Goal: Task Accomplishment & Management: Complete application form

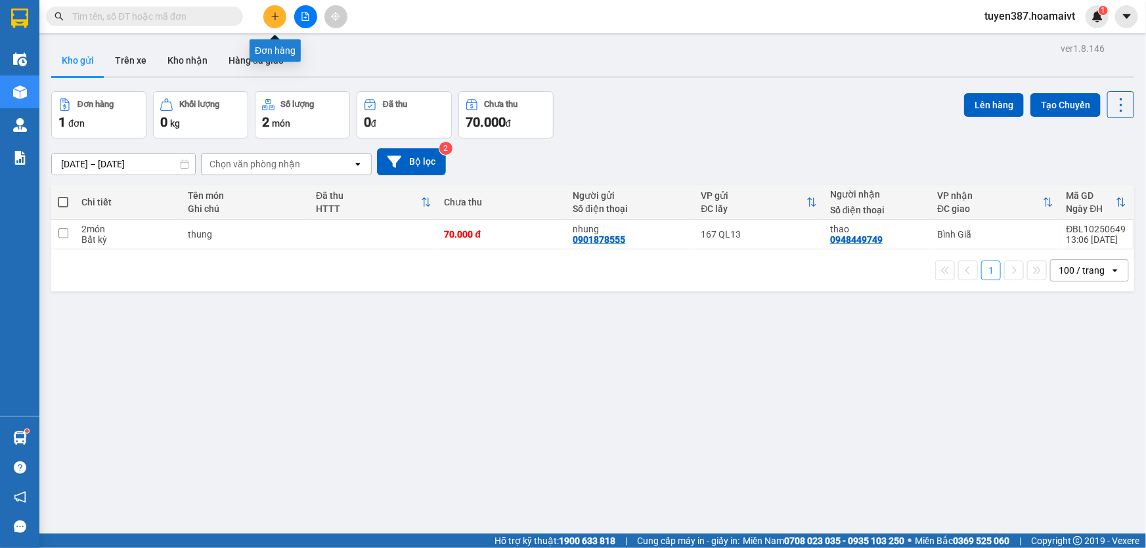
click at [276, 13] on icon "plus" at bounding box center [274, 16] width 9 height 9
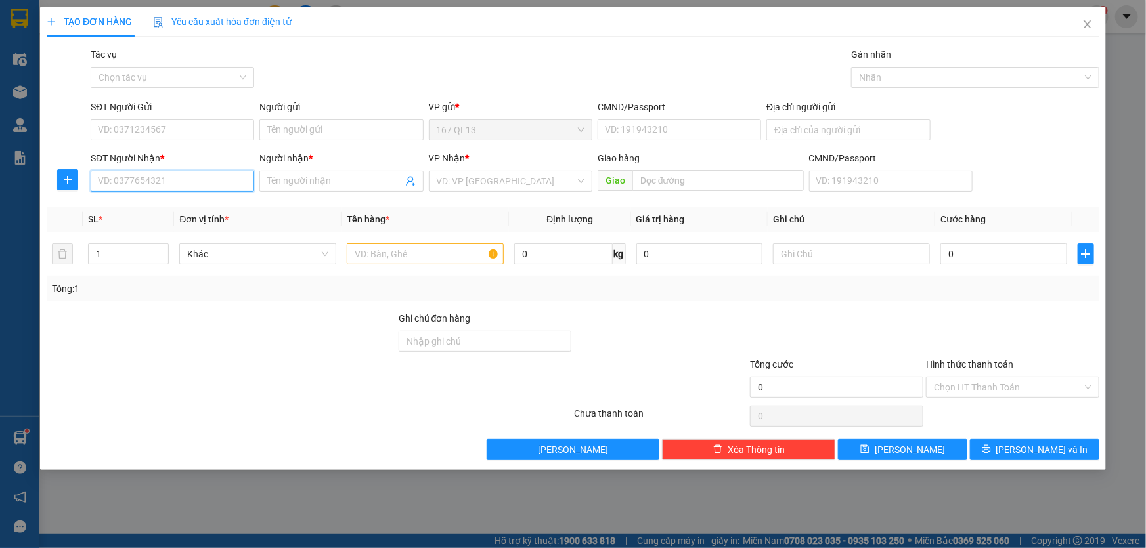
click at [175, 176] on input "SĐT Người Nhận *" at bounding box center [172, 181] width 163 height 21
type input "2"
click at [165, 249] on span "up" at bounding box center [162, 251] width 8 height 8
click at [183, 184] on input "SĐT Người Nhận *" at bounding box center [172, 181] width 163 height 21
click at [140, 210] on div "0937228706 - quynh" at bounding box center [172, 207] width 148 height 14
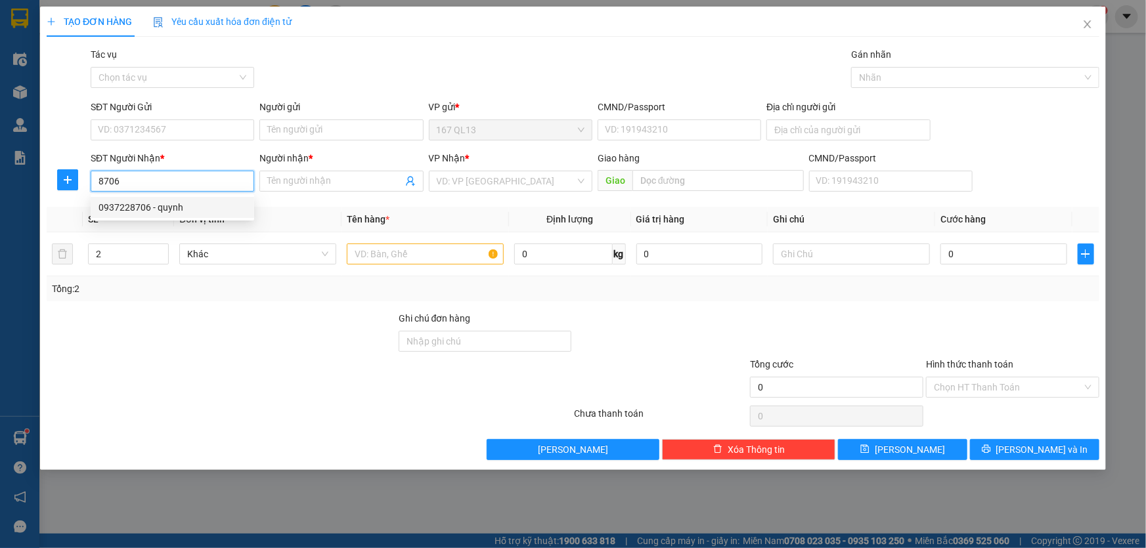
type input "0937228706"
type input "quynh"
type input "0937228706"
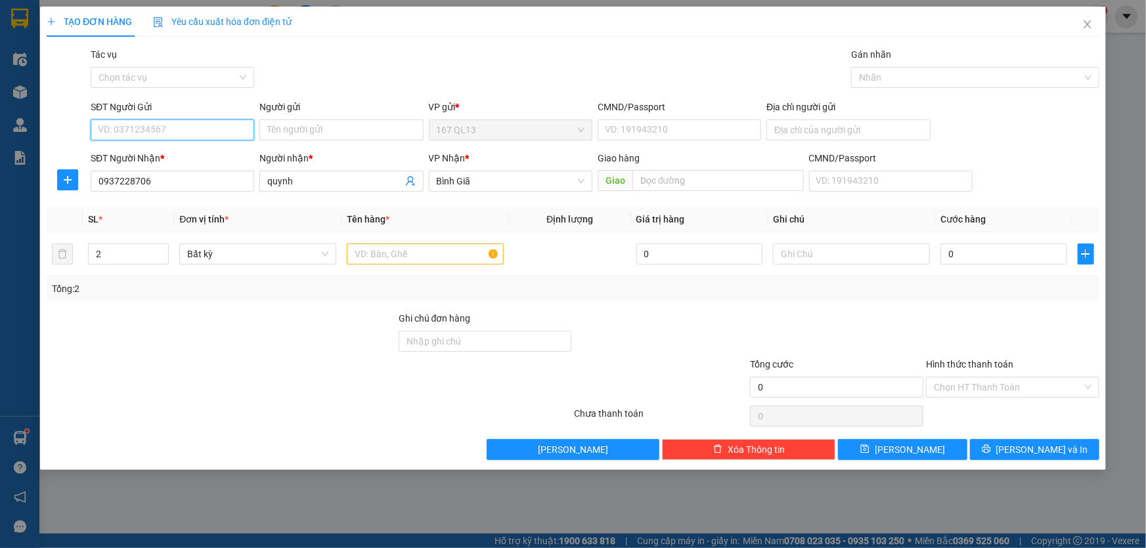
click at [163, 122] on input "SĐT Người Gửi" at bounding box center [172, 129] width 163 height 21
click at [157, 160] on div "0918386583 - tram" at bounding box center [172, 156] width 148 height 14
type input "0918386583"
type input "tram"
type input "0918386583"
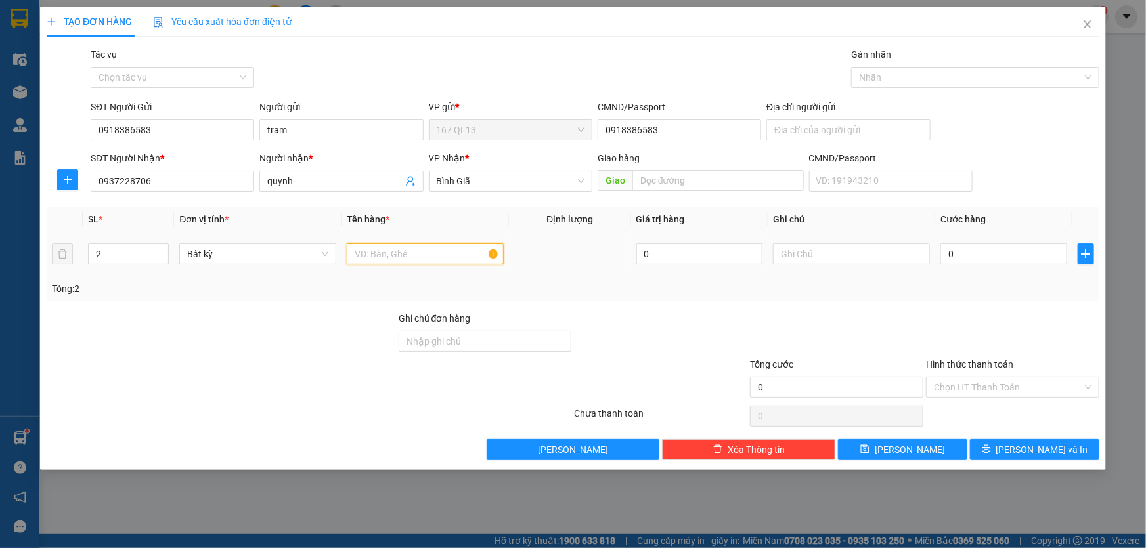
click at [420, 257] on input "text" at bounding box center [425, 254] width 157 height 21
type input "kien"
click at [943, 251] on input "0" at bounding box center [1003, 254] width 127 height 21
type input "6"
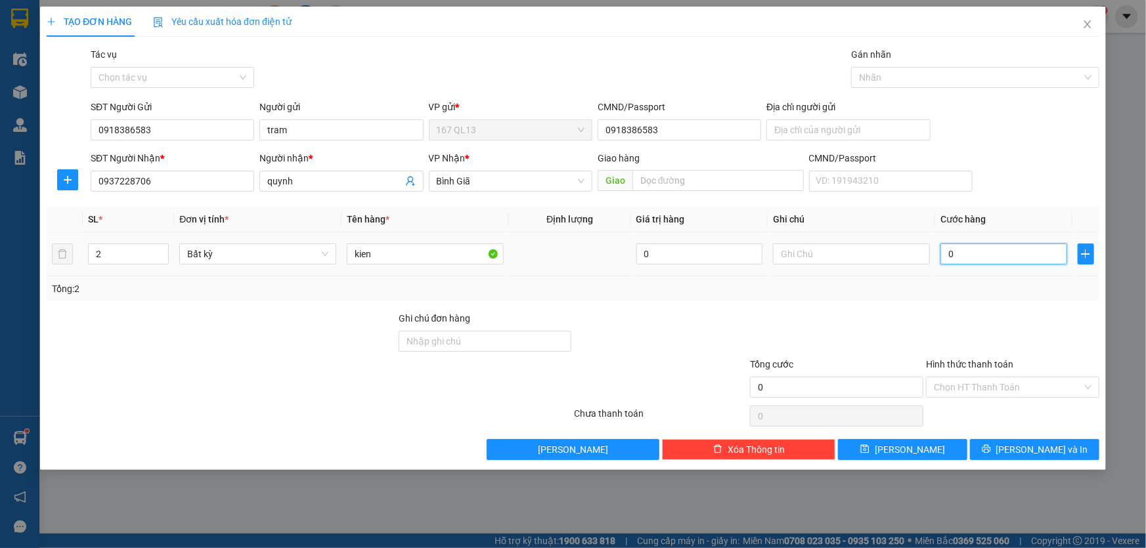
type input "6"
type input "60"
type input "60.000"
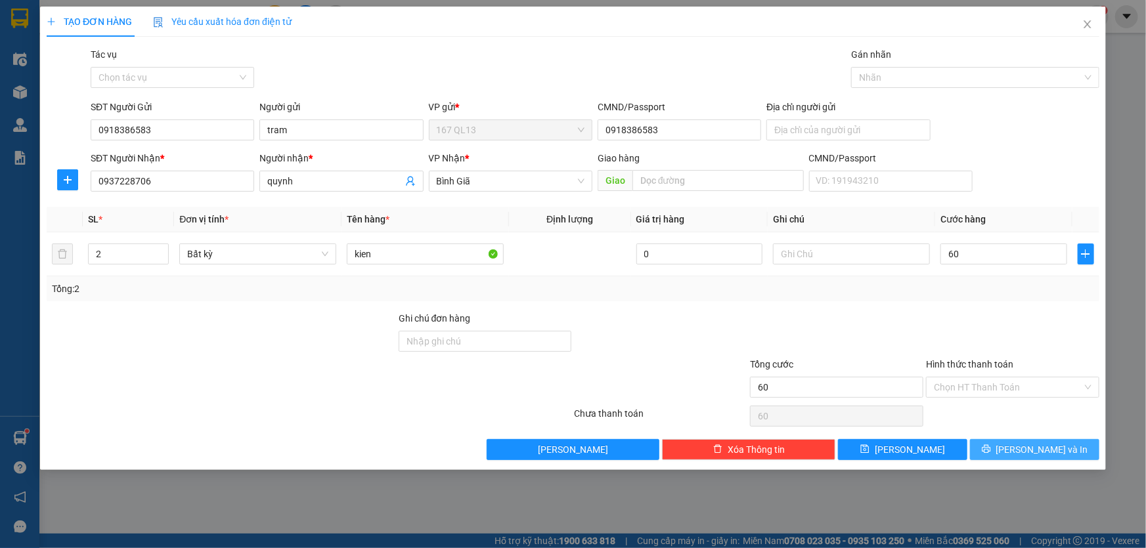
type input "60.000"
click at [1043, 447] on span "[PERSON_NAME] và In" at bounding box center [1042, 449] width 92 height 14
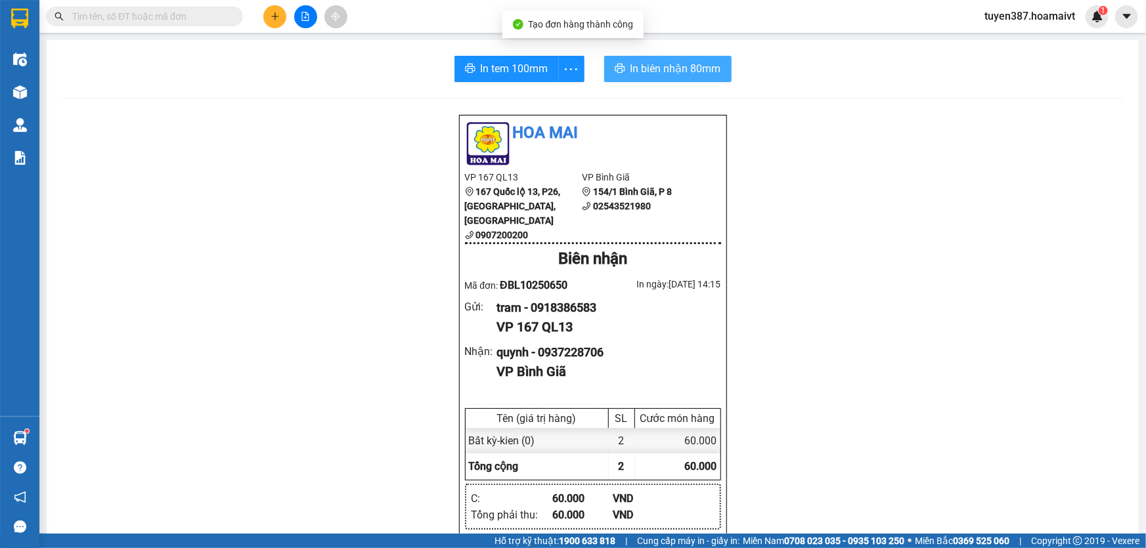
click at [662, 68] on span "In biên nhận 80mm" at bounding box center [675, 68] width 91 height 16
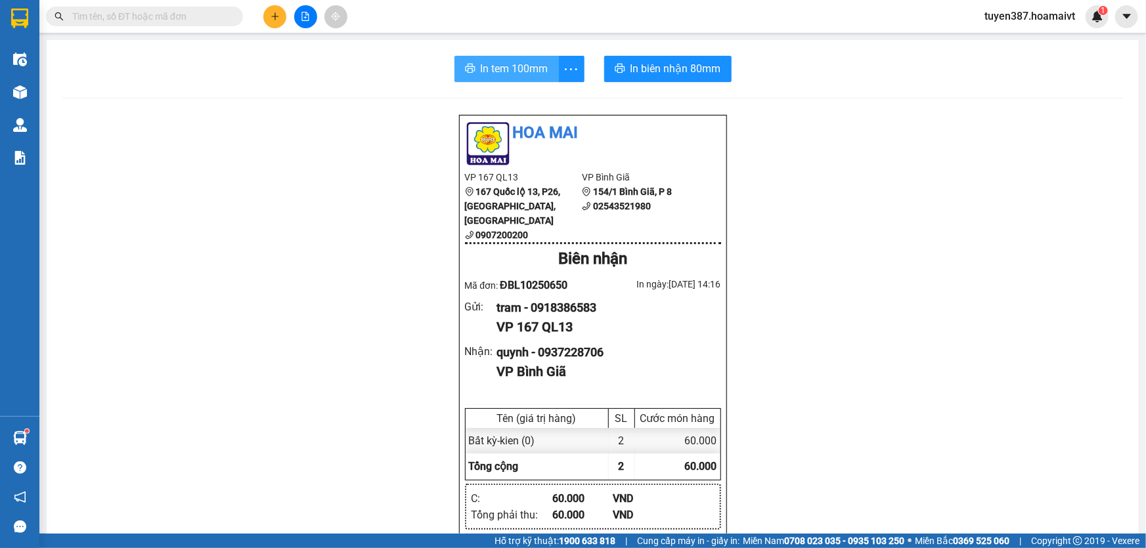
click at [517, 67] on span "In tem 100mm" at bounding box center [515, 68] width 68 height 16
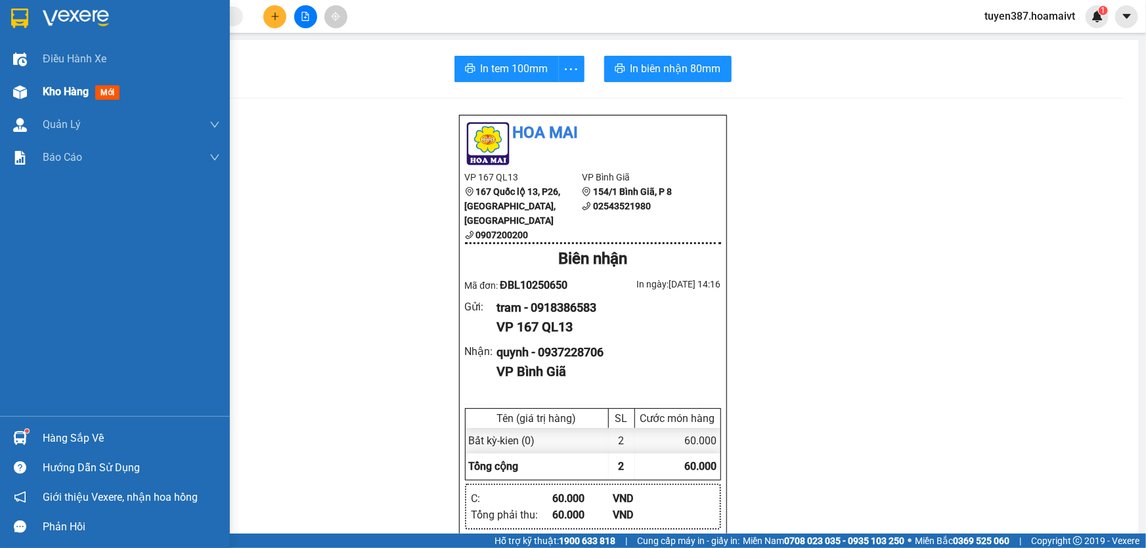
click at [117, 95] on span "mới" at bounding box center [107, 92] width 24 height 14
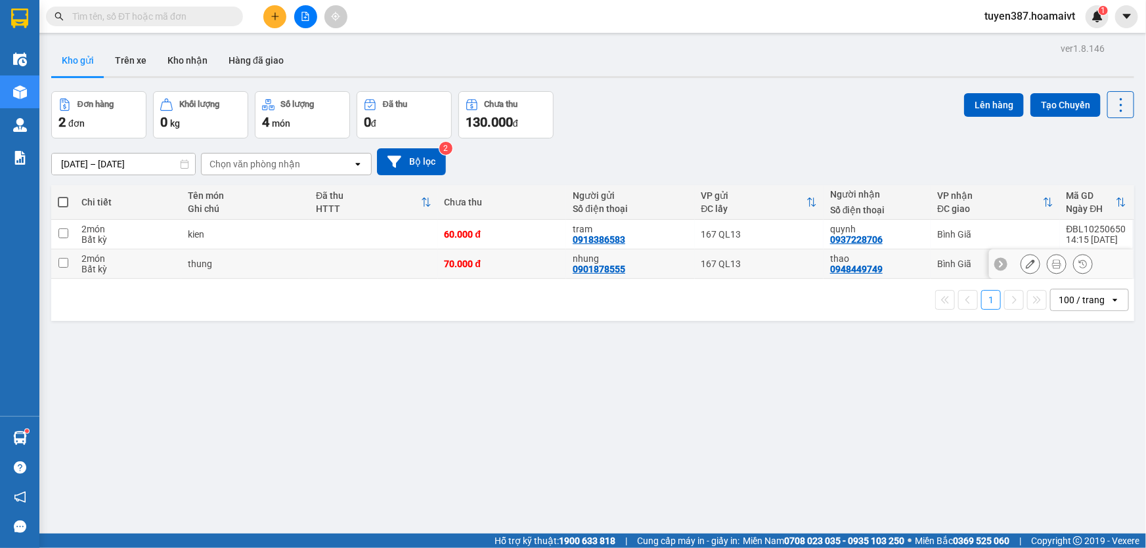
click at [651, 269] on div "nhung 0901878555" at bounding box center [629, 263] width 115 height 21
checkbox input "true"
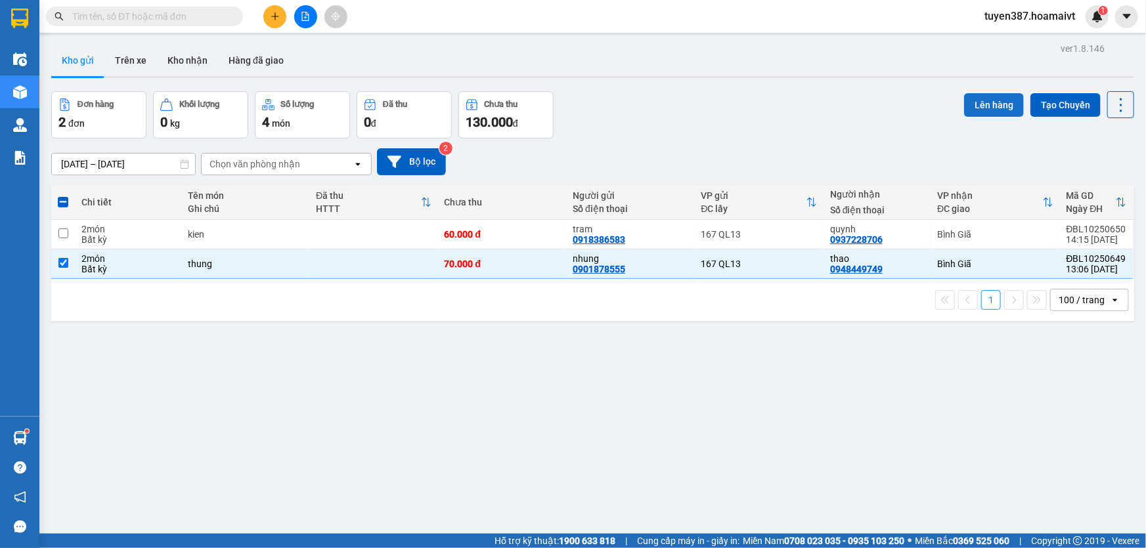
click at [988, 100] on button "Lên hàng" at bounding box center [994, 105] width 60 height 24
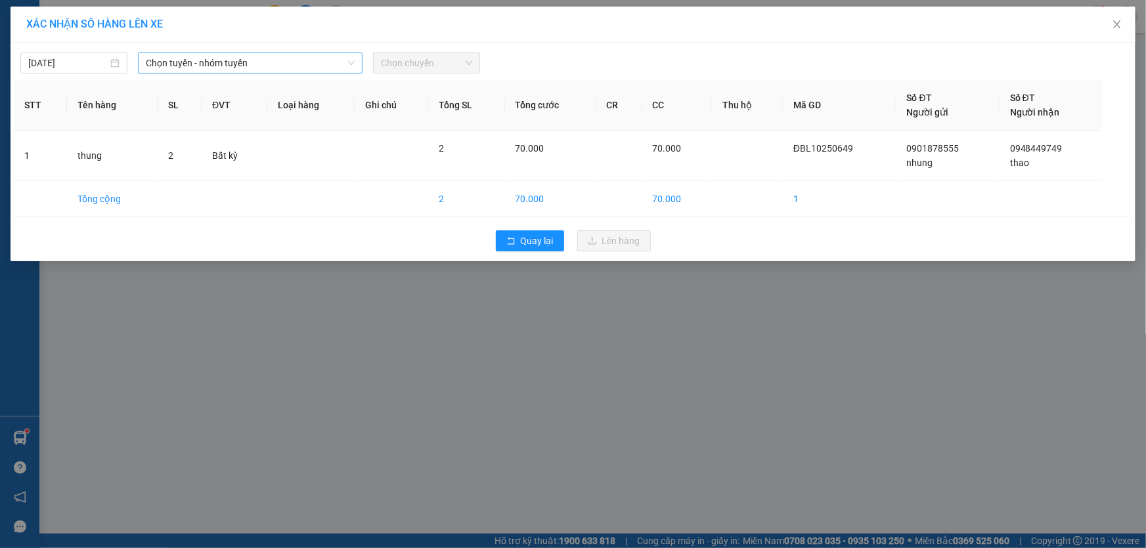
click at [237, 64] on span "Chọn tuyến - nhóm tuyến" at bounding box center [250, 63] width 209 height 20
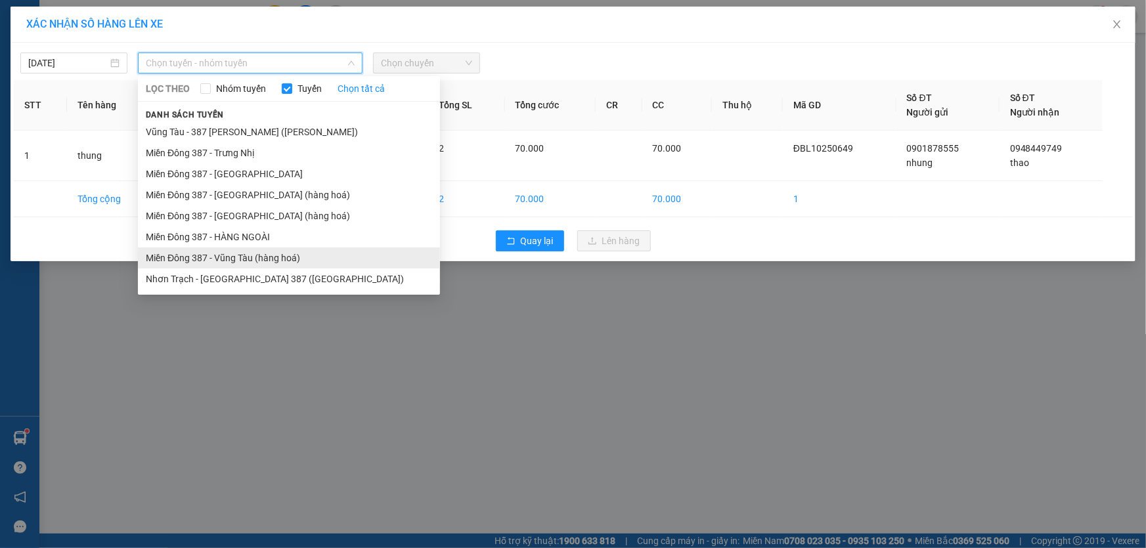
drag, startPoint x: 270, startPoint y: 262, endPoint x: 299, endPoint y: 198, distance: 70.5
click at [270, 261] on li "Miền Đông 387 - Vũng Tàu (hàng hoá)" at bounding box center [289, 258] width 302 height 21
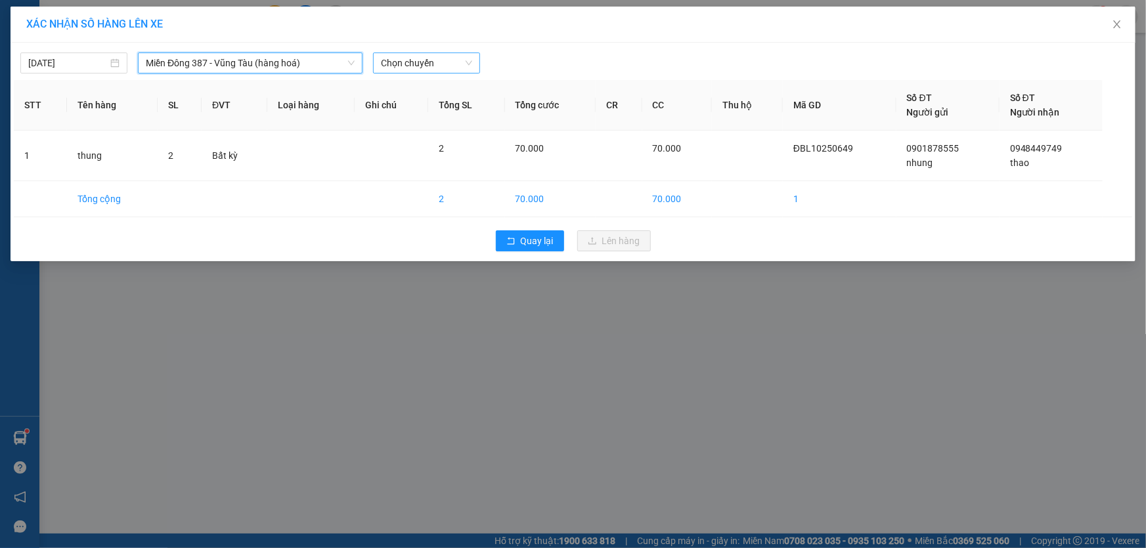
click at [413, 60] on span "Chọn chuyến" at bounding box center [426, 63] width 91 height 20
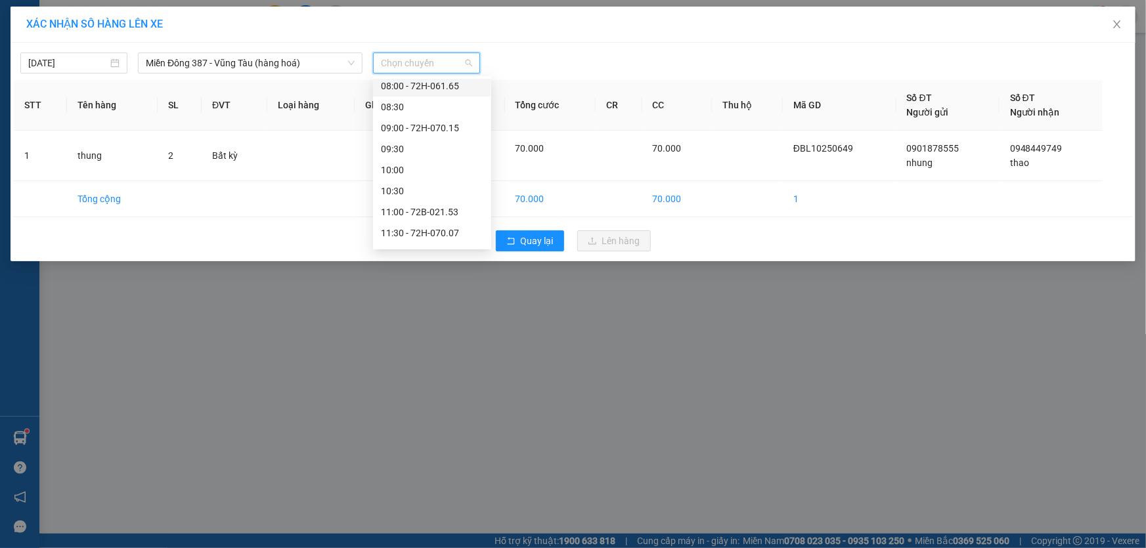
scroll to position [238, 0]
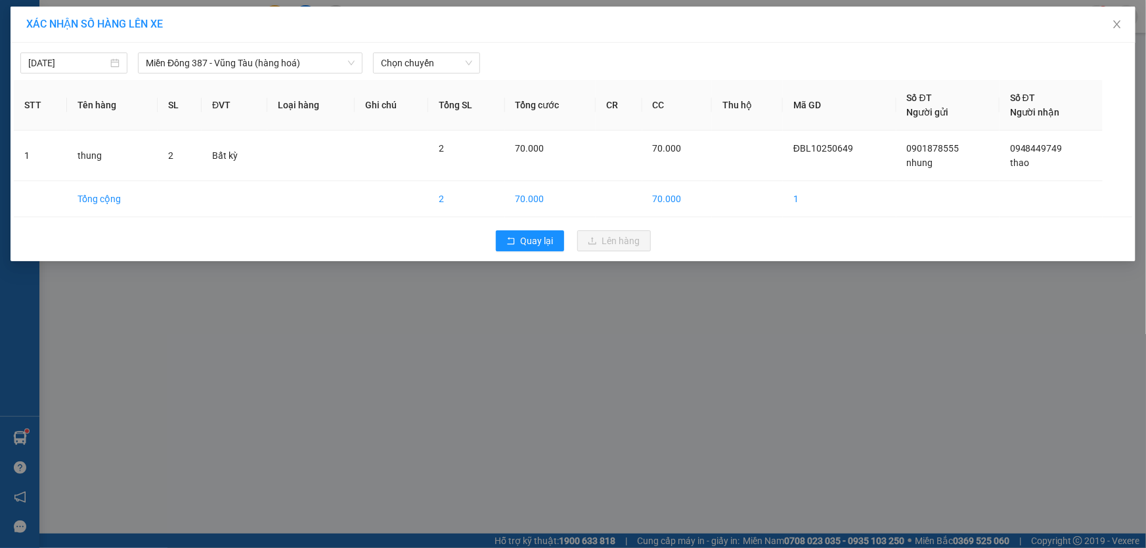
click at [208, 420] on div "XÁC NHẬN SỐ HÀNG LÊN XE [DATE] [GEOGRAPHIC_DATA] 387 - [GEOGRAPHIC_DATA] (hàng …" at bounding box center [573, 274] width 1146 height 548
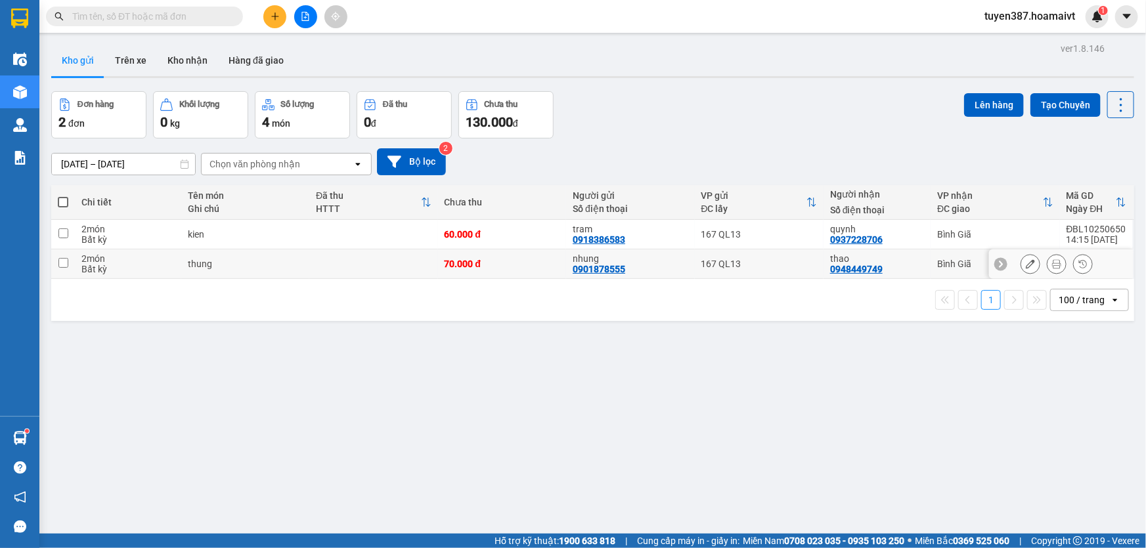
click at [683, 263] on div "nhung 0901878555" at bounding box center [629, 263] width 115 height 21
checkbox input "true"
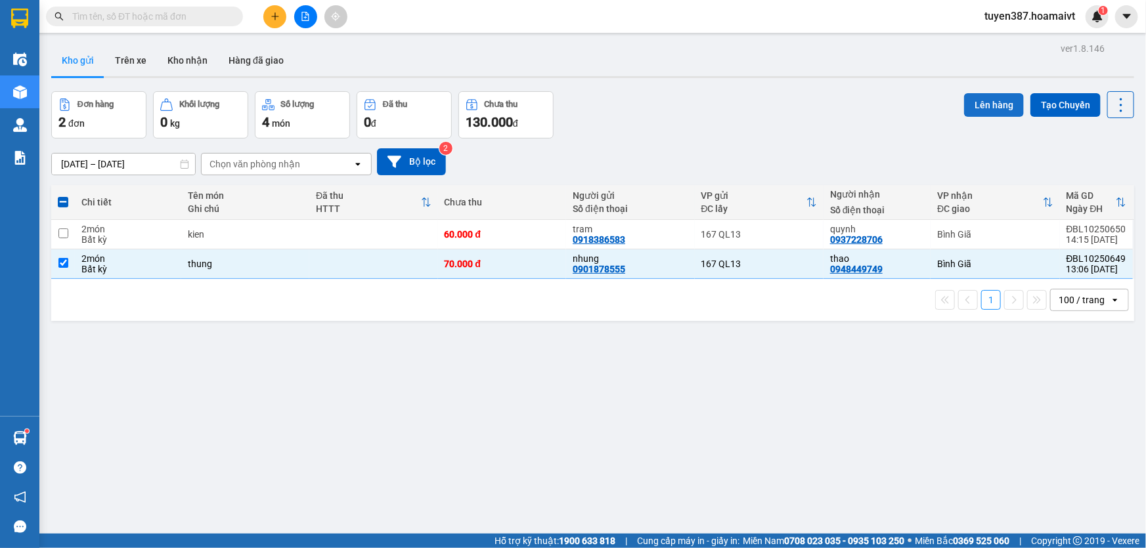
click at [980, 100] on button "Lên hàng" at bounding box center [994, 105] width 60 height 24
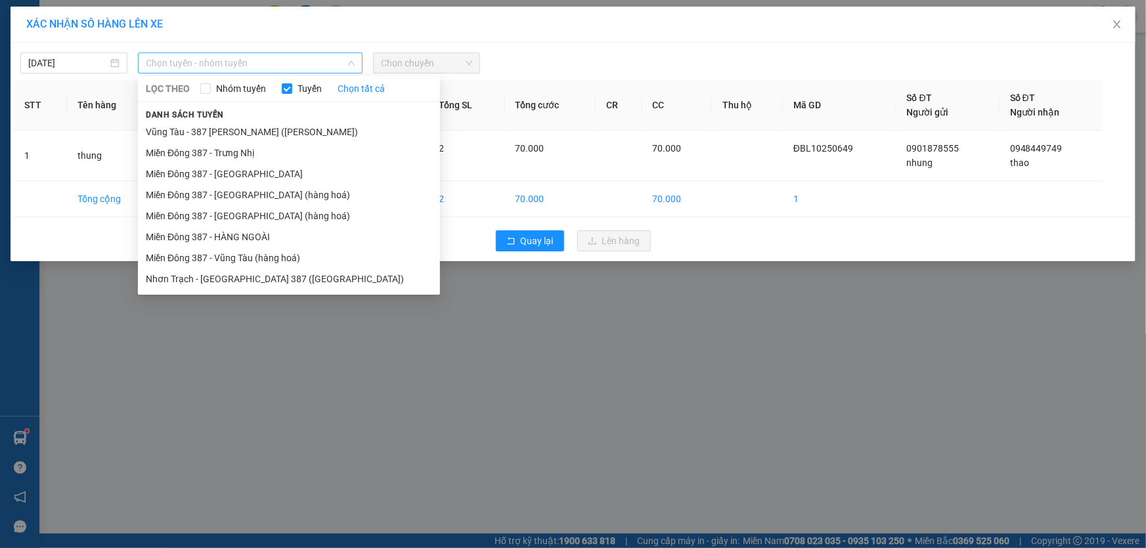
click at [289, 59] on span "Chọn tuyến - nhóm tuyến" at bounding box center [250, 63] width 209 height 20
click at [265, 259] on li "Miền Đông 387 - Vũng Tàu (hàng hoá)" at bounding box center [289, 258] width 302 height 21
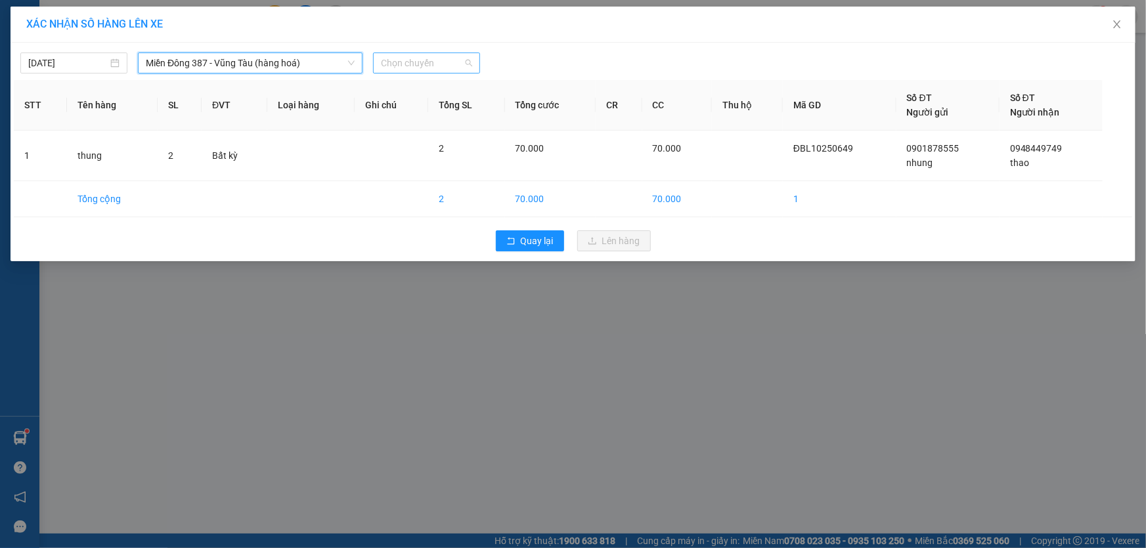
click at [466, 63] on span "Chọn chuyến" at bounding box center [426, 63] width 91 height 20
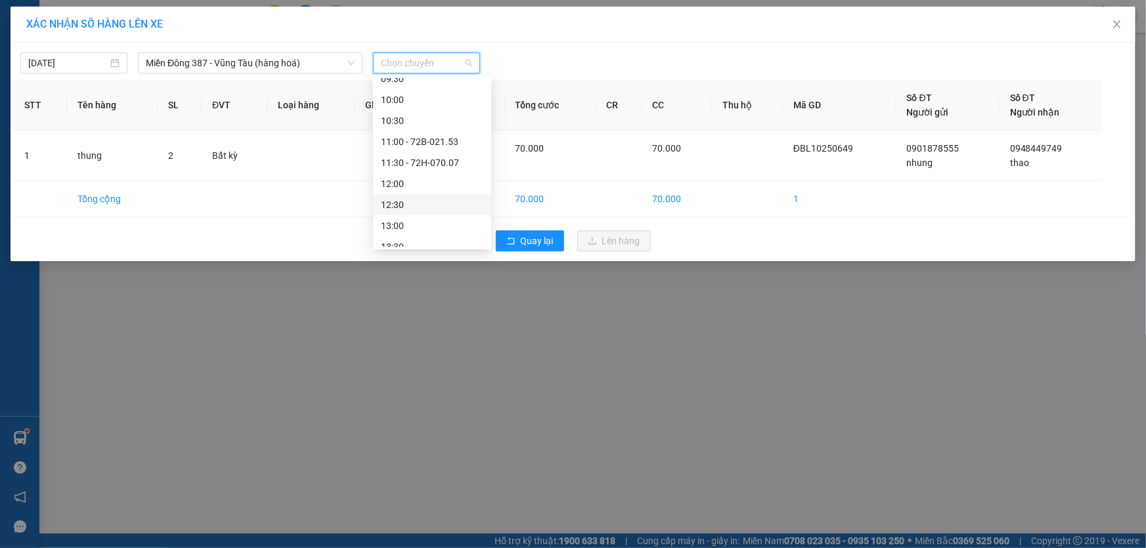
scroll to position [238, 0]
click at [416, 186] on div "13:30" at bounding box center [432, 187] width 102 height 14
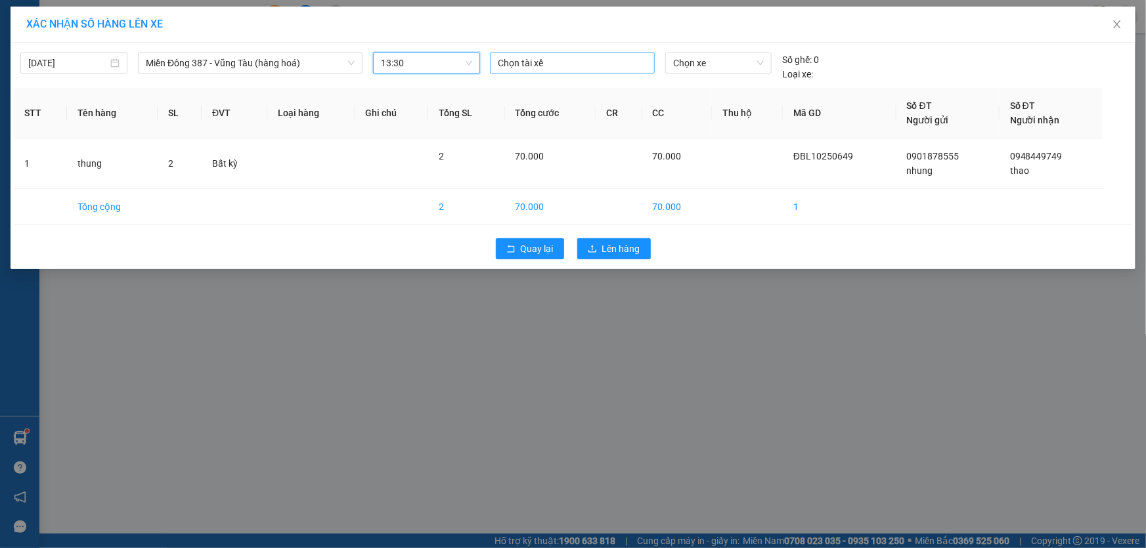
click at [548, 64] on div at bounding box center [572, 63] width 158 height 16
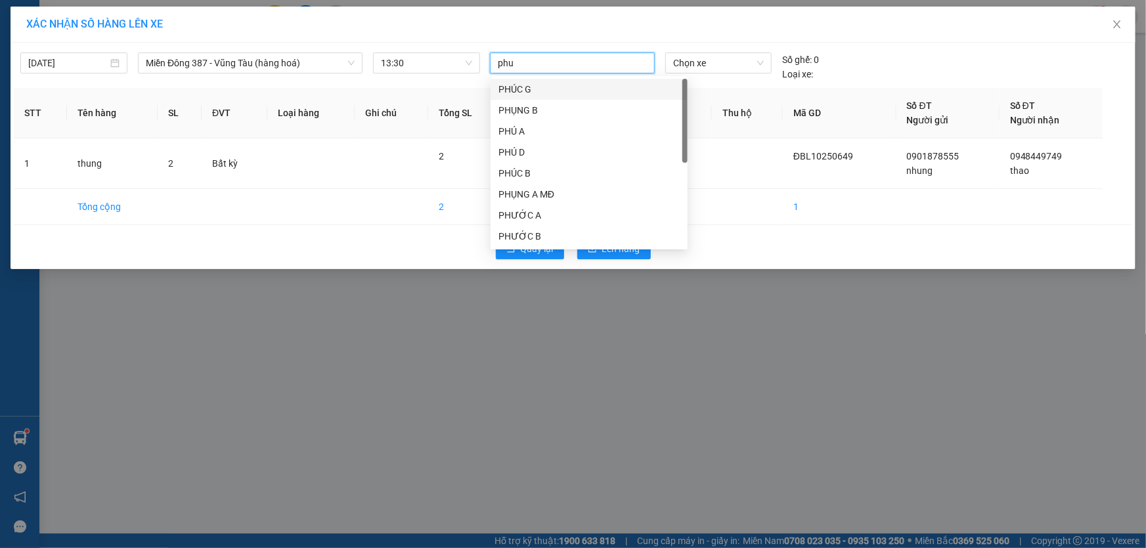
type input "phuc"
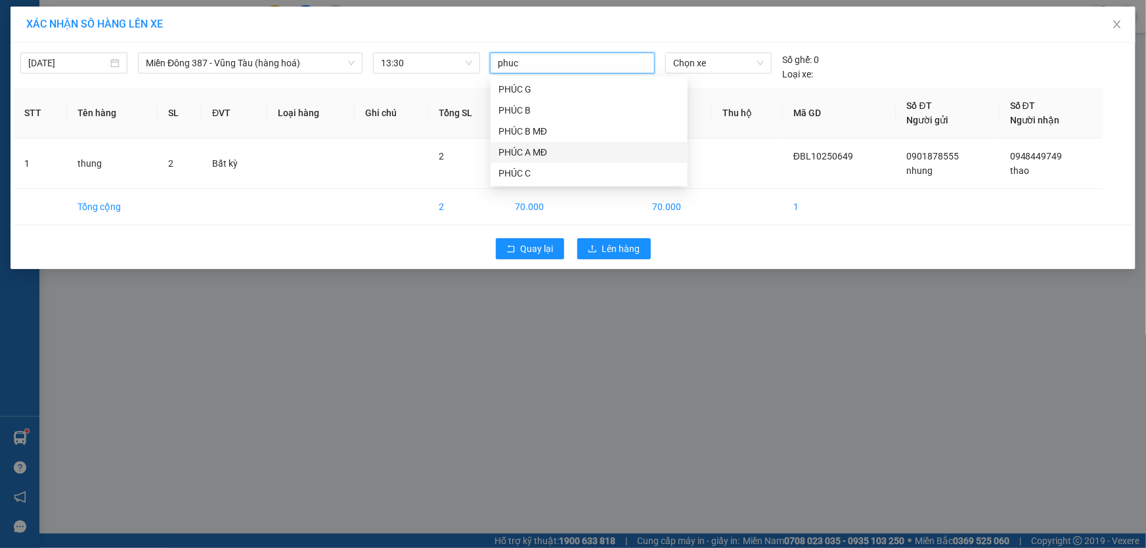
click at [541, 156] on div "PHÚC A MĐ" at bounding box center [588, 152] width 181 height 14
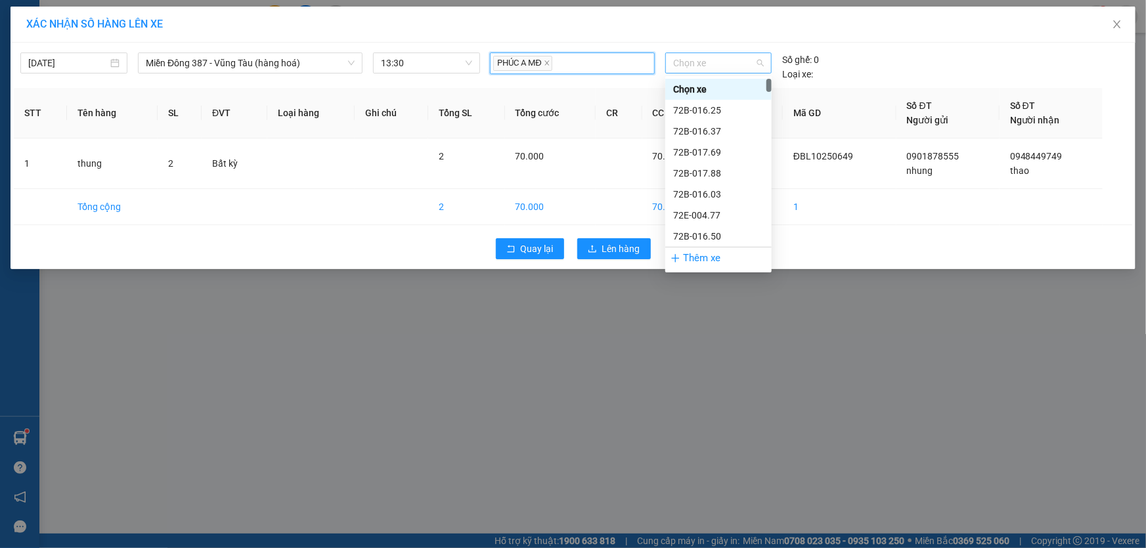
click at [709, 58] on span "Chọn xe" at bounding box center [718, 63] width 91 height 20
type input "7017"
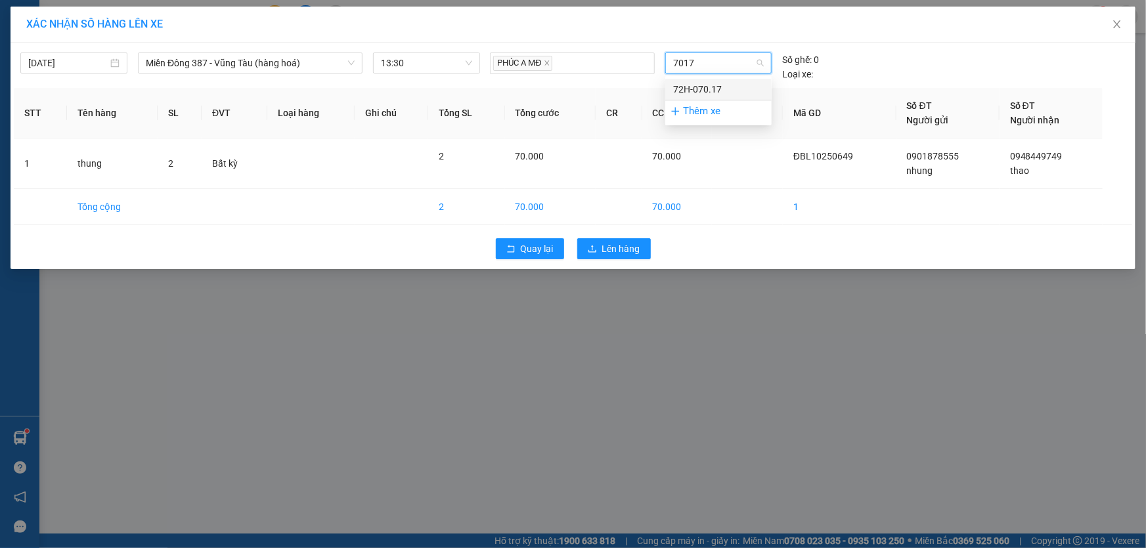
click at [710, 89] on div "72H-070.17" at bounding box center [718, 89] width 91 height 14
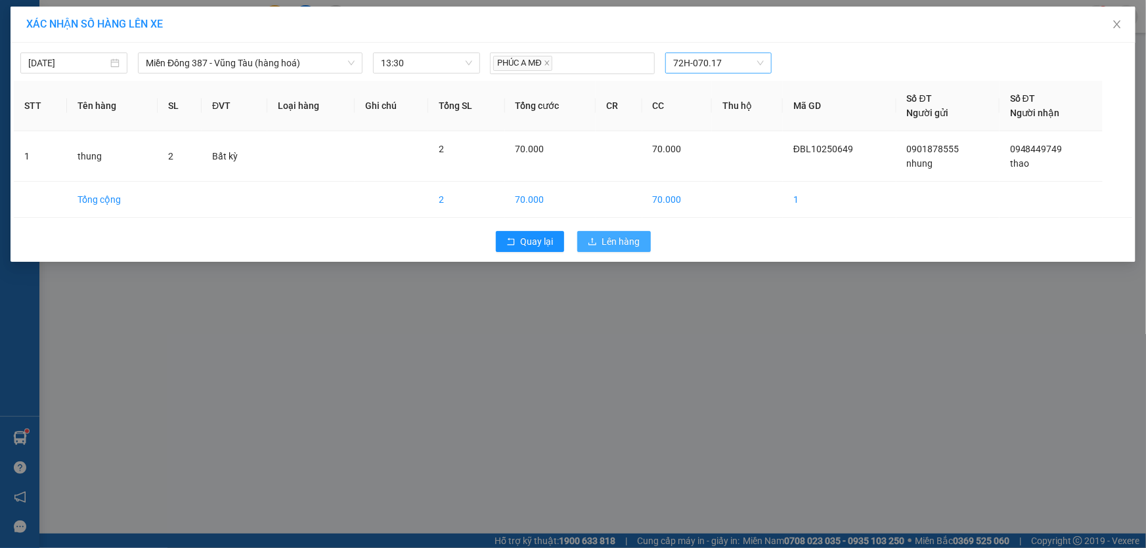
click at [616, 240] on span "Lên hàng" at bounding box center [621, 241] width 38 height 14
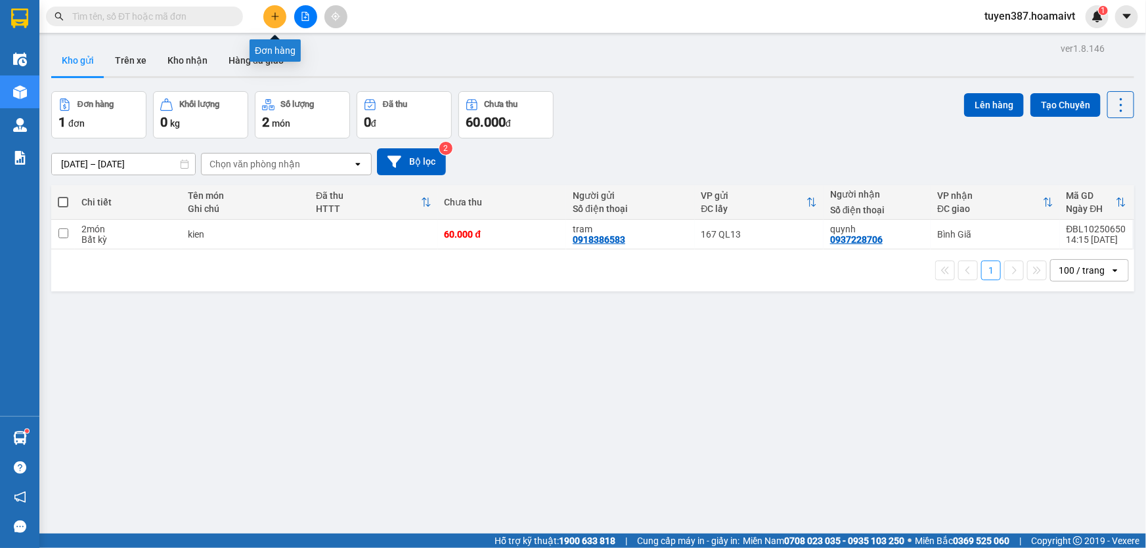
click at [270, 15] on icon "plus" at bounding box center [274, 16] width 9 height 9
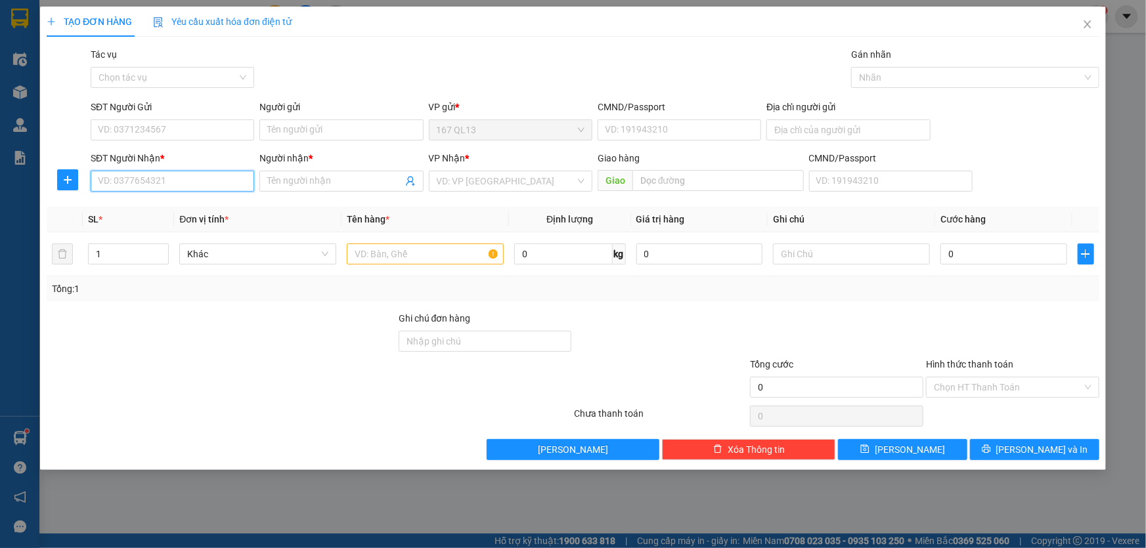
click at [184, 180] on input "SĐT Người Nhận *" at bounding box center [172, 181] width 163 height 21
click at [376, 253] on input "text" at bounding box center [425, 254] width 157 height 21
type input "xop"
click at [160, 184] on input "SĐT Người Nhận *" at bounding box center [172, 181] width 163 height 21
type input "0938787818"
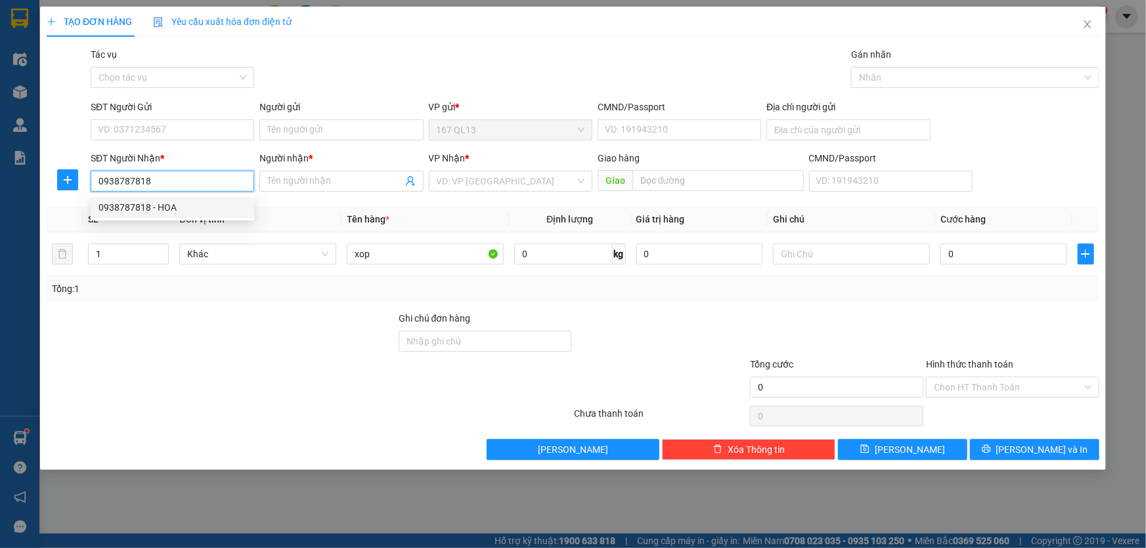
click at [140, 213] on div "0938787818 - HOA" at bounding box center [172, 207] width 148 height 14
type input "HOA"
type input "long phuoc v"
type input "0938787818"
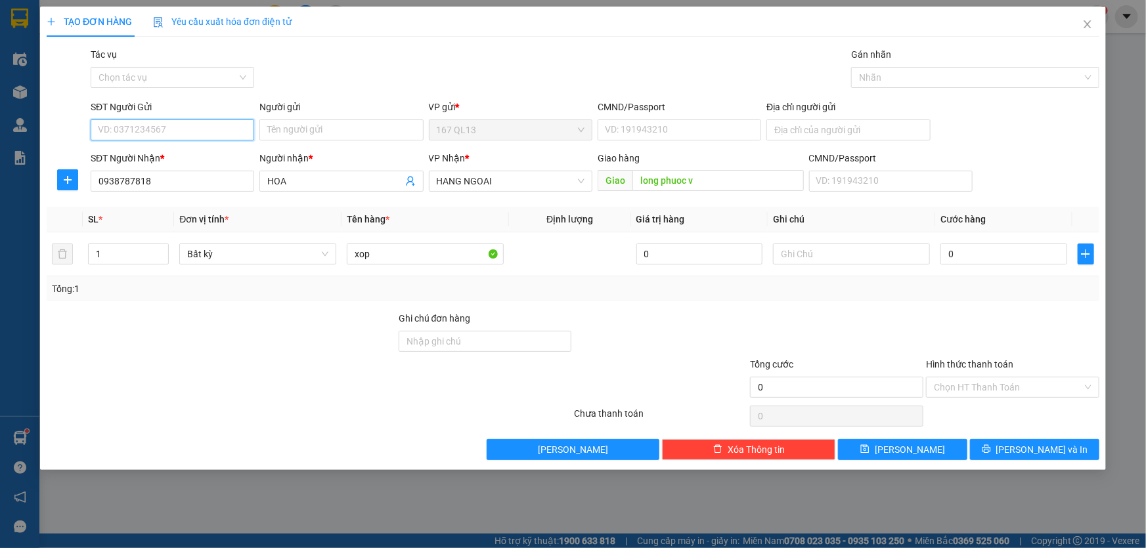
click at [160, 125] on input "SĐT Người Gửi" at bounding box center [172, 129] width 163 height 21
click at [178, 156] on div "0906845636 - 81 [PERSON_NAME][MEDICAL_DATA]" at bounding box center [203, 156] width 211 height 14
type input "0906845636"
type input "81 H H [MEDICAL_DATA]"
type input "094094004155"
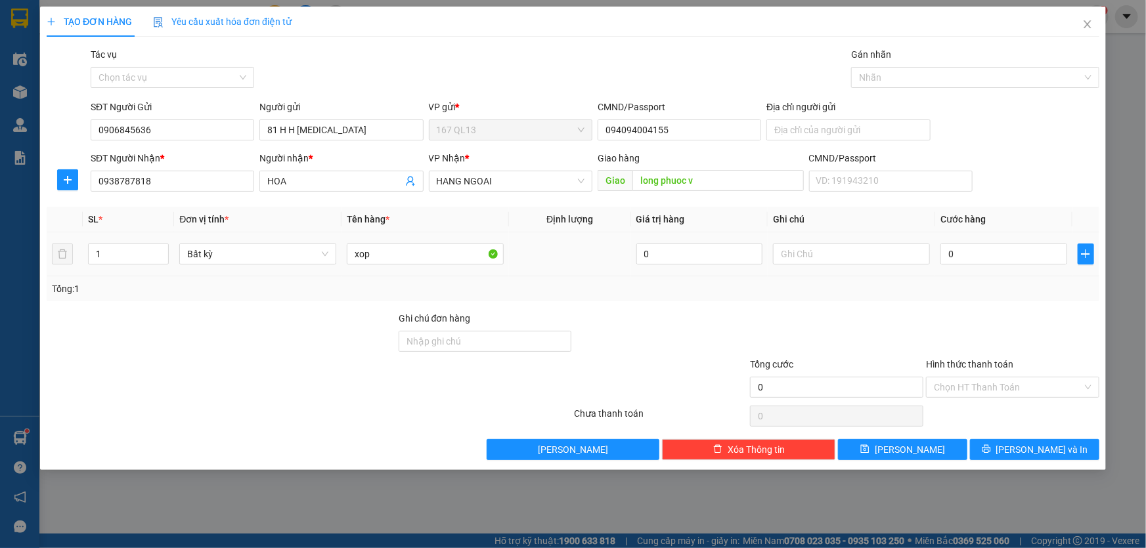
click at [433, 266] on div "xop" at bounding box center [425, 254] width 157 height 26
click at [427, 262] on input "xop" at bounding box center [425, 254] width 157 height 21
click at [945, 253] on input "0" at bounding box center [1003, 254] width 127 height 21
type input "7"
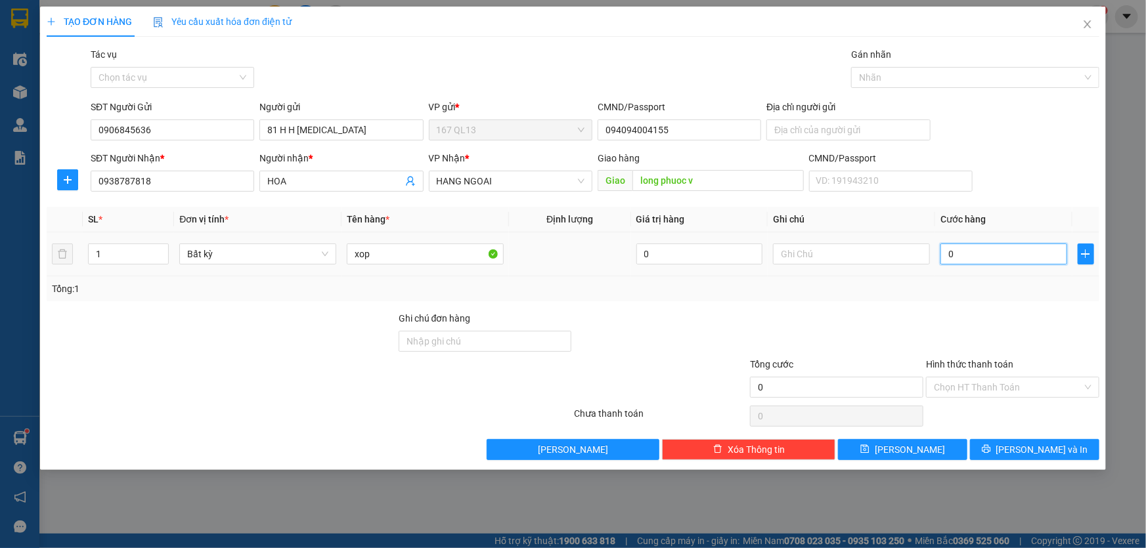
type input "7"
type input "70"
type input "70.000"
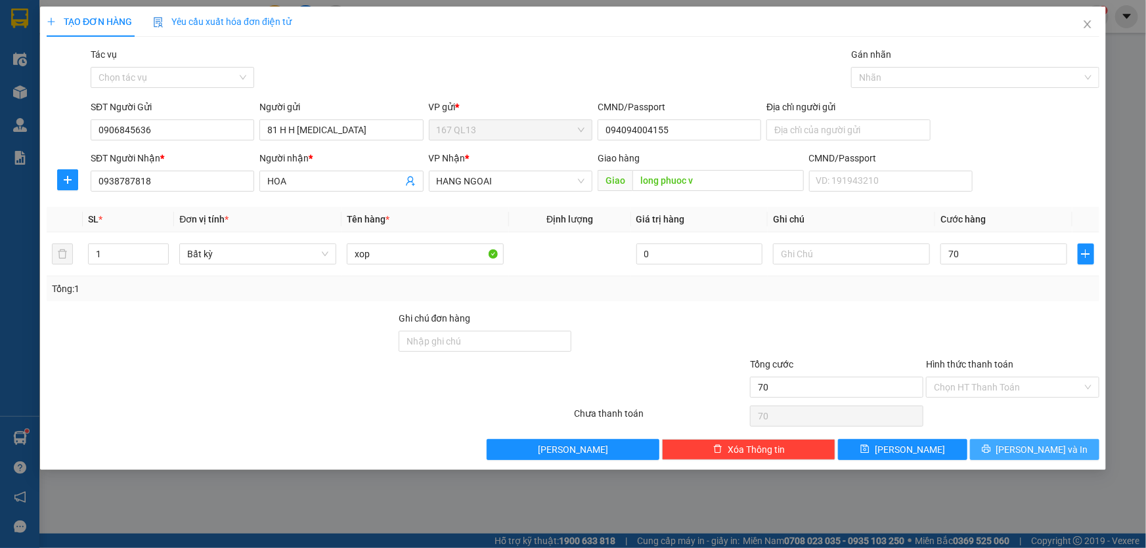
type input "70.000"
click at [1050, 453] on span "[PERSON_NAME] và In" at bounding box center [1042, 449] width 92 height 14
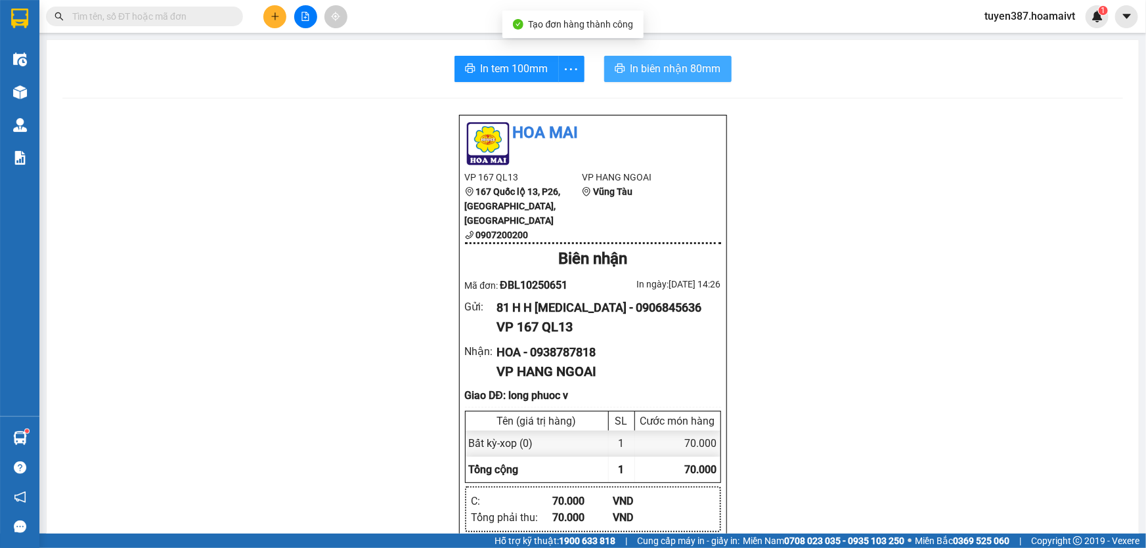
click at [656, 69] on span "In biên nhận 80mm" at bounding box center [675, 68] width 91 height 16
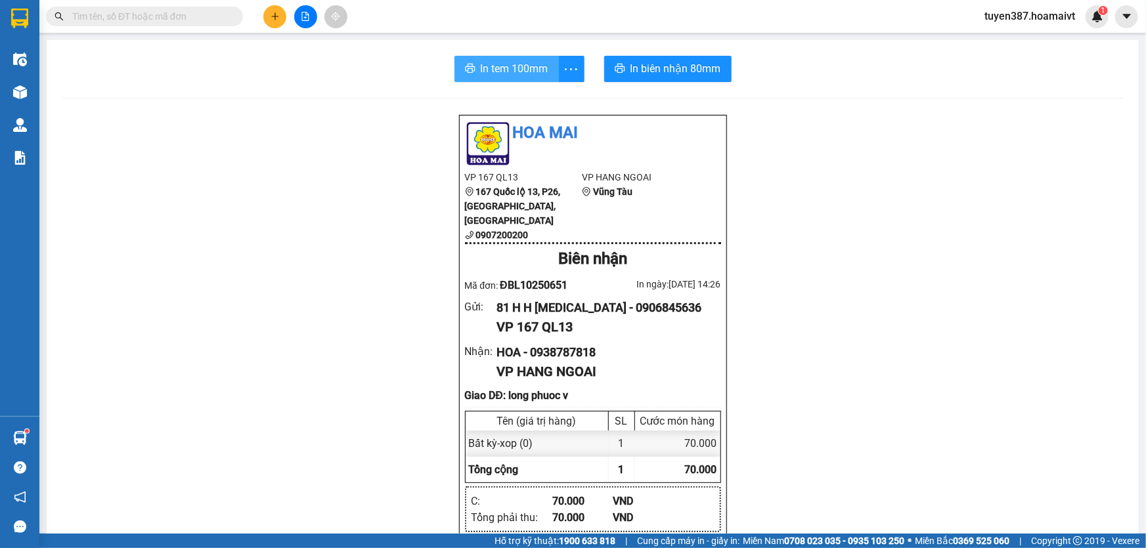
click at [496, 64] on span "In tem 100mm" at bounding box center [515, 68] width 68 height 16
click at [276, 17] on icon "plus" at bounding box center [274, 16] width 9 height 9
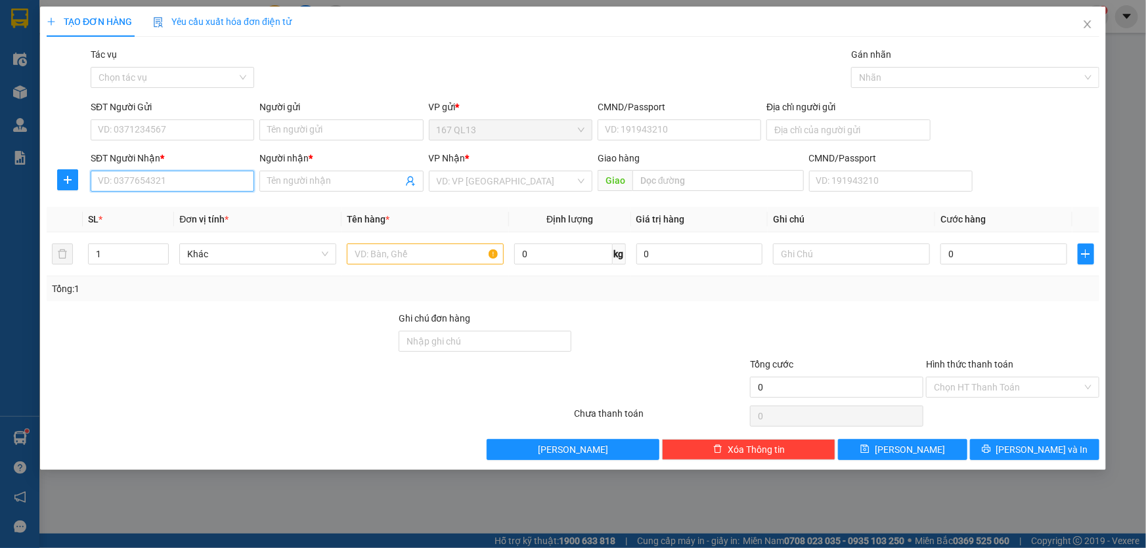
click at [186, 182] on input "SĐT Người Nhận *" at bounding box center [172, 181] width 163 height 21
click at [207, 125] on input "SĐT Người Gửi" at bounding box center [172, 129] width 163 height 21
type input "0374974731"
click at [126, 158] on div "0374974731 - hang" at bounding box center [172, 156] width 148 height 14
type input "hang"
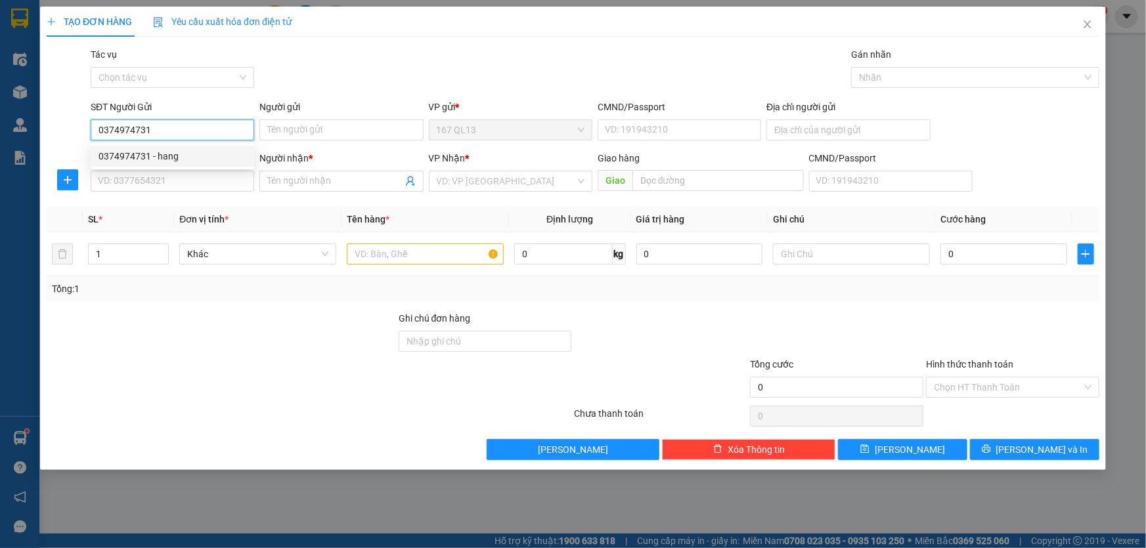
type input "0327929959"
type input "thuy"
type input "phy my"
type input "0374974731"
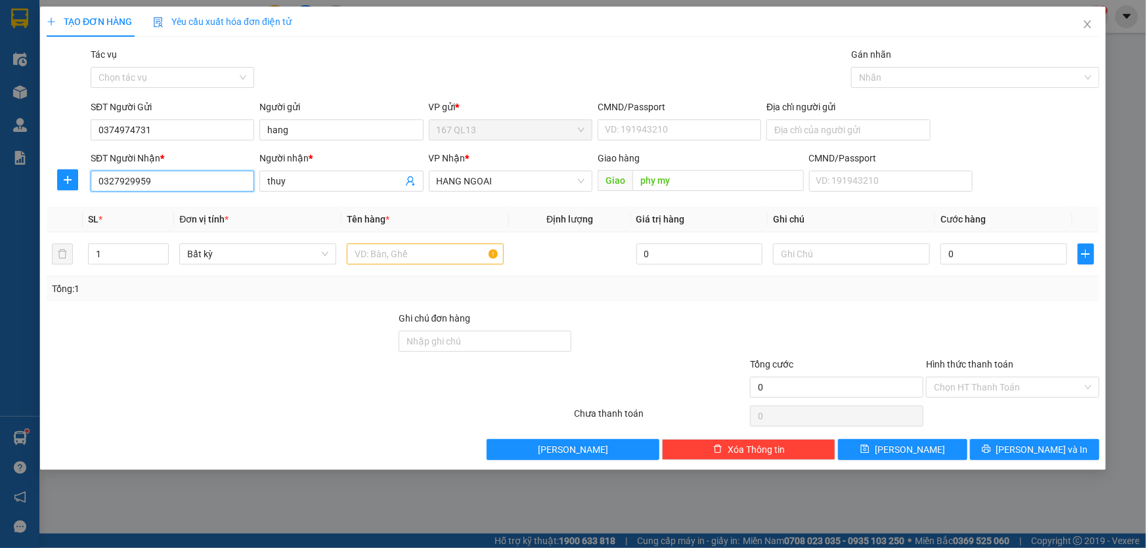
click at [160, 175] on input "0327929959" at bounding box center [172, 181] width 163 height 21
click at [163, 210] on div "0327929959 - thuy" at bounding box center [172, 207] width 148 height 14
click at [378, 254] on input "text" at bounding box center [425, 254] width 157 height 21
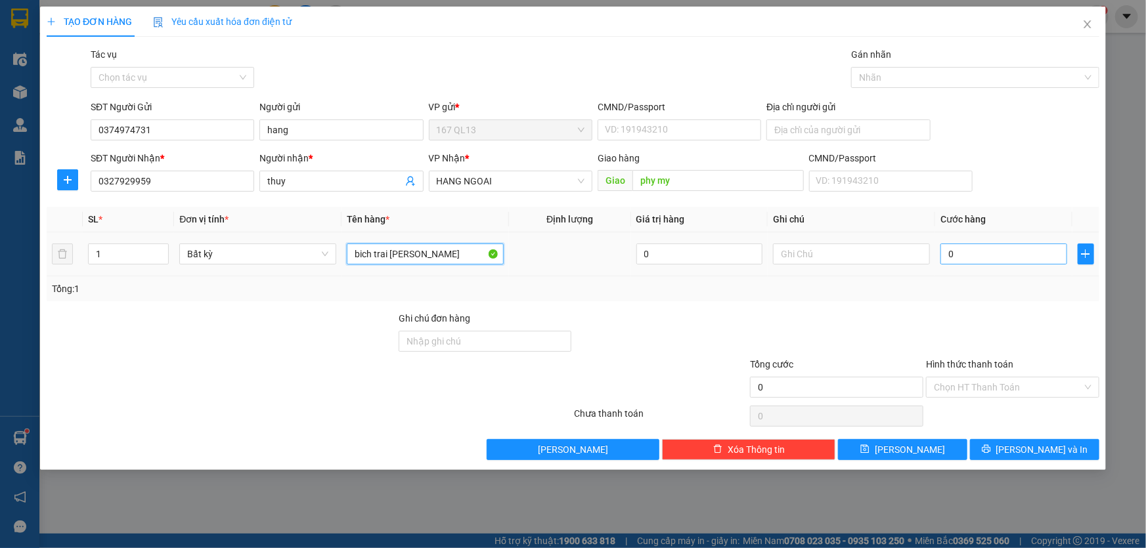
type input "bich trai [PERSON_NAME]"
click at [945, 249] on input "0" at bounding box center [1003, 254] width 127 height 21
type input "4"
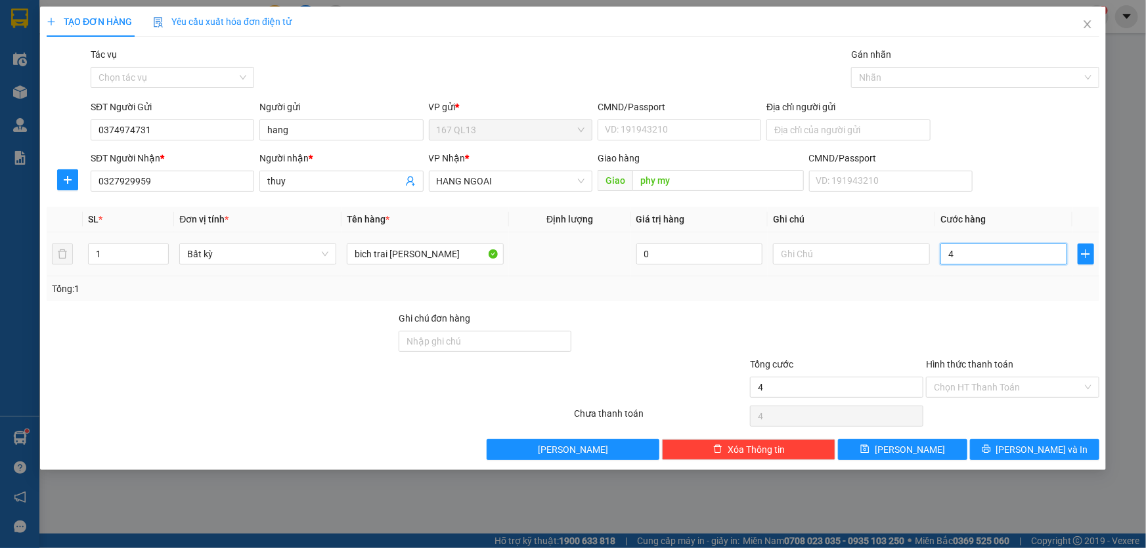
type input "40"
type input "40.000"
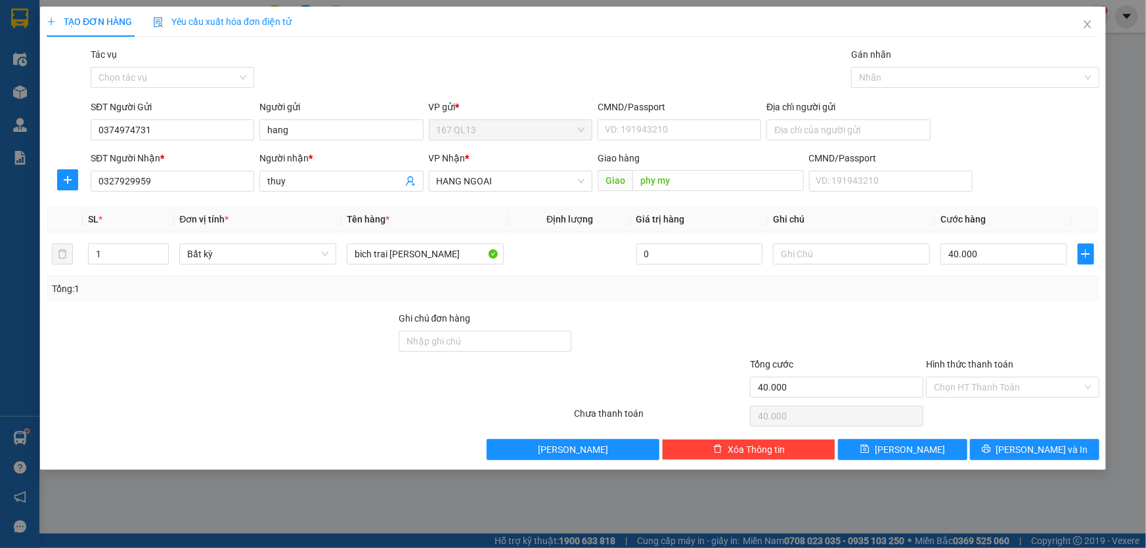
click at [972, 359] on label "Hình thức thanh toán" at bounding box center [969, 364] width 87 height 11
click at [972, 377] on input "Hình thức thanh toán" at bounding box center [1008, 387] width 148 height 20
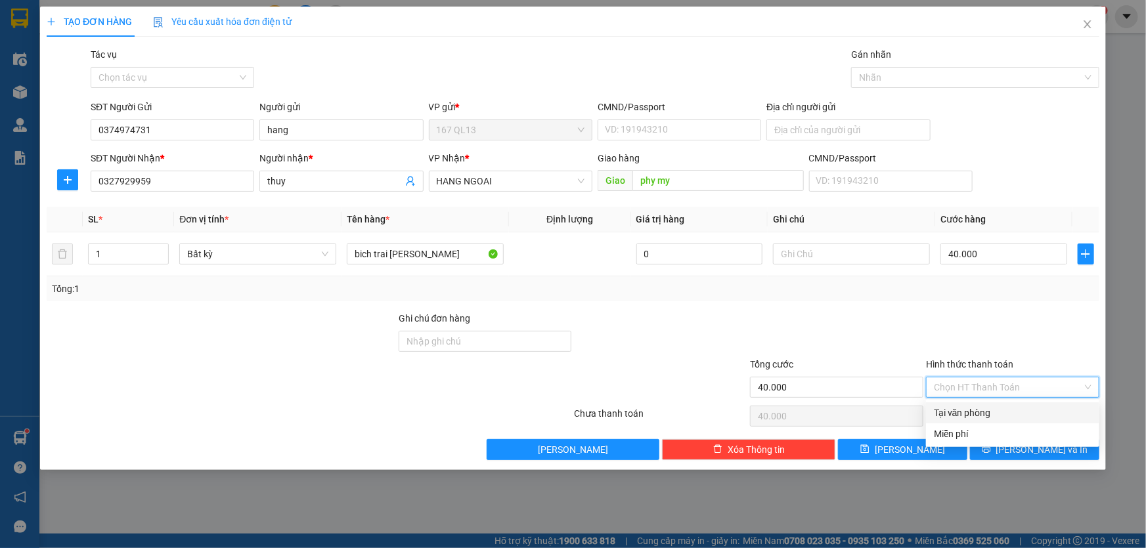
click at [959, 411] on div "Tại văn phòng" at bounding box center [1013, 413] width 158 height 14
type input "0"
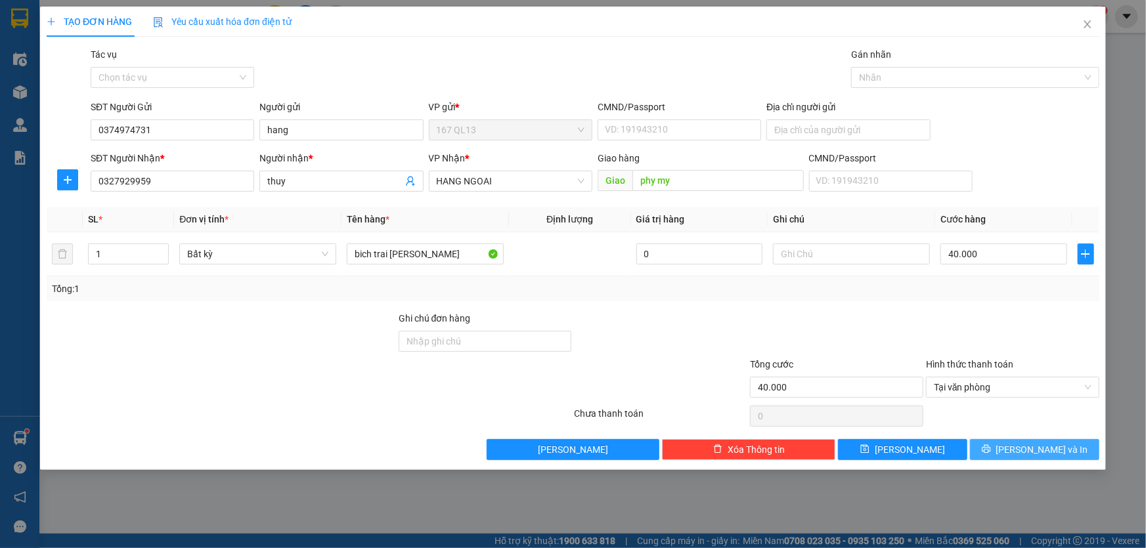
click at [1033, 446] on span "[PERSON_NAME] và In" at bounding box center [1042, 449] width 92 height 14
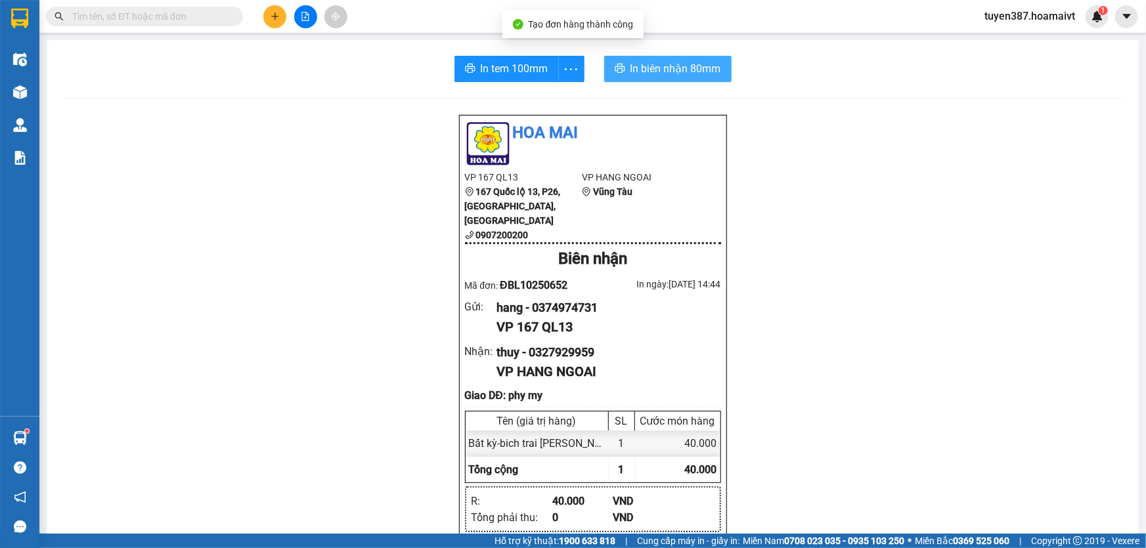
click at [658, 67] on span "In biên nhận 80mm" at bounding box center [675, 68] width 91 height 16
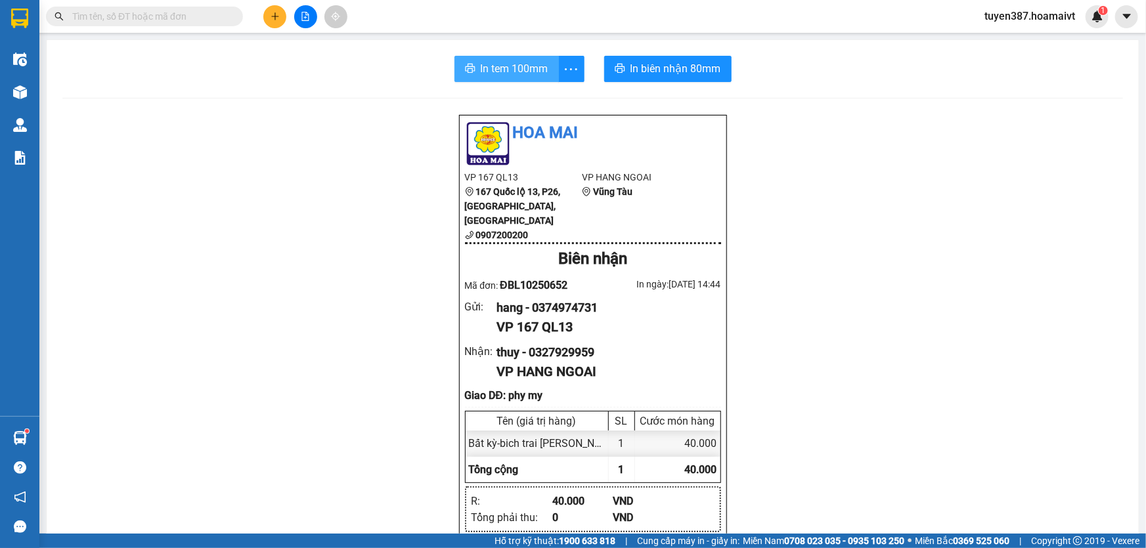
click at [519, 67] on span "In tem 100mm" at bounding box center [515, 68] width 68 height 16
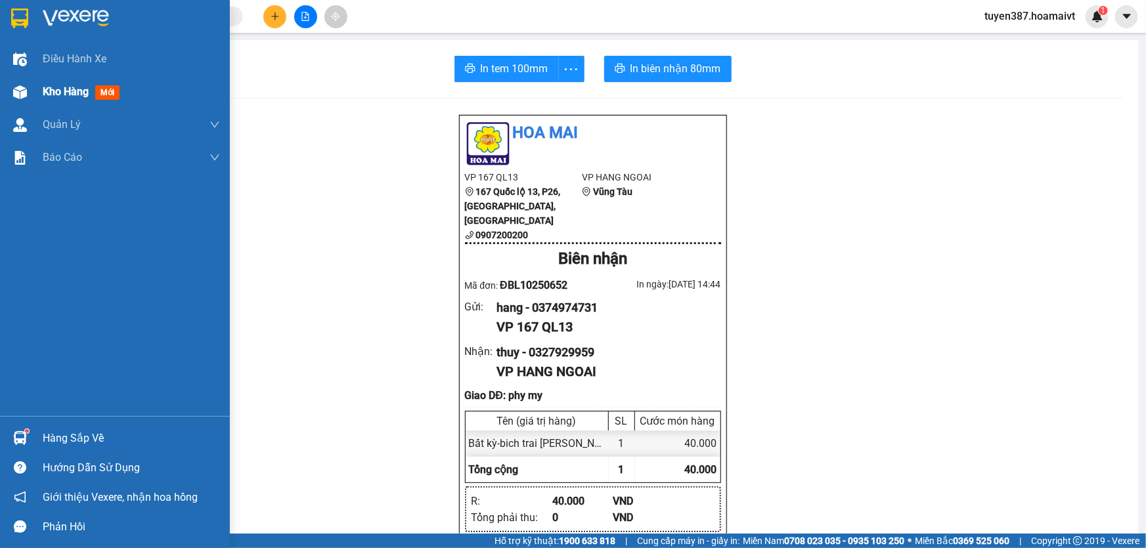
click at [114, 93] on span "mới" at bounding box center [107, 92] width 24 height 14
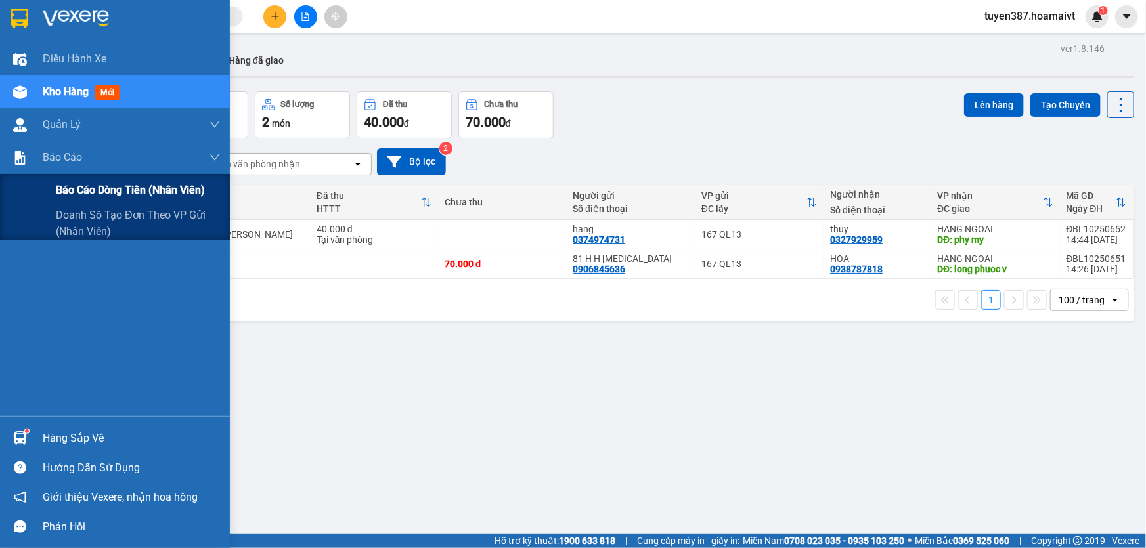
click at [102, 199] on div "Báo cáo dòng tiền (nhân viên)" at bounding box center [138, 190] width 164 height 33
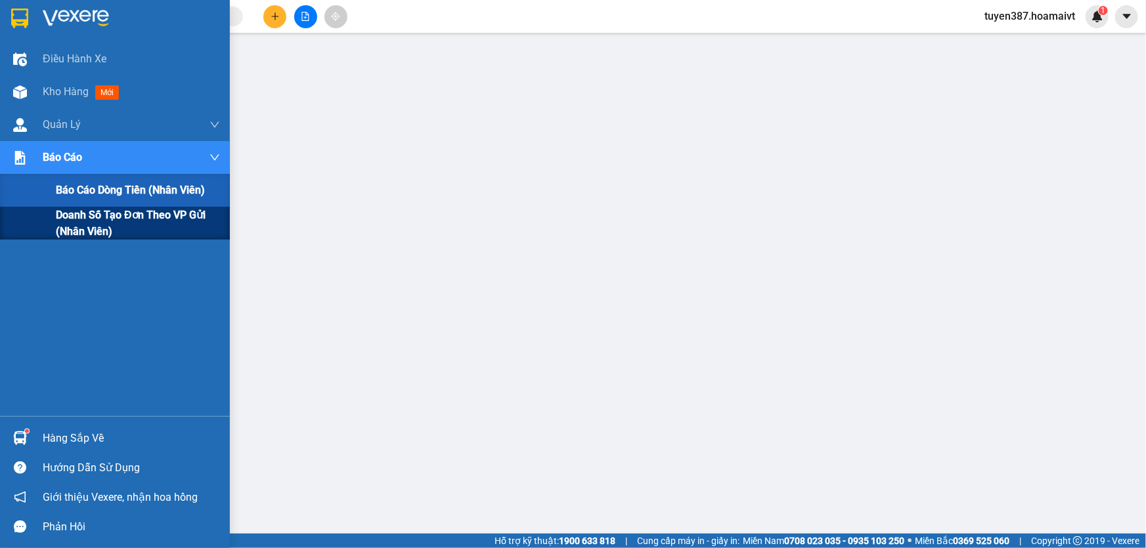
click at [91, 239] on span "Doanh số tạo đơn theo VP gửi (nhân viên)" at bounding box center [138, 223] width 164 height 33
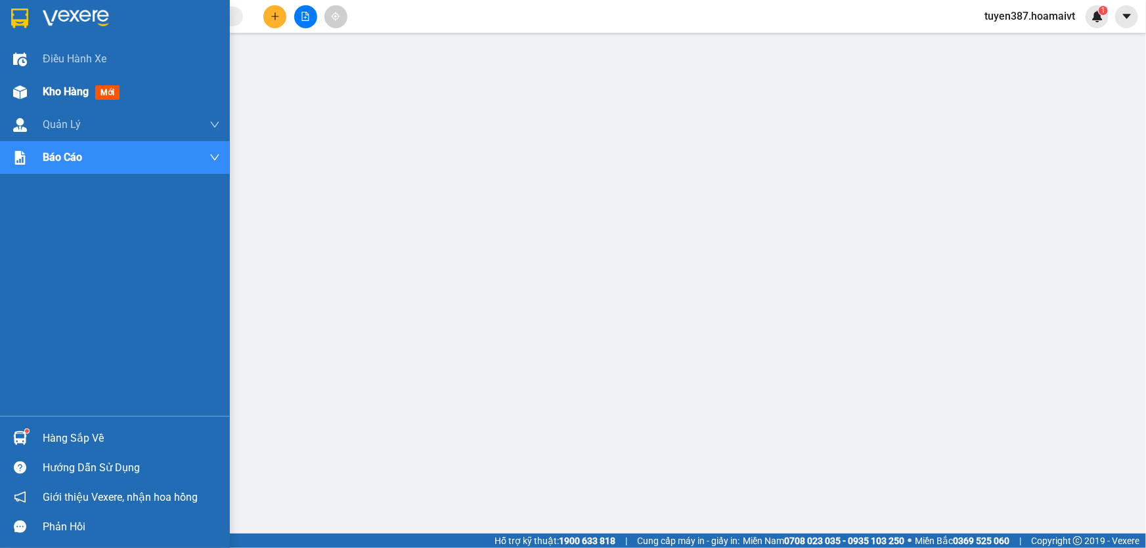
click at [108, 92] on span "mới" at bounding box center [107, 92] width 24 height 14
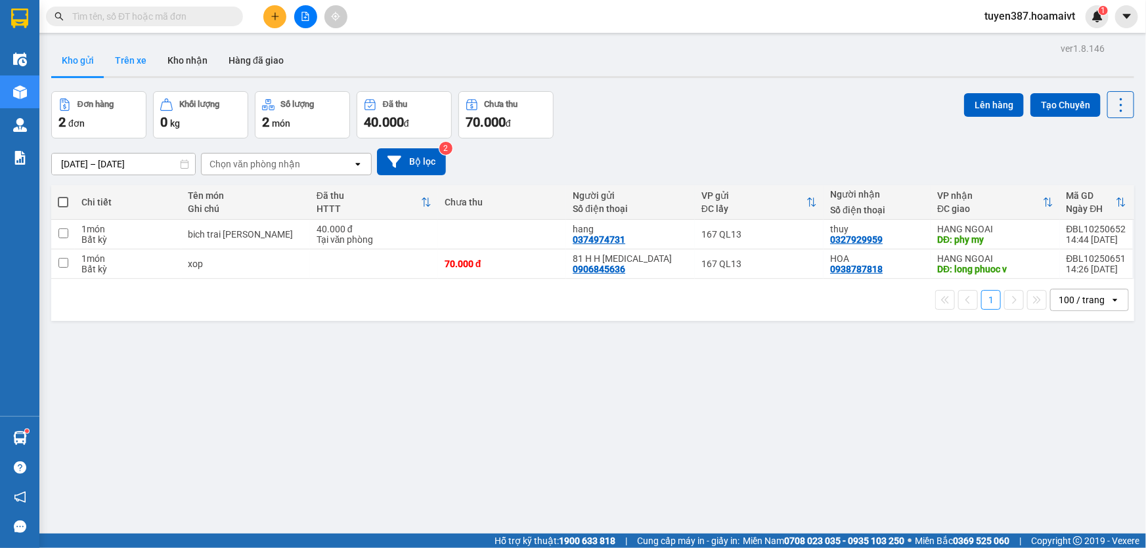
click at [135, 58] on button "Trên xe" at bounding box center [130, 61] width 53 height 32
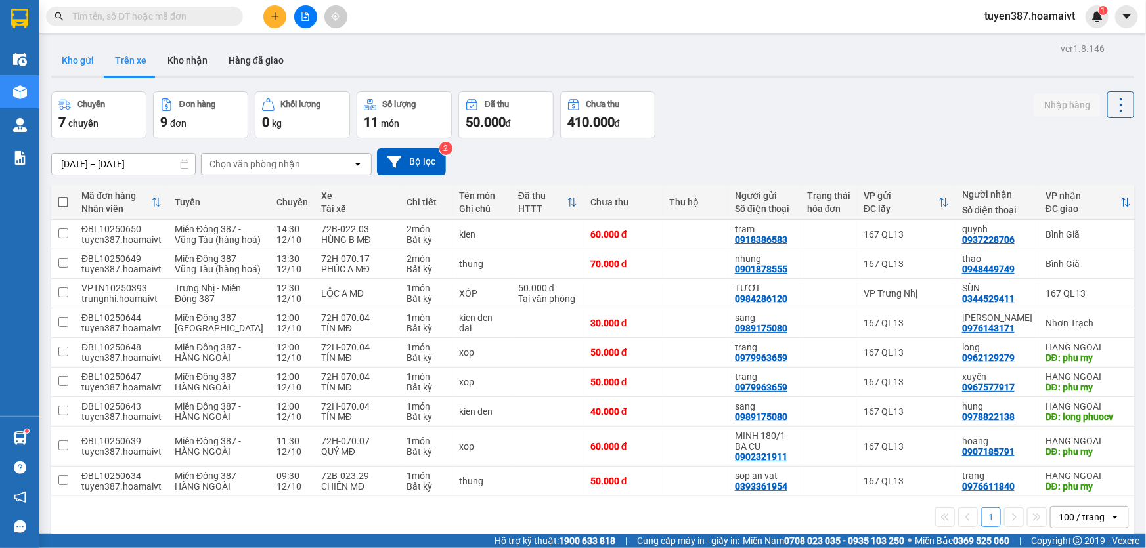
click at [79, 56] on button "Kho gửi" at bounding box center [77, 61] width 53 height 32
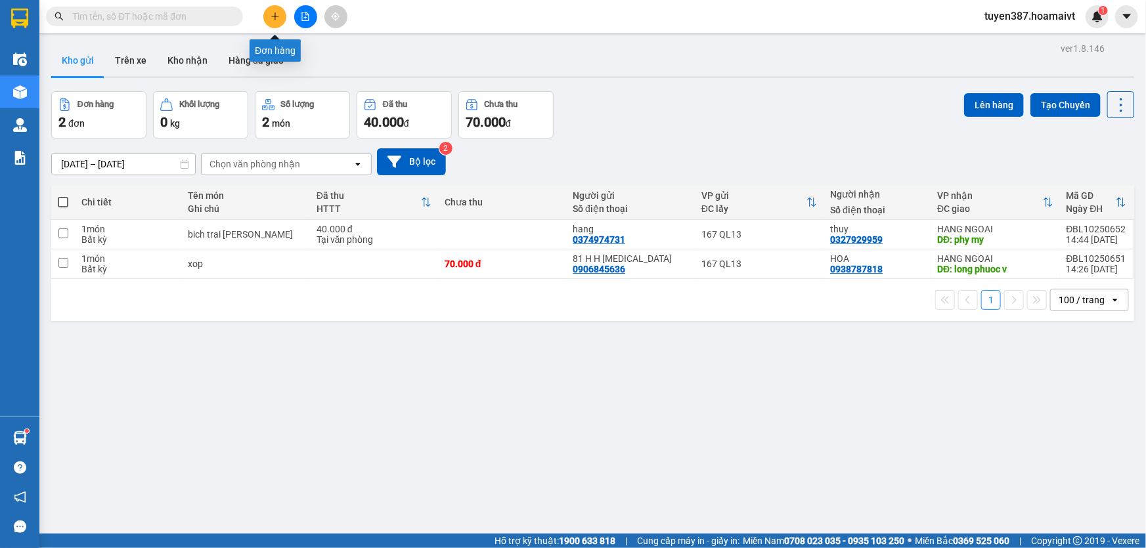
click at [277, 14] on icon "plus" at bounding box center [274, 16] width 9 height 9
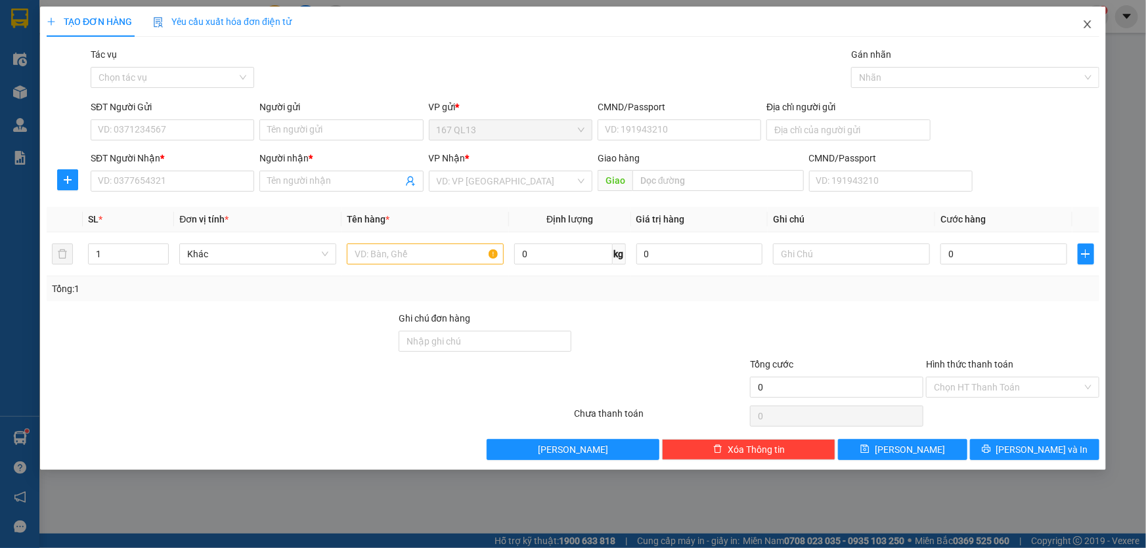
click at [1087, 19] on span "Close" at bounding box center [1087, 25] width 37 height 37
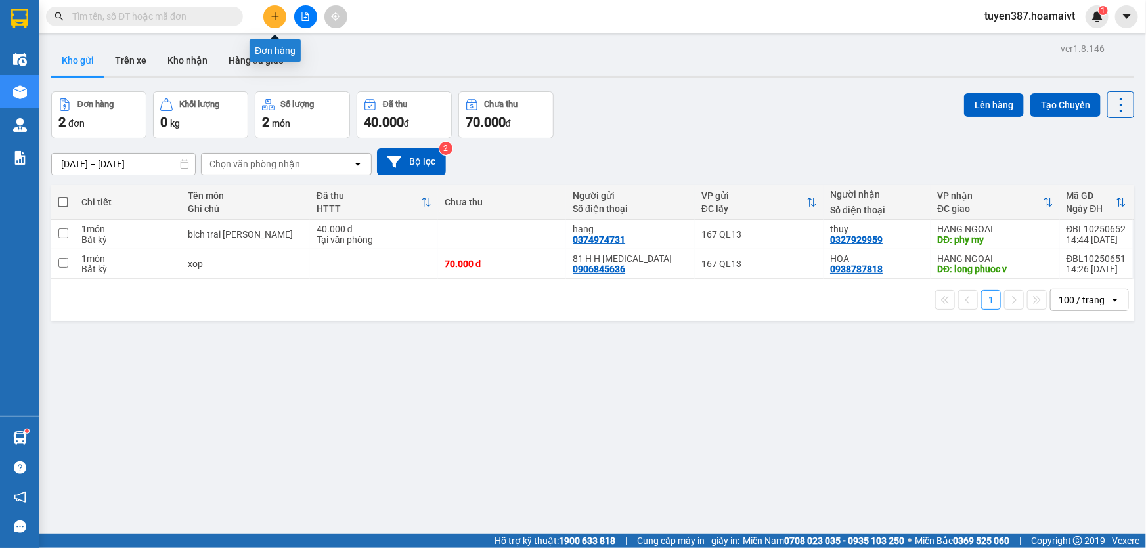
click at [280, 13] on button at bounding box center [274, 16] width 23 height 23
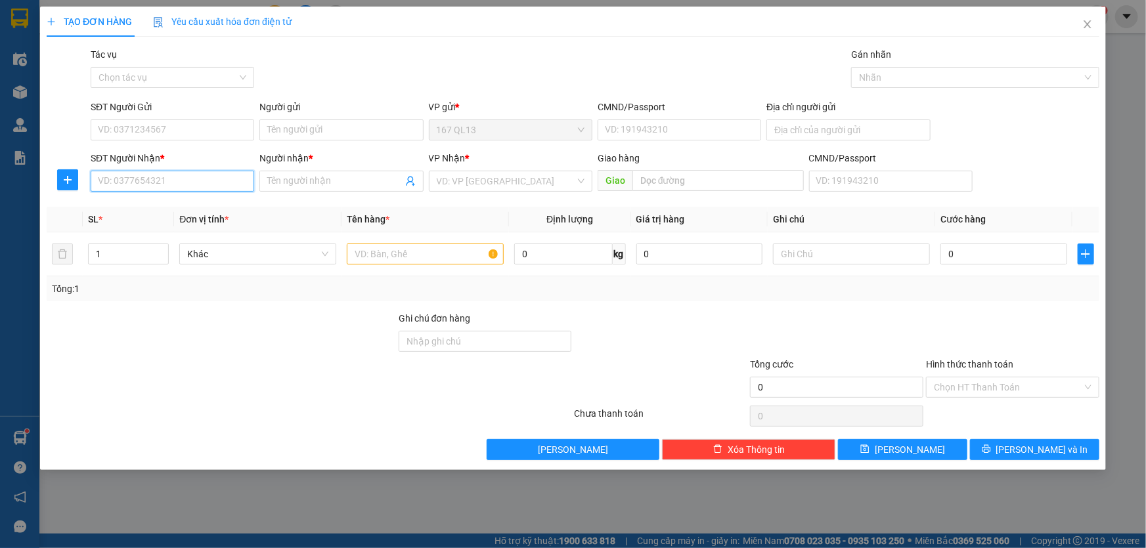
click at [205, 183] on input "SĐT Người Nhận *" at bounding box center [172, 181] width 163 height 21
type input "0902705000"
click at [332, 176] on input "Người nhận *" at bounding box center [334, 181] width 135 height 14
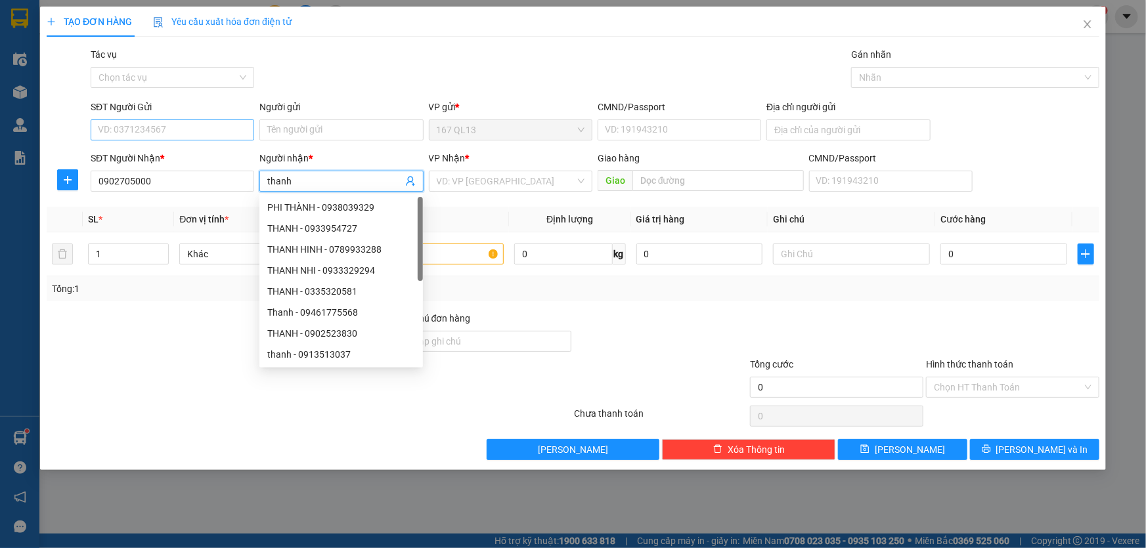
type input "thanh"
click at [177, 133] on input "SĐT Người Gửi" at bounding box center [172, 129] width 163 height 21
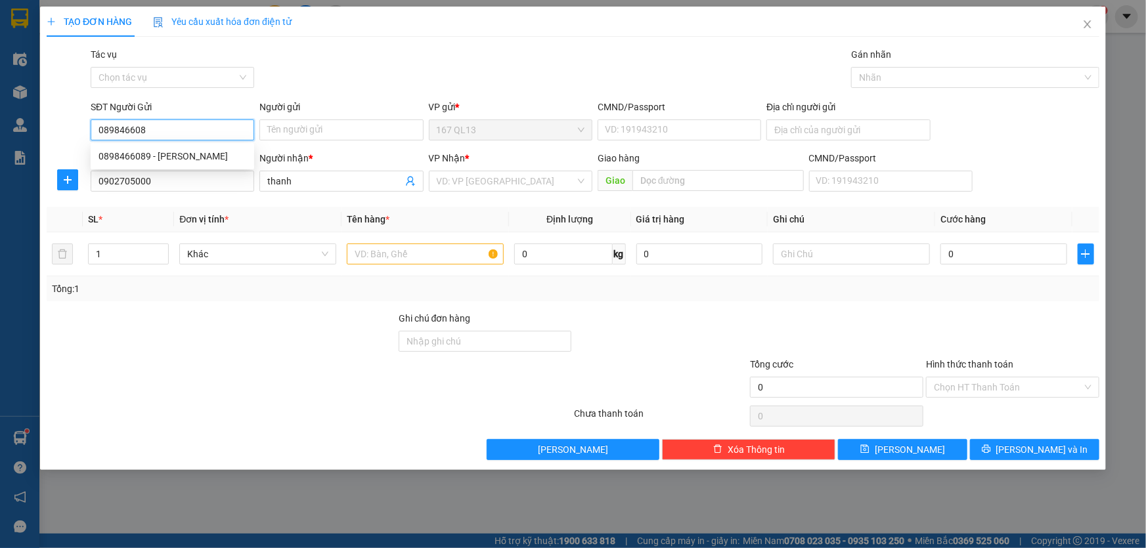
type input "0898466089"
click at [128, 160] on div "0898466089 - [PERSON_NAME]" at bounding box center [172, 156] width 148 height 14
type input "THANH"
type input "0898466089"
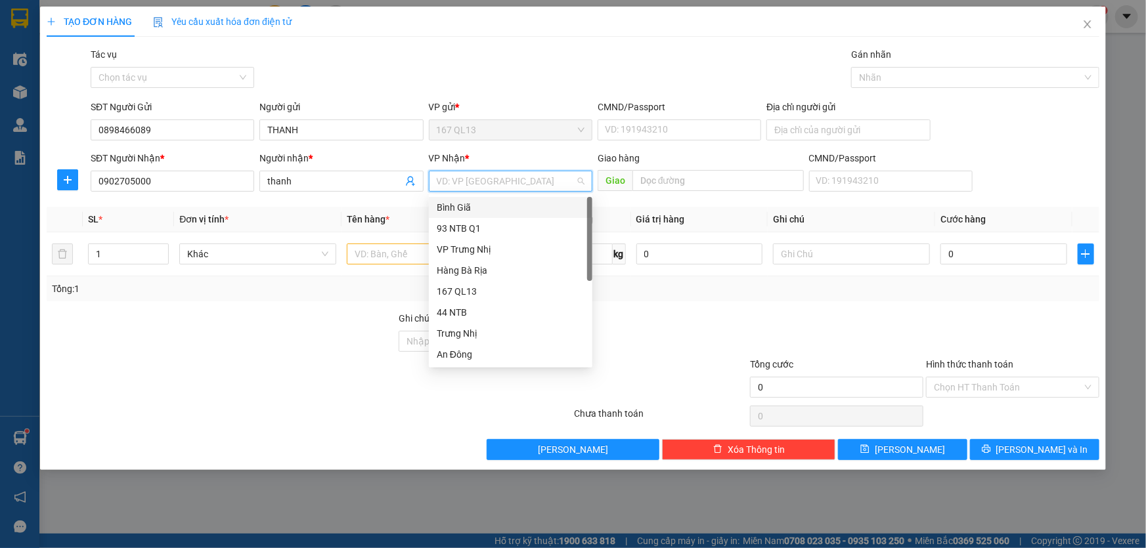
click at [466, 171] on input "search" at bounding box center [506, 181] width 139 height 20
click at [450, 209] on div "Bình Giã" at bounding box center [511, 207] width 148 height 14
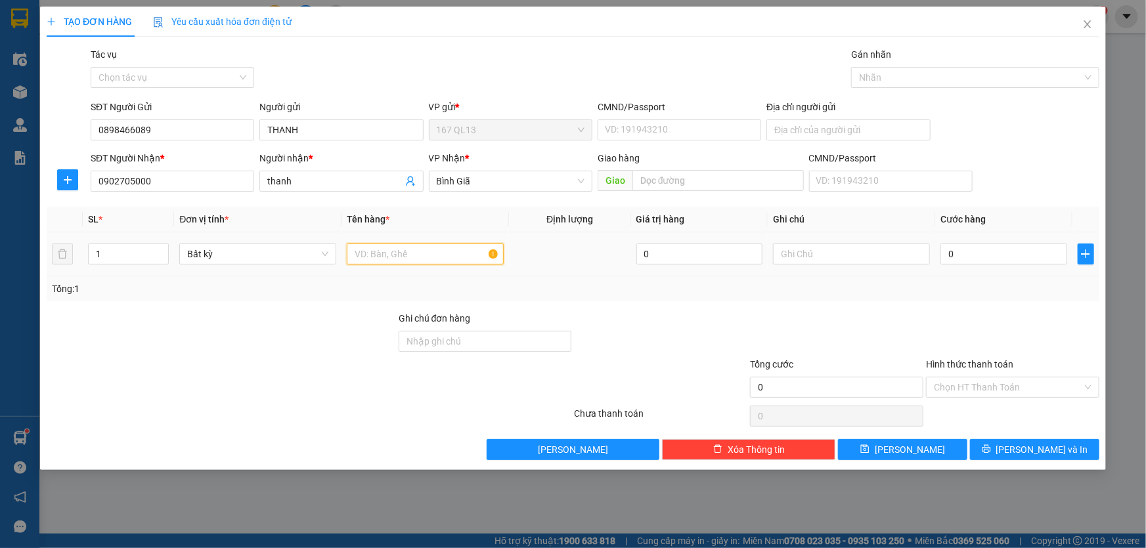
click at [400, 261] on input "text" at bounding box center [425, 254] width 157 height 21
type input "thung bk vang"
click at [941, 253] on input "0" at bounding box center [1003, 254] width 127 height 21
type input "3"
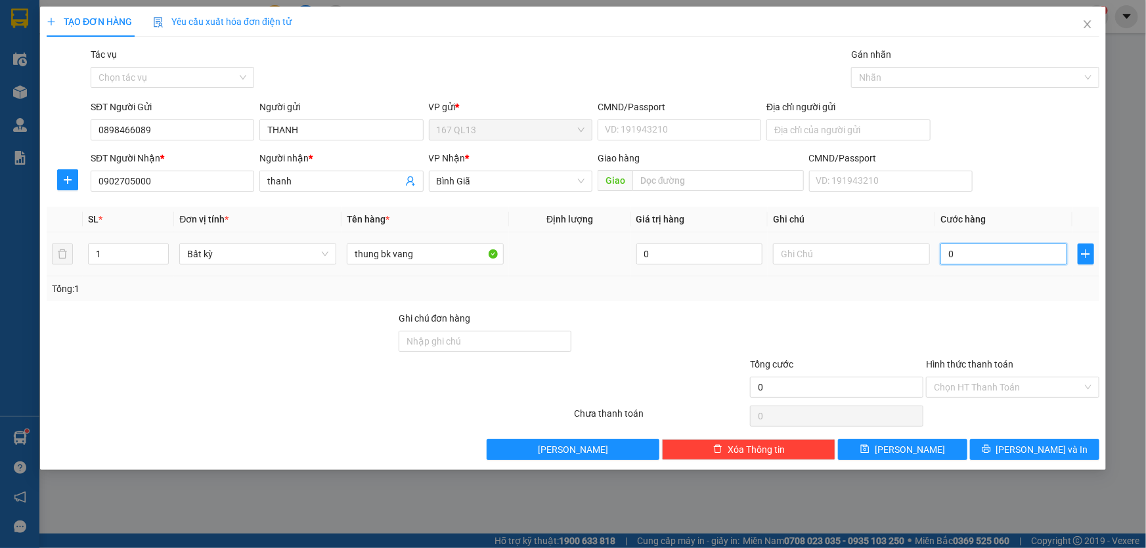
type input "3"
type input "30"
click at [1035, 453] on span "[PERSON_NAME] và In" at bounding box center [1042, 449] width 92 height 14
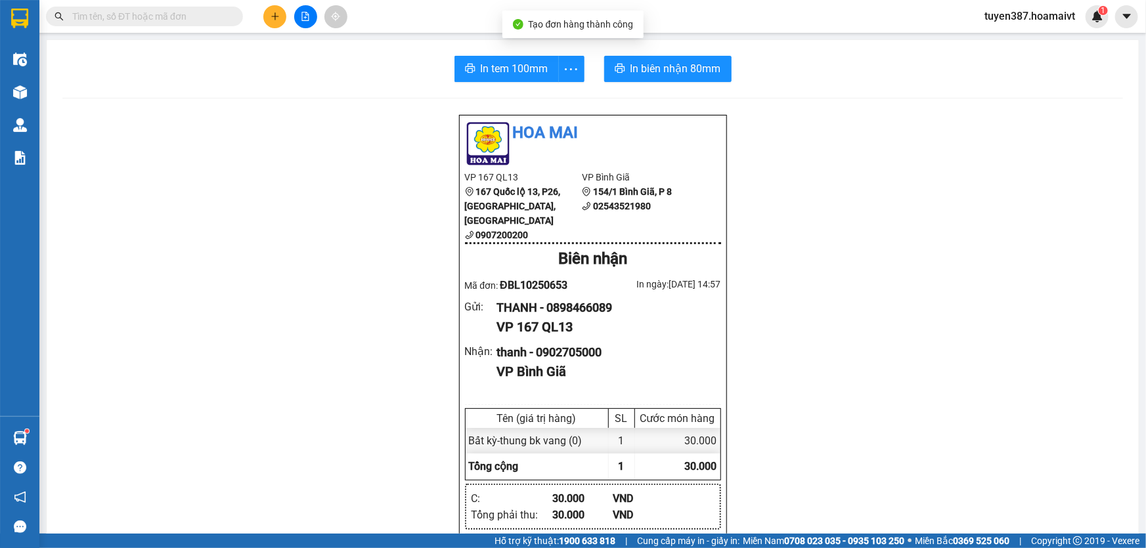
click at [649, 48] on div "In tem 100mm In biên nhận 80mm Hoa Mai VP 167 QL13 167 Quốc lộ 13, P26, [GEOGRA…" at bounding box center [593, 516] width 1092 height 953
click at [641, 64] on span "In biên nhận 80mm" at bounding box center [675, 68] width 91 height 16
click at [494, 63] on span "In tem 100mm" at bounding box center [515, 68] width 68 height 16
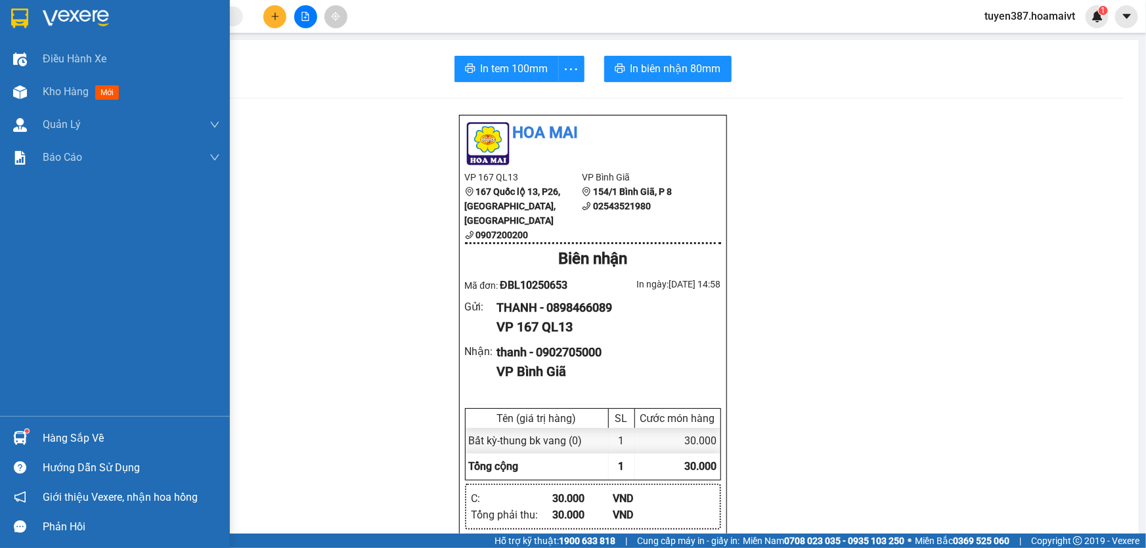
click at [85, 435] on div "Hàng sắp về" at bounding box center [131, 439] width 177 height 20
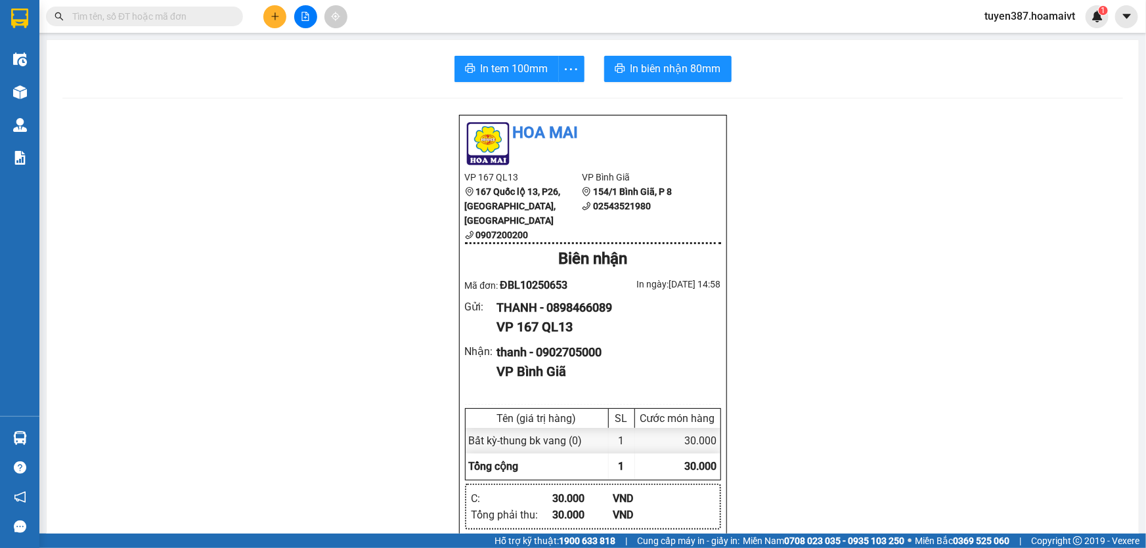
click at [836, 315] on section "Kết quả tìm kiếm ( 0 ) Bộ lọc No Data tuyen387.hoamaivt 1 Điều hành xe Kho hàng…" at bounding box center [573, 274] width 1146 height 548
click at [276, 8] on button at bounding box center [274, 16] width 23 height 23
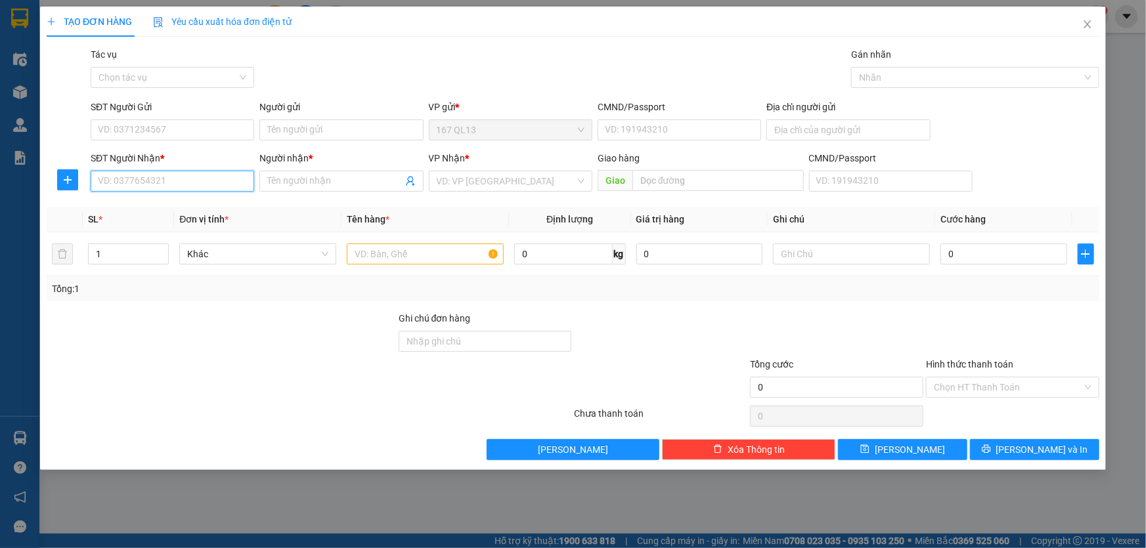
click at [188, 183] on input "SĐT Người Nhận *" at bounding box center [172, 181] width 163 height 21
type input "0338961998"
click at [293, 184] on input "Người nhận *" at bounding box center [334, 181] width 135 height 14
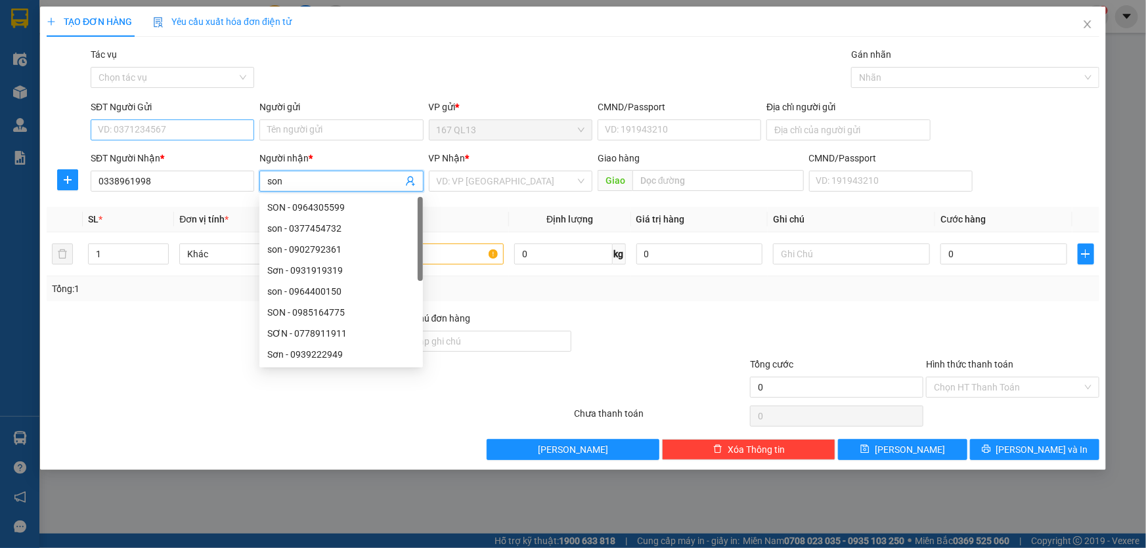
type input "son"
click at [191, 127] on input "SĐT Người Gửi" at bounding box center [172, 129] width 163 height 21
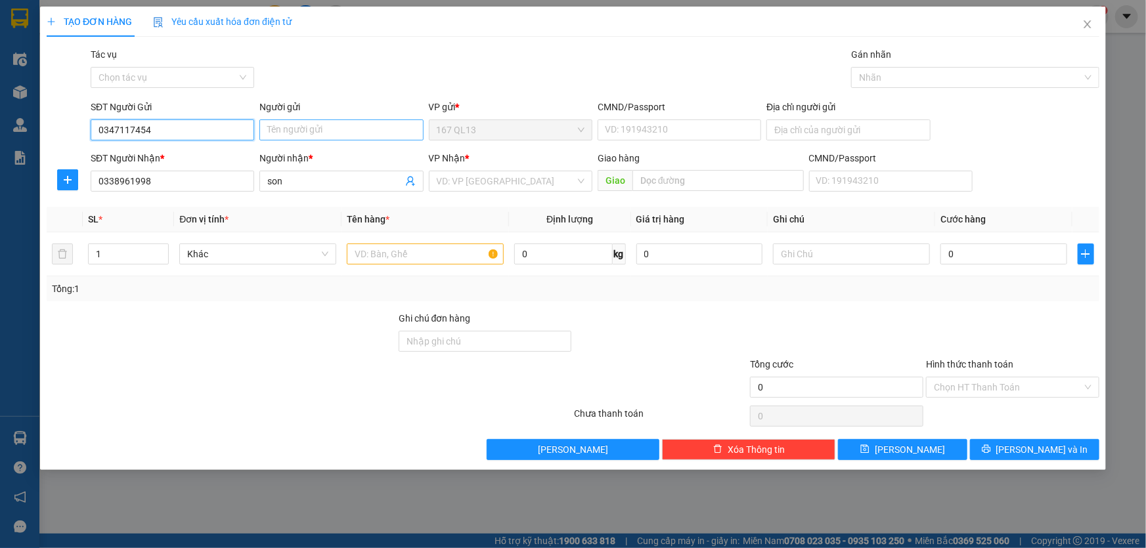
type input "0347117454"
click at [288, 129] on input "Người gửi" at bounding box center [340, 129] width 163 height 21
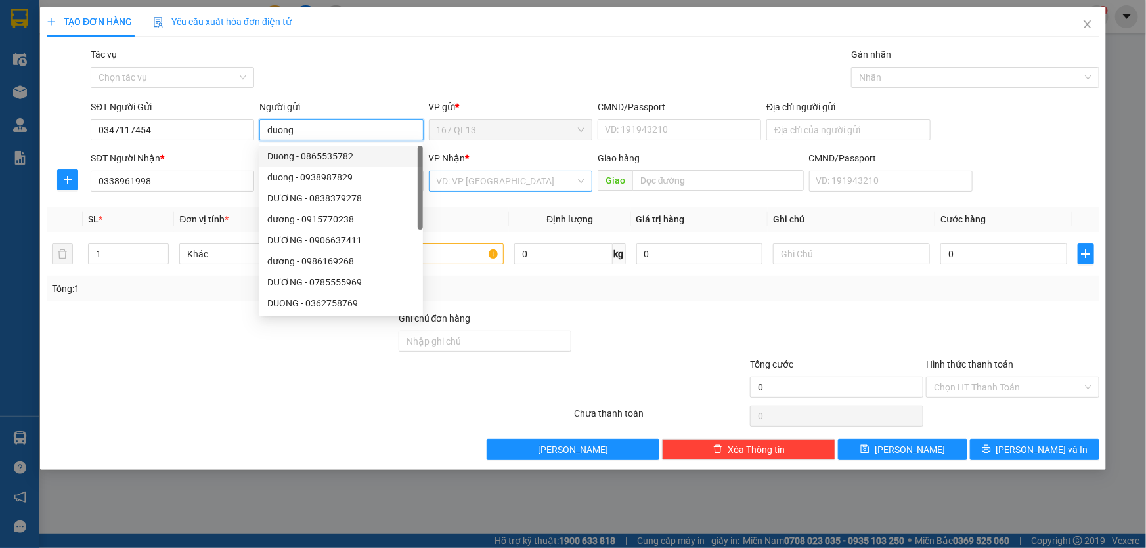
type input "duong"
click at [468, 179] on input "search" at bounding box center [506, 181] width 139 height 20
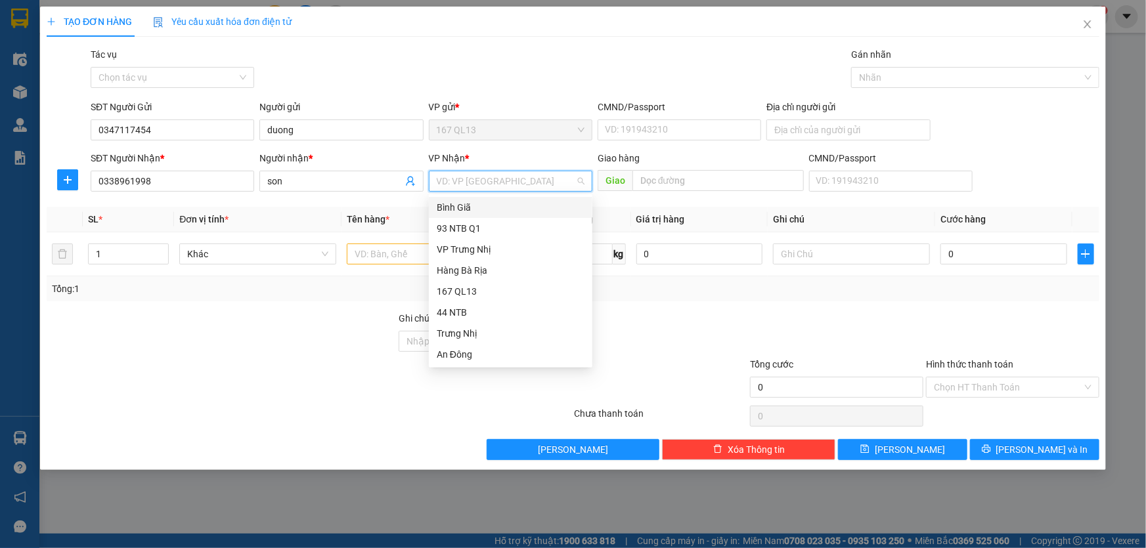
click at [471, 208] on div "Bình Giã" at bounding box center [511, 207] width 148 height 14
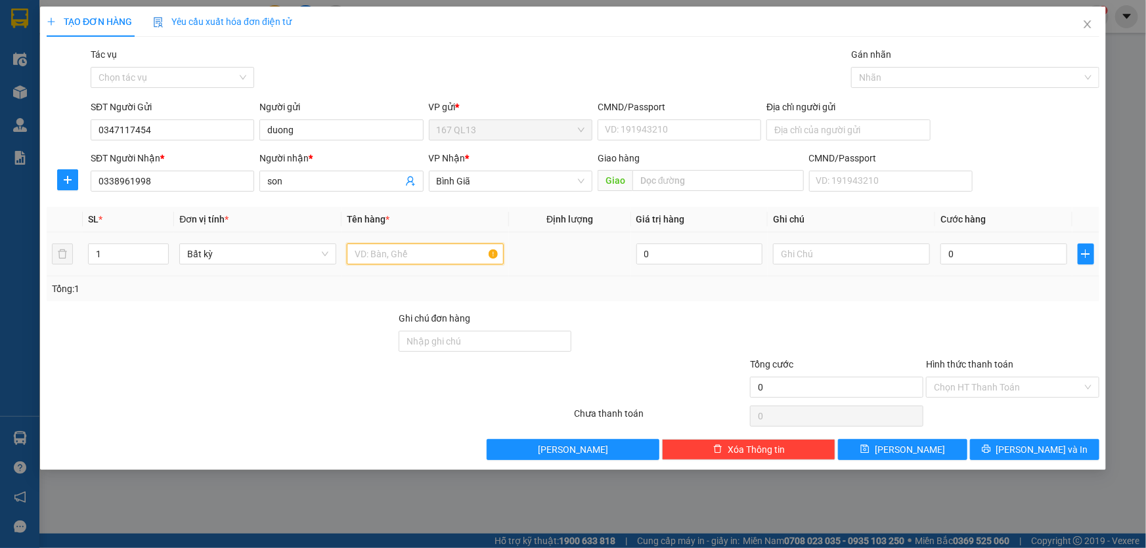
click at [420, 256] on input "text" at bounding box center [425, 254] width 157 height 21
type input "kien"
click at [945, 252] on input "0" at bounding box center [1003, 254] width 127 height 21
type input "3"
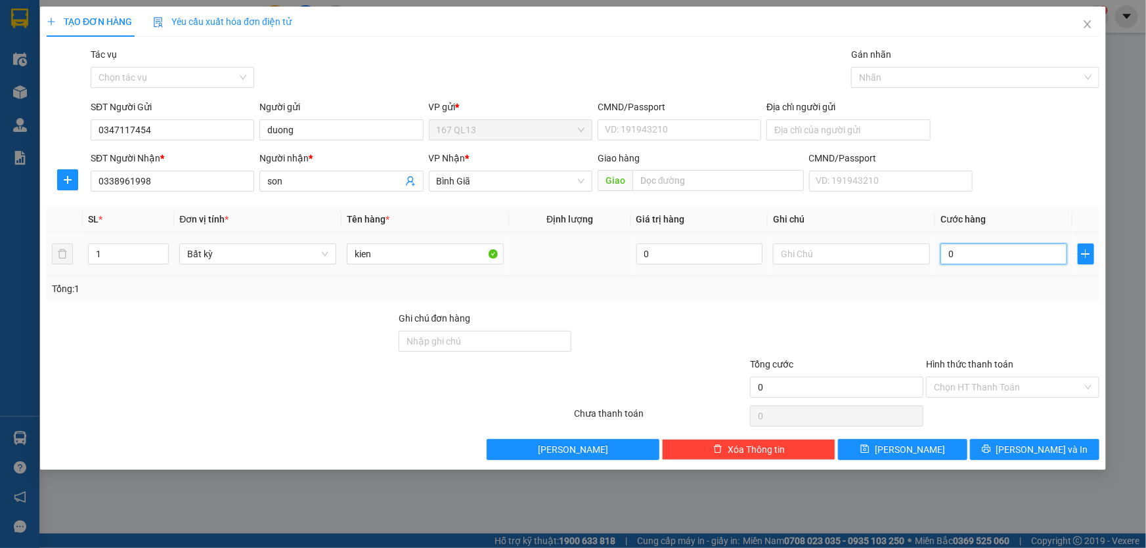
type input "3"
type input "30"
click at [1054, 446] on span "[PERSON_NAME] và In" at bounding box center [1042, 449] width 92 height 14
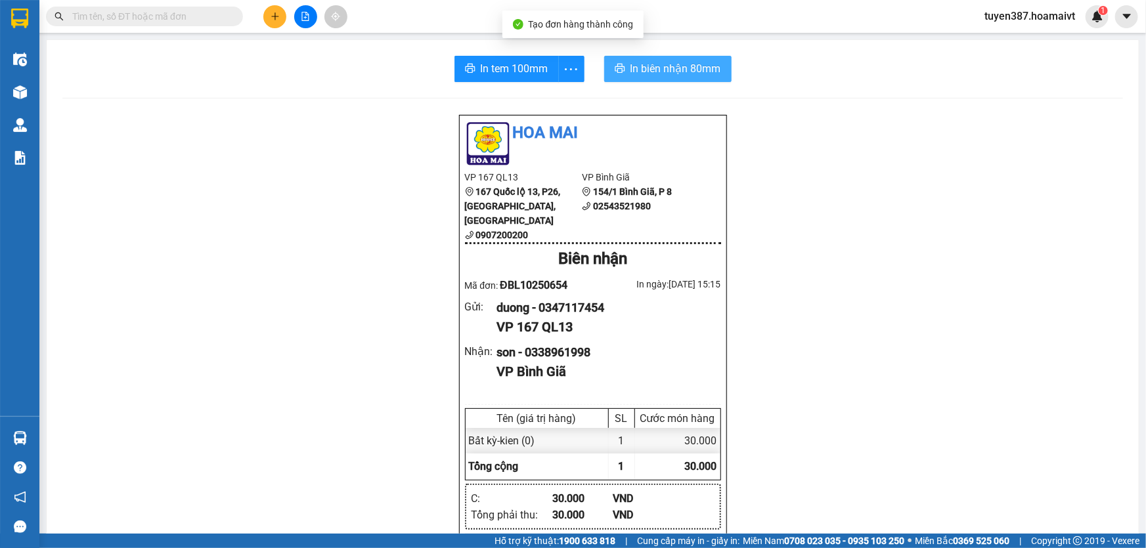
click at [658, 71] on span "In biên nhận 80mm" at bounding box center [675, 68] width 91 height 16
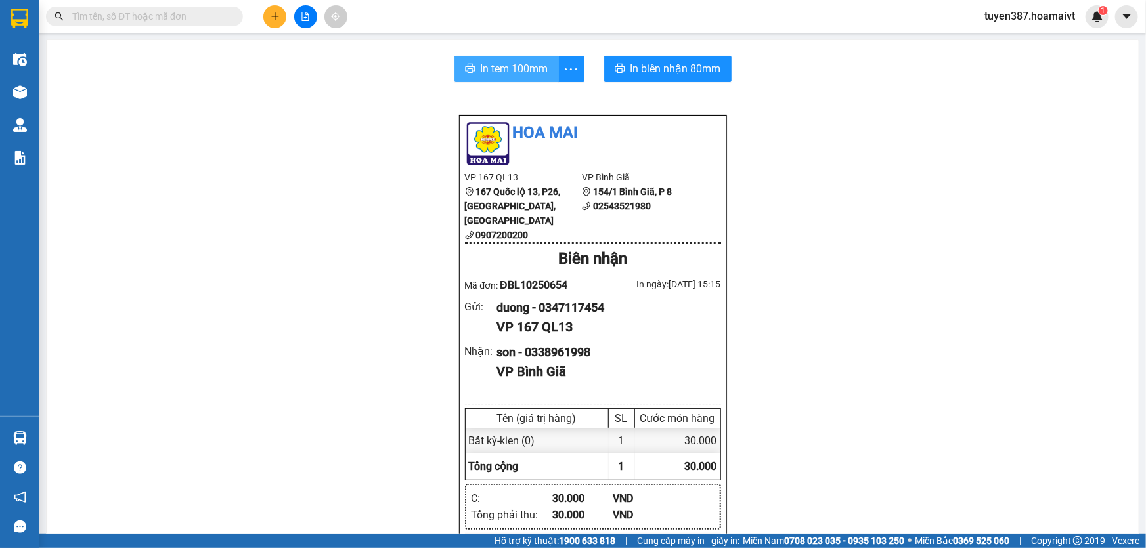
click at [493, 66] on span "In tem 100mm" at bounding box center [515, 68] width 68 height 16
click at [278, 20] on icon "plus" at bounding box center [274, 16] width 9 height 9
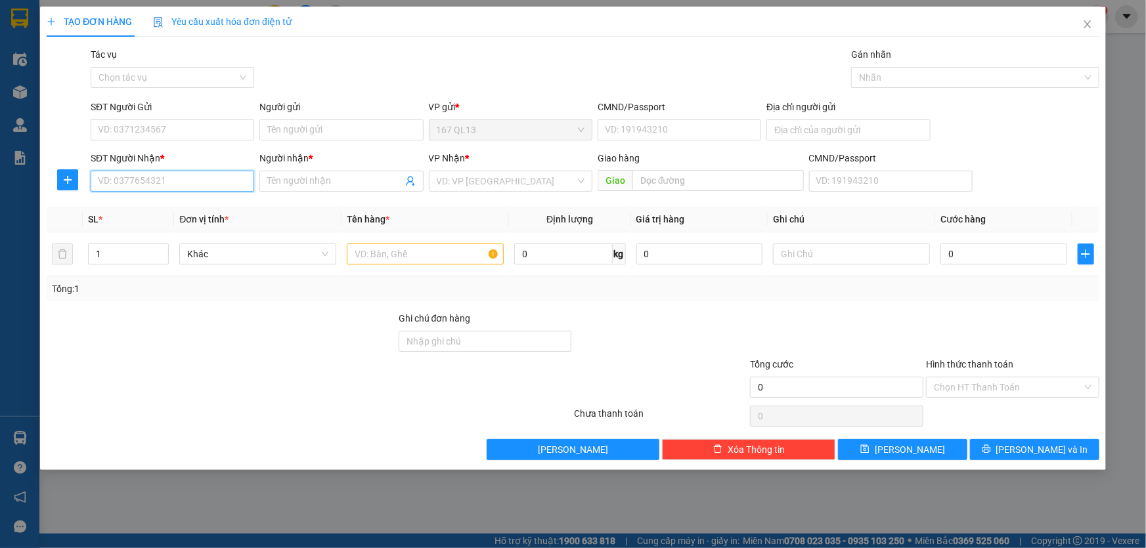
click at [224, 177] on input "SĐT Người Nhận *" at bounding box center [172, 181] width 163 height 21
type input "0987059412"
click at [282, 173] on span at bounding box center [340, 181] width 163 height 21
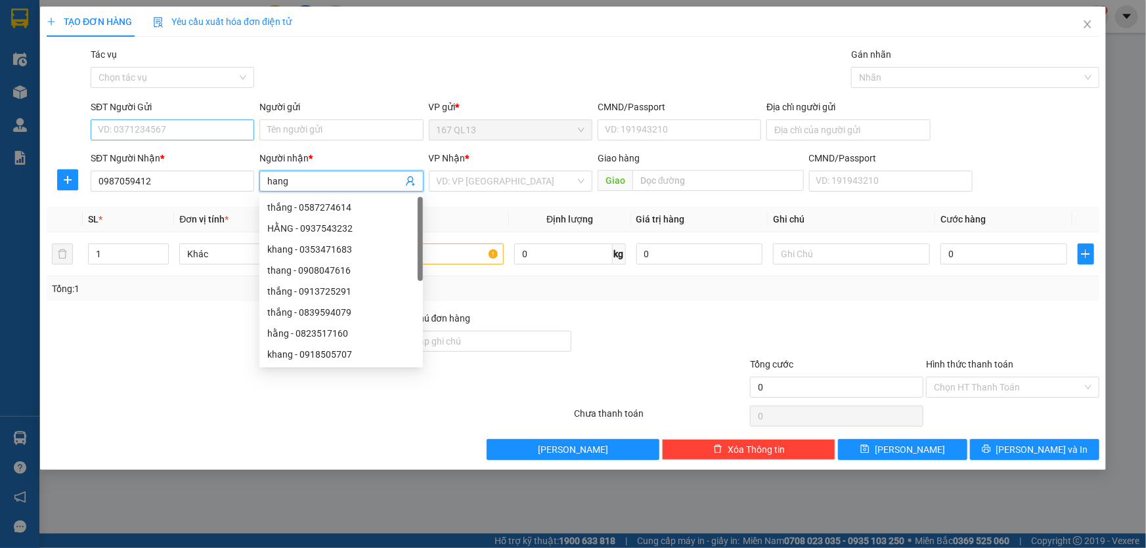
type input "hang"
click at [190, 135] on input "SĐT Người Gửi" at bounding box center [172, 129] width 163 height 21
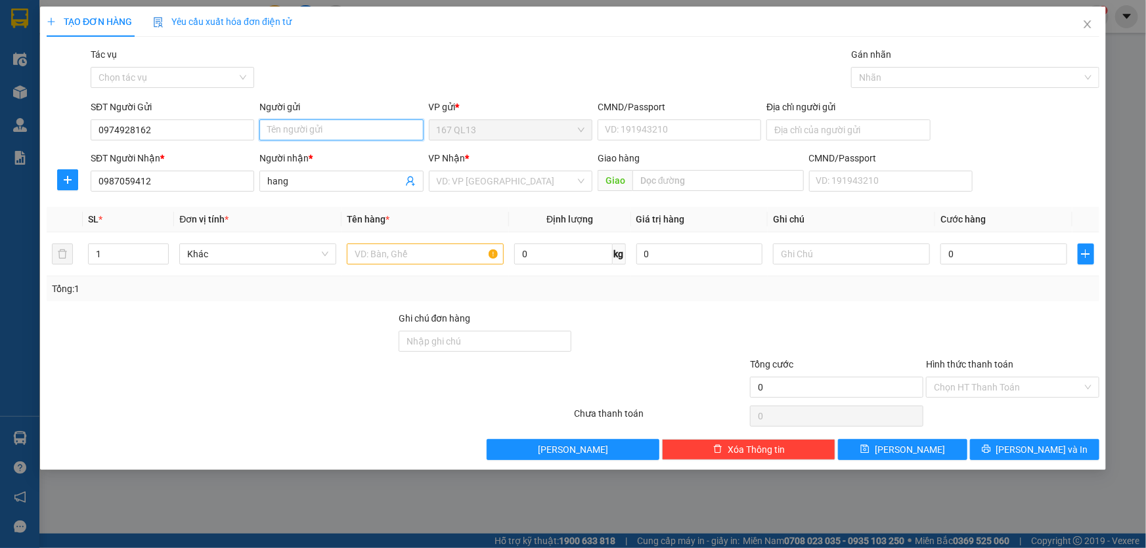
click at [337, 131] on input "Người gửi" at bounding box center [340, 129] width 163 height 21
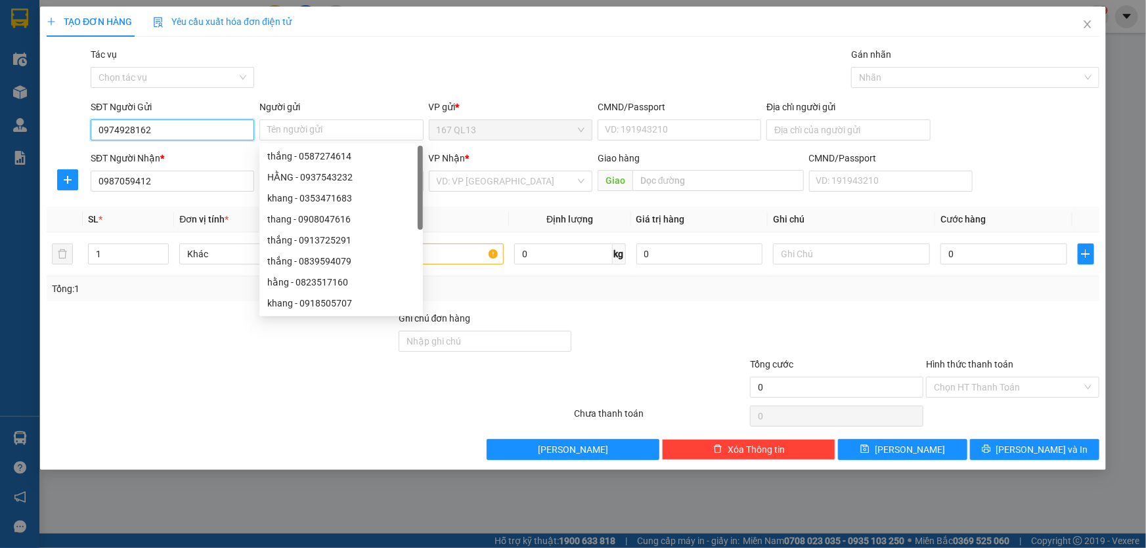
click at [210, 135] on input "0974928162" at bounding box center [172, 129] width 163 height 21
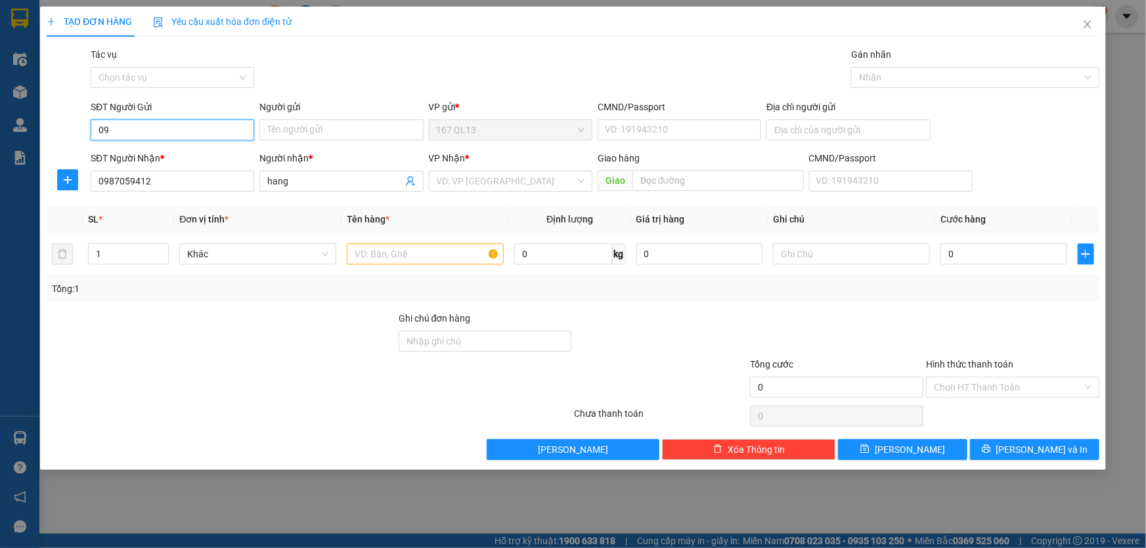
type input "0"
type input "0988443749"
click at [296, 127] on input "Người gửi" at bounding box center [340, 129] width 163 height 21
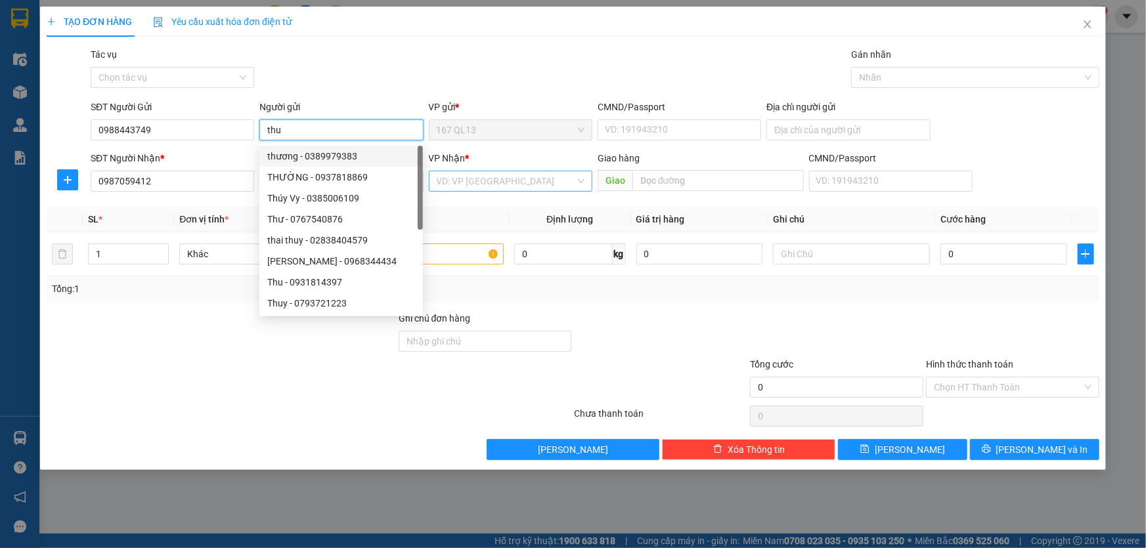
type input "thu"
click at [499, 181] on input "search" at bounding box center [506, 181] width 139 height 20
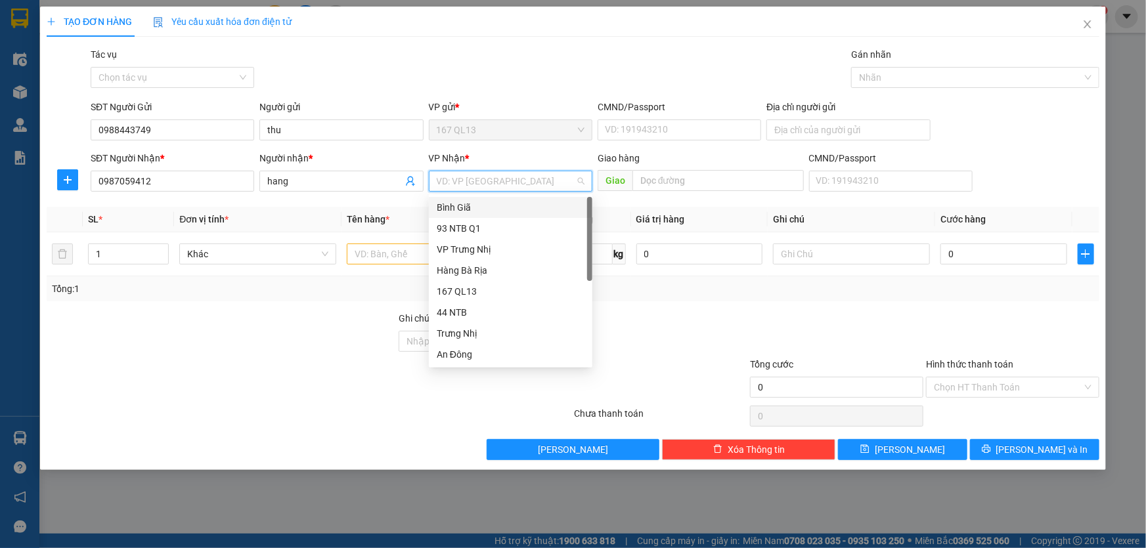
click at [479, 204] on div "Bình Giã" at bounding box center [511, 207] width 148 height 14
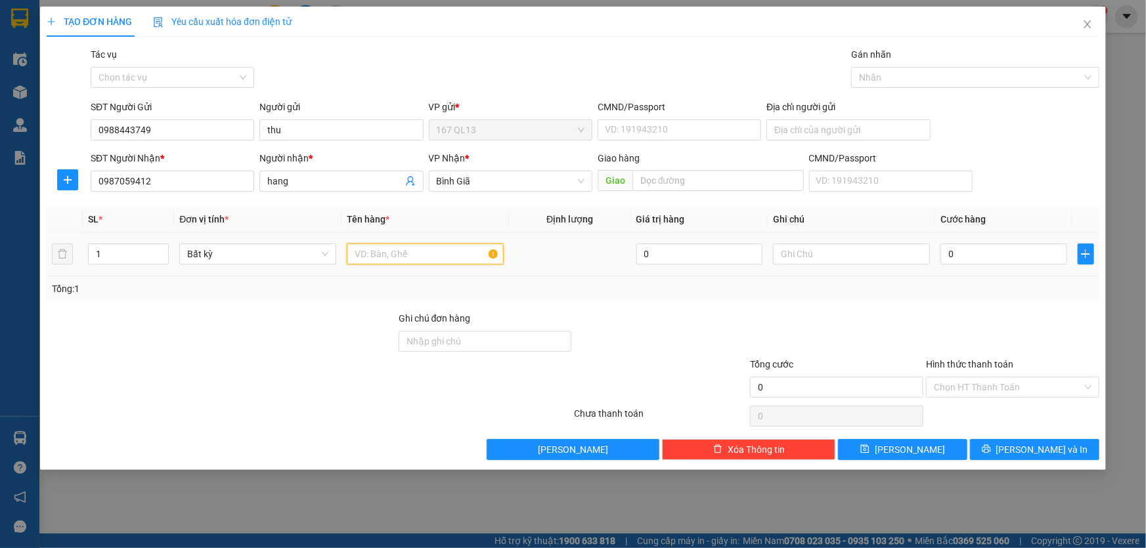
click at [407, 261] on input "text" at bounding box center [425, 254] width 157 height 21
type input "kien den"
click at [944, 253] on input "0" at bounding box center [1003, 254] width 127 height 21
type input "6"
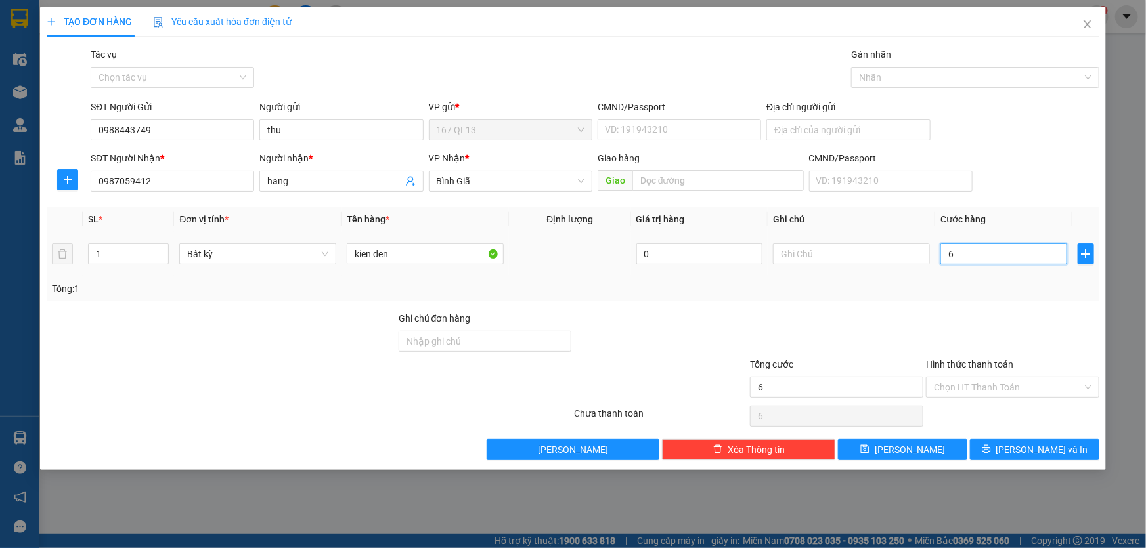
type input "6"
type input "60"
type input "60.000"
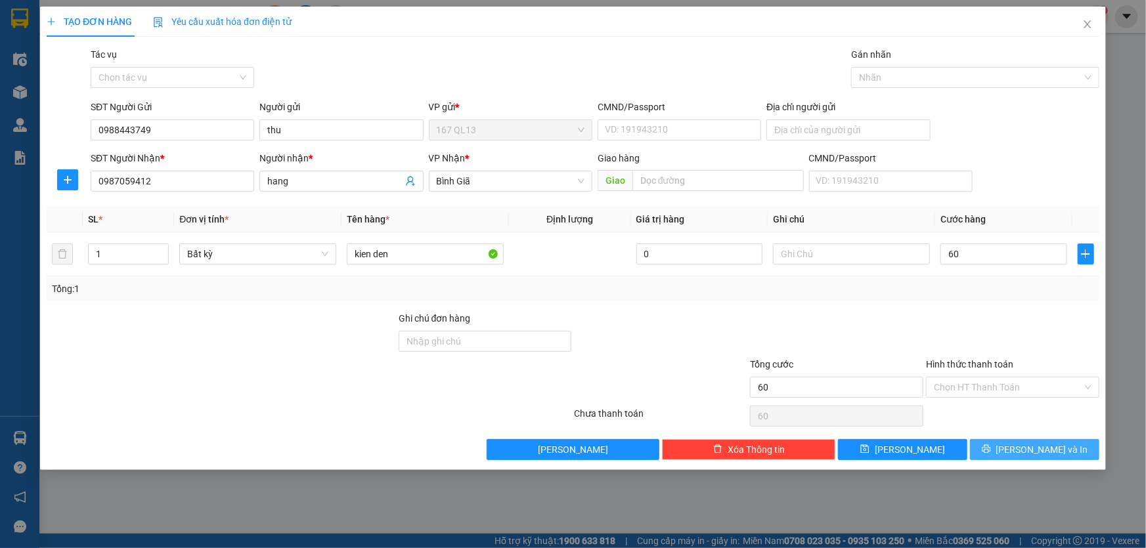
type input "60.000"
click at [1035, 443] on span "[PERSON_NAME] và In" at bounding box center [1042, 449] width 92 height 14
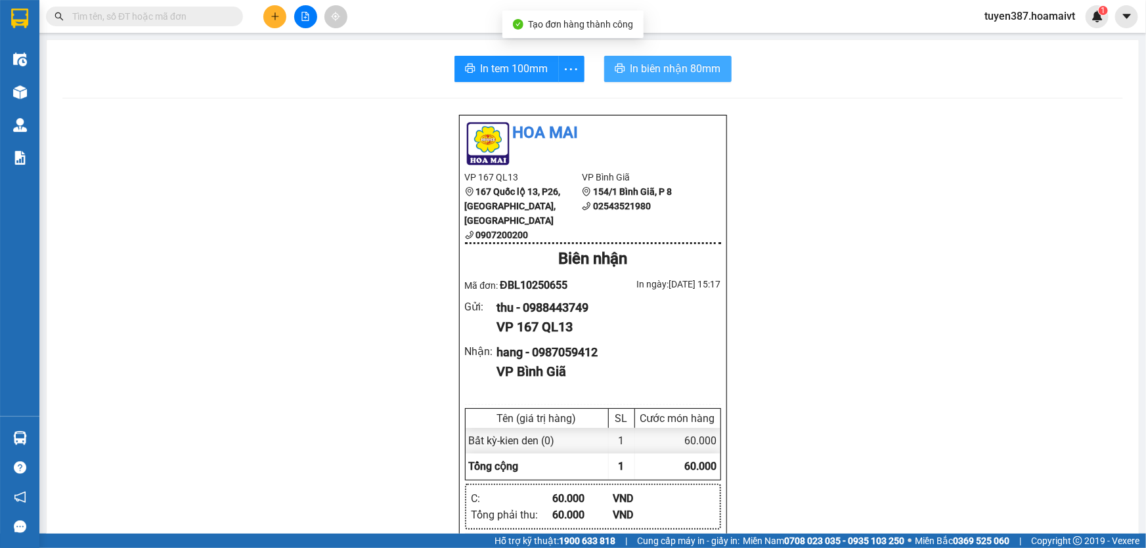
click at [676, 69] on span "In biên nhận 80mm" at bounding box center [675, 68] width 91 height 16
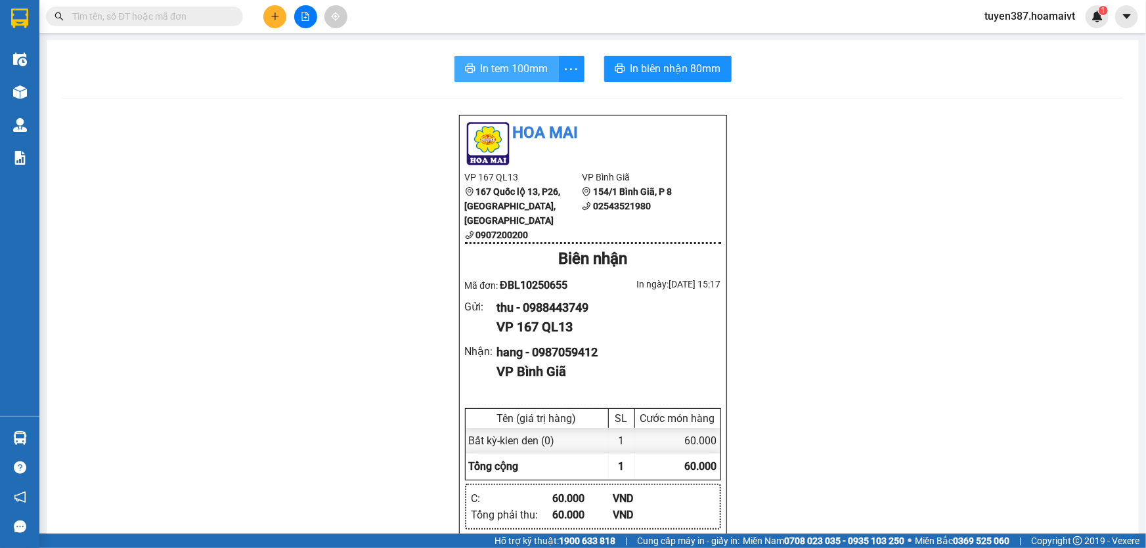
click at [506, 67] on span "In tem 100mm" at bounding box center [515, 68] width 68 height 16
click at [274, 17] on icon "plus" at bounding box center [274, 15] width 1 height 7
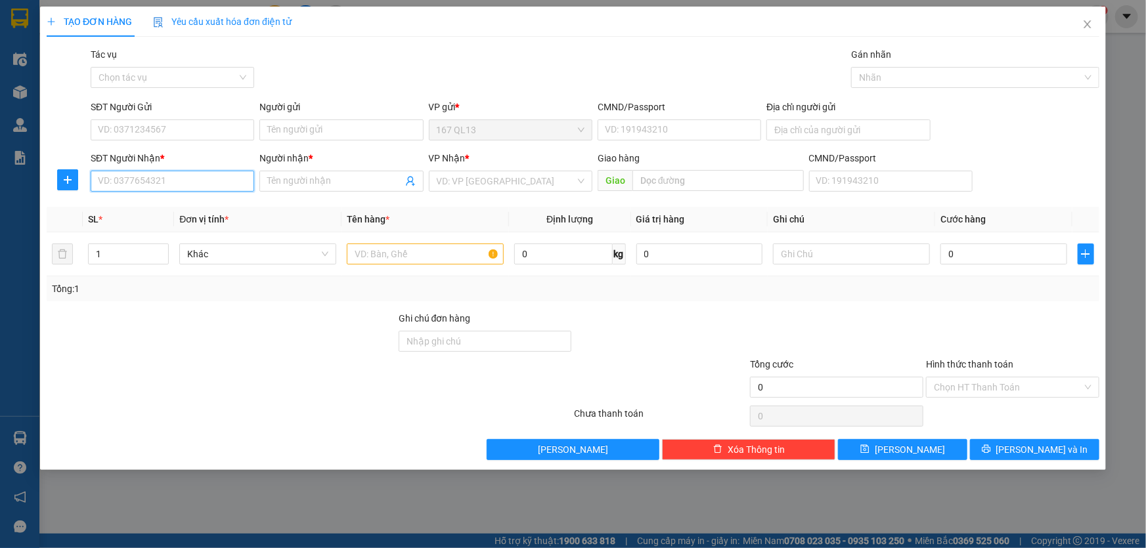
click at [164, 183] on input "SĐT Người Nhận *" at bounding box center [172, 181] width 163 height 21
type input "0933409560"
click at [143, 211] on div "0933409560 - DUYÊN" at bounding box center [172, 207] width 148 height 14
type input "DUYÊN"
type input "0933409560"
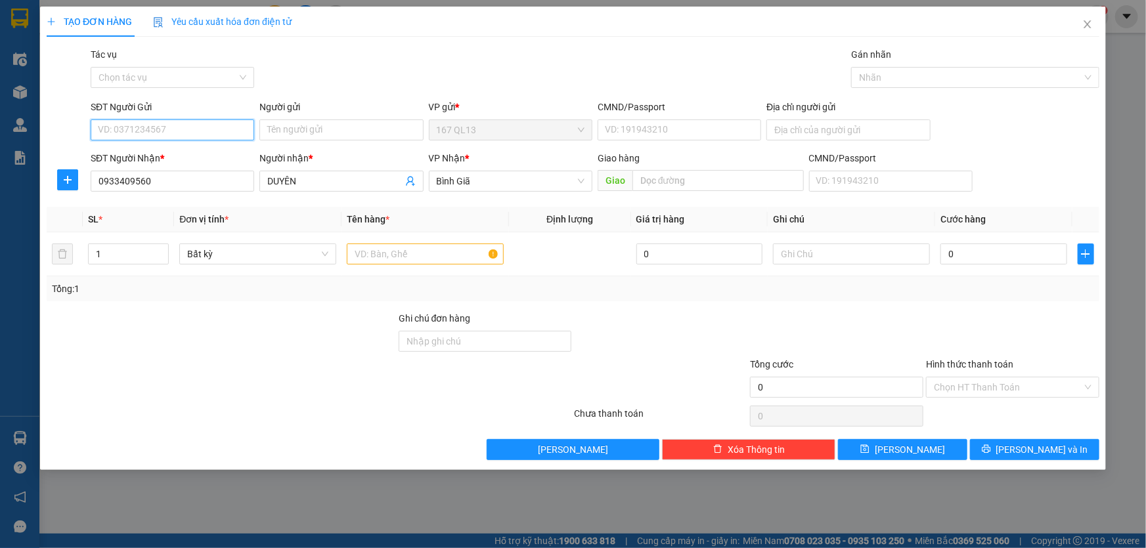
click at [204, 125] on input "SĐT Người Gửi" at bounding box center [172, 129] width 163 height 21
type input "0385852771"
click at [163, 156] on div "0385852771 - nghĩa" at bounding box center [172, 156] width 148 height 14
type input "nghĩa"
type input "0385852771"
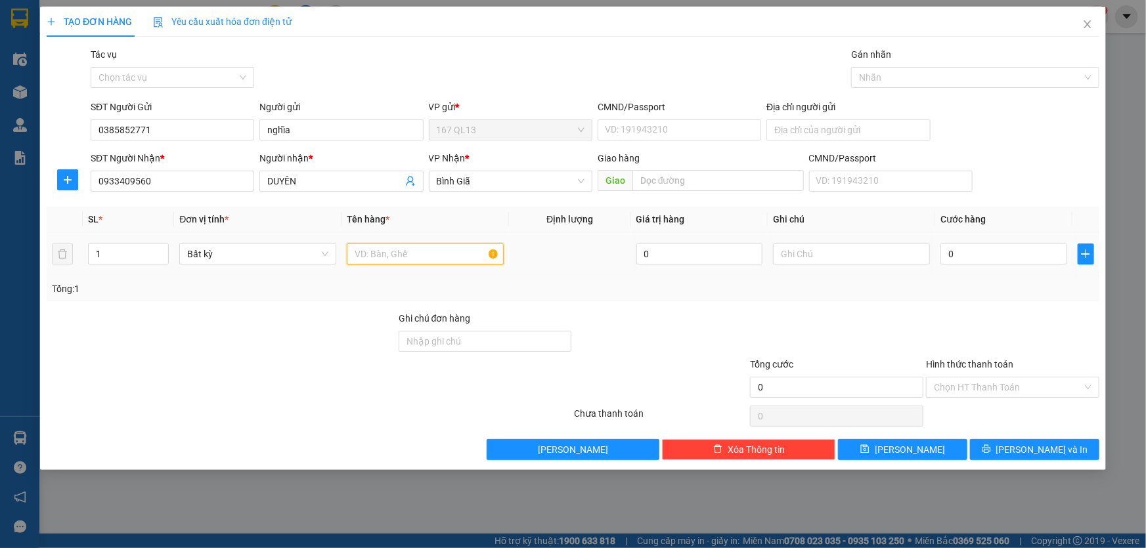
click at [405, 257] on input "text" at bounding box center [425, 254] width 157 height 21
type input "kien"
type input "2"
click at [162, 251] on icon "up" at bounding box center [162, 251] width 5 height 5
click at [937, 248] on td "0" at bounding box center [1003, 254] width 137 height 44
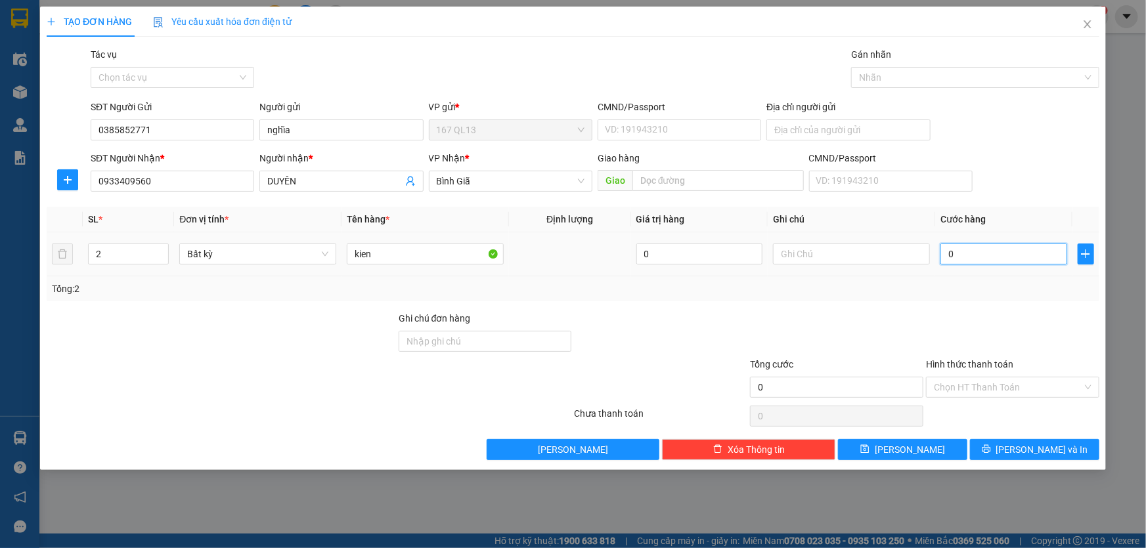
click at [941, 249] on input "0" at bounding box center [1003, 254] width 127 height 21
click at [1036, 446] on span "[PERSON_NAME] và In" at bounding box center [1042, 449] width 92 height 14
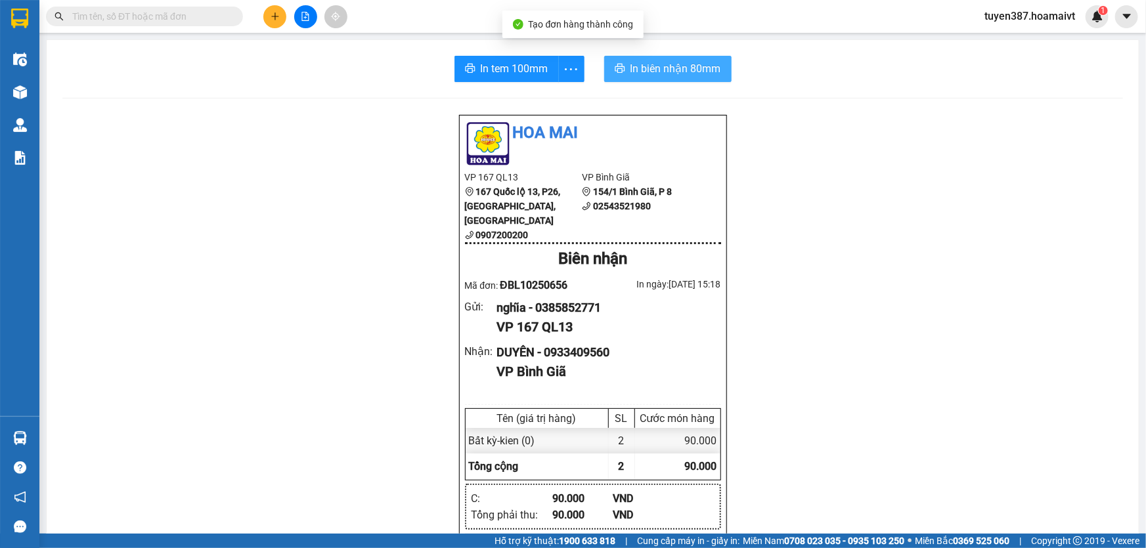
click at [655, 60] on span "In biên nhận 80mm" at bounding box center [675, 68] width 91 height 16
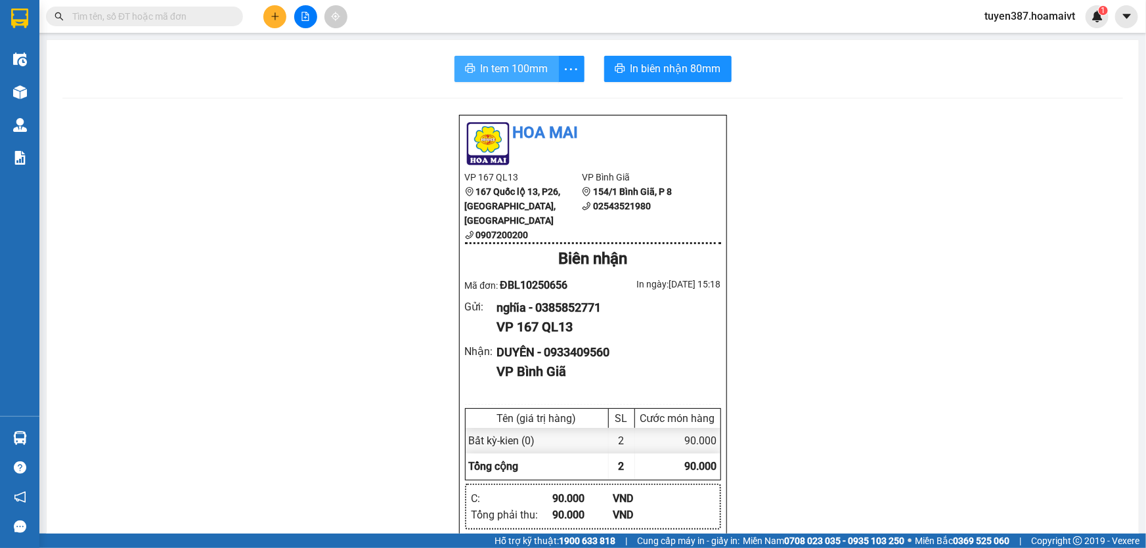
click at [509, 67] on span "In tem 100mm" at bounding box center [515, 68] width 68 height 16
click at [277, 21] on button at bounding box center [274, 16] width 23 height 23
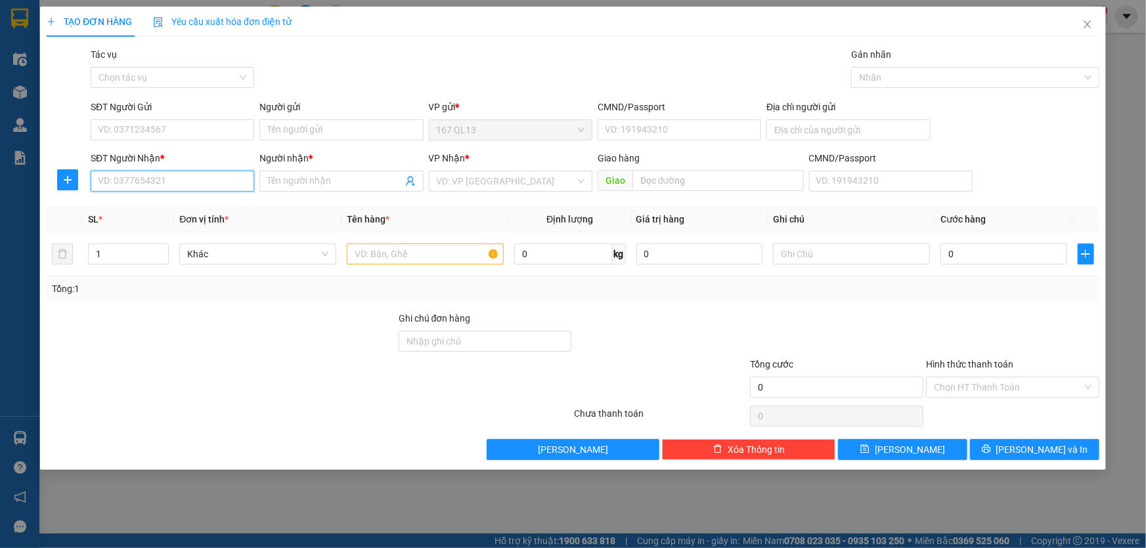
click at [184, 181] on input "SĐT Người Nhận *" at bounding box center [172, 181] width 163 height 21
click at [1088, 25] on icon "close" at bounding box center [1086, 24] width 7 height 8
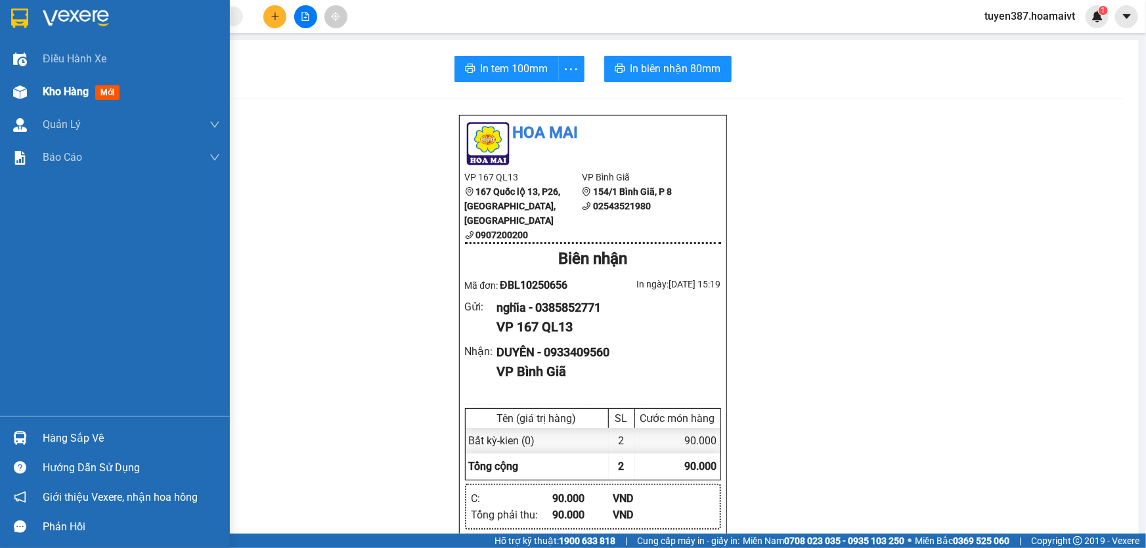
click at [108, 89] on span "mới" at bounding box center [107, 92] width 24 height 14
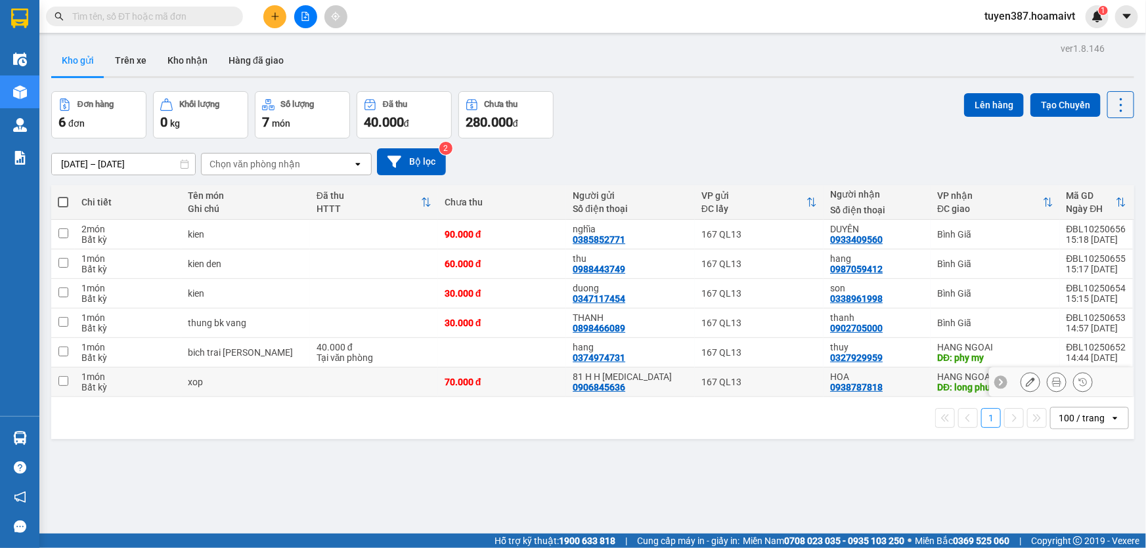
click at [904, 386] on div "HOA 0938787818" at bounding box center [877, 382] width 94 height 21
checkbox input "true"
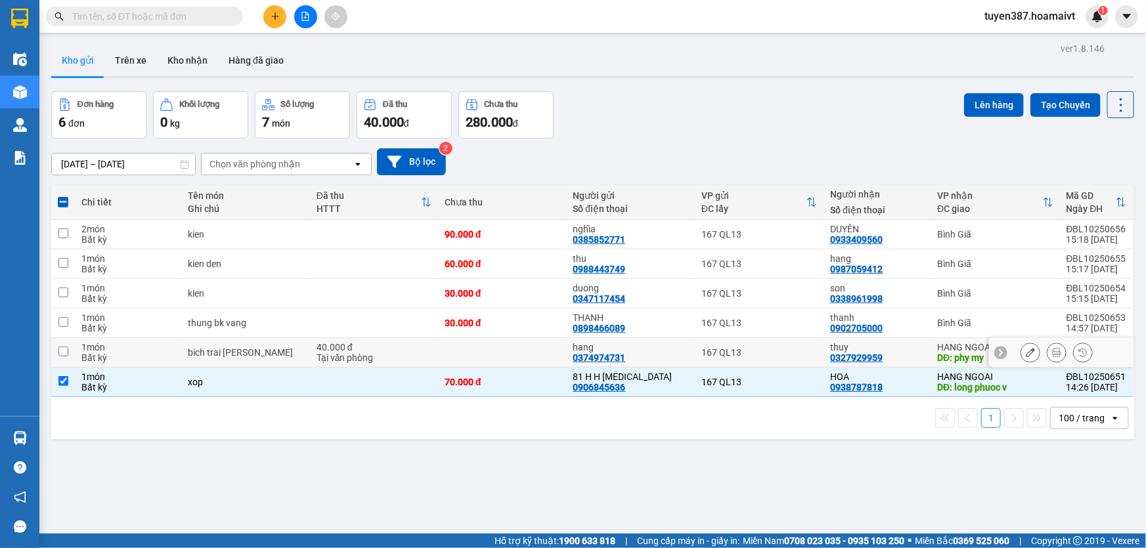
click at [907, 346] on div "thuy" at bounding box center [877, 347] width 94 height 11
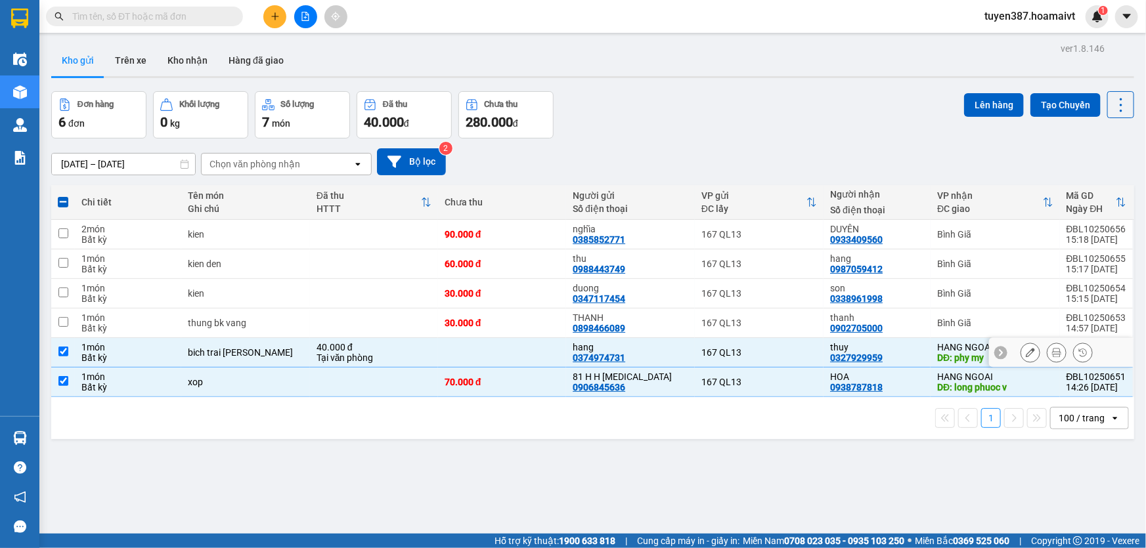
checkbox input "true"
click at [978, 93] on button "Lên hàng" at bounding box center [994, 105] width 60 height 24
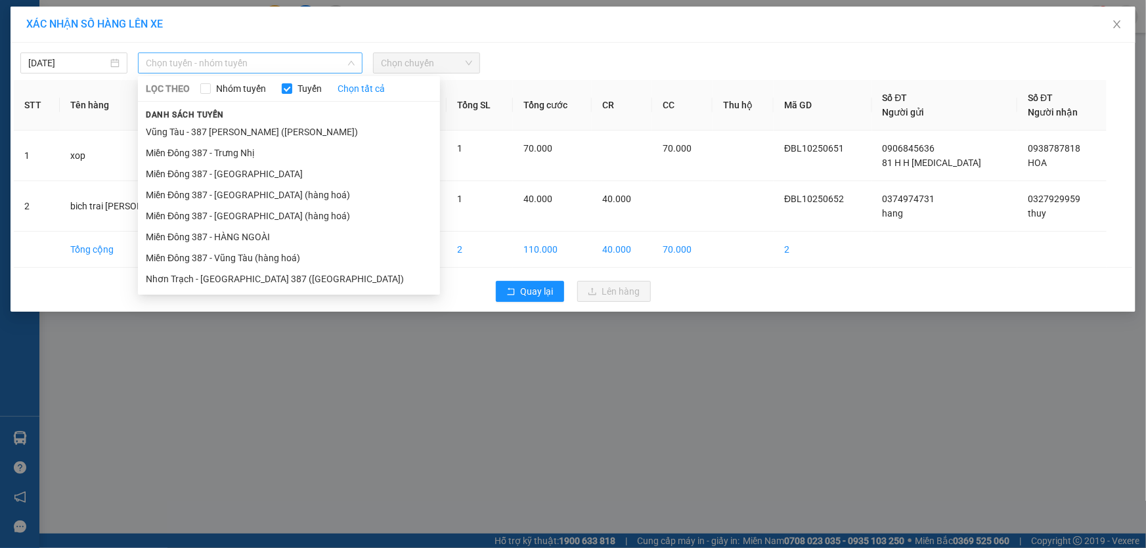
click at [237, 67] on span "Chọn tuyến - nhóm tuyến" at bounding box center [250, 63] width 209 height 20
click at [252, 239] on li "Miền Đông 387 - HÀNG NGOÀI" at bounding box center [289, 236] width 302 height 21
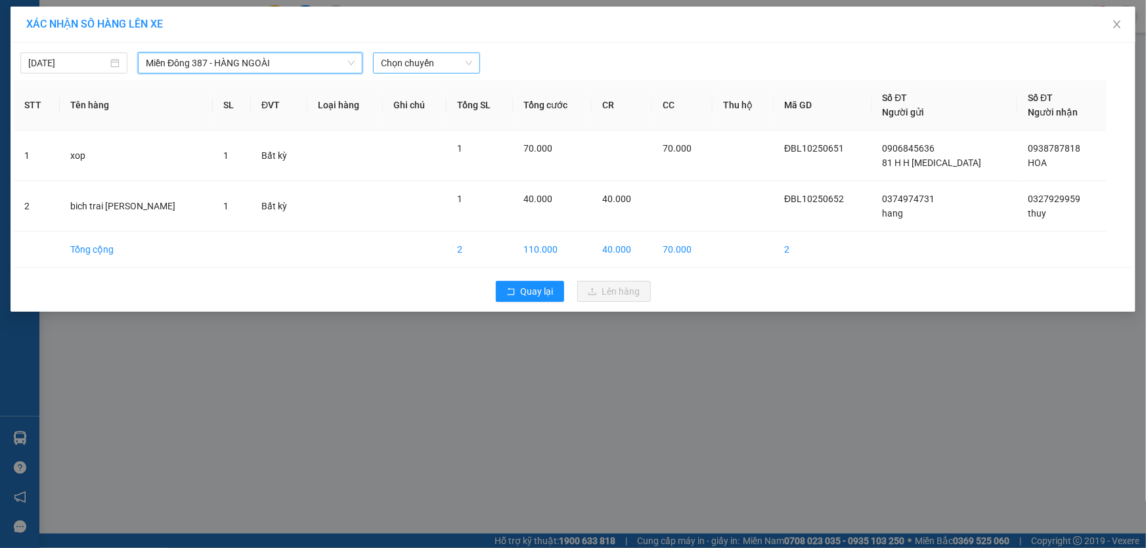
click at [442, 56] on span "Chọn chuyến" at bounding box center [426, 63] width 91 height 20
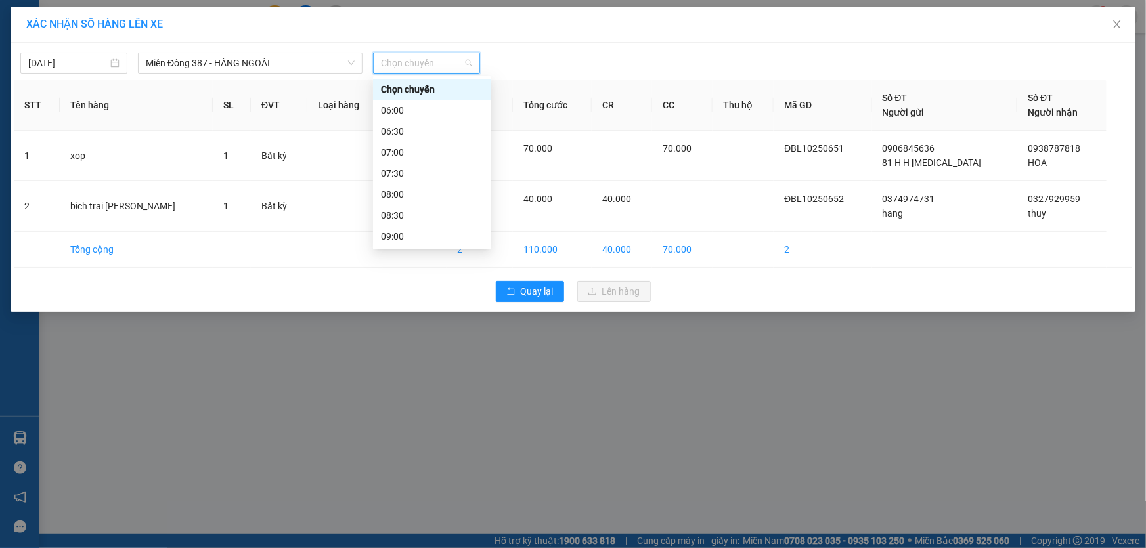
click at [416, 439] on div "14:00" at bounding box center [432, 446] width 102 height 14
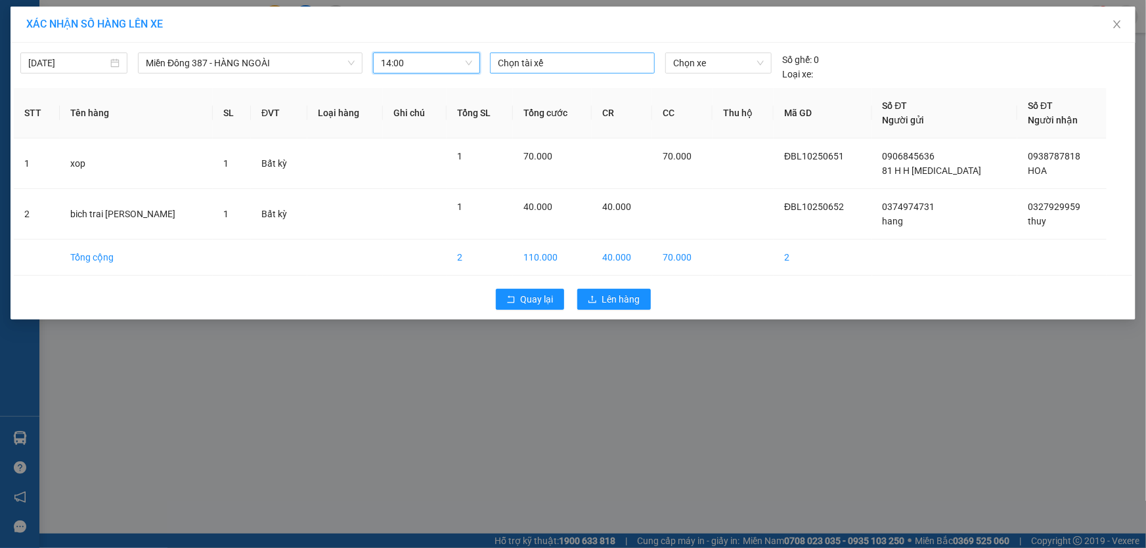
click at [538, 62] on div at bounding box center [572, 63] width 158 height 16
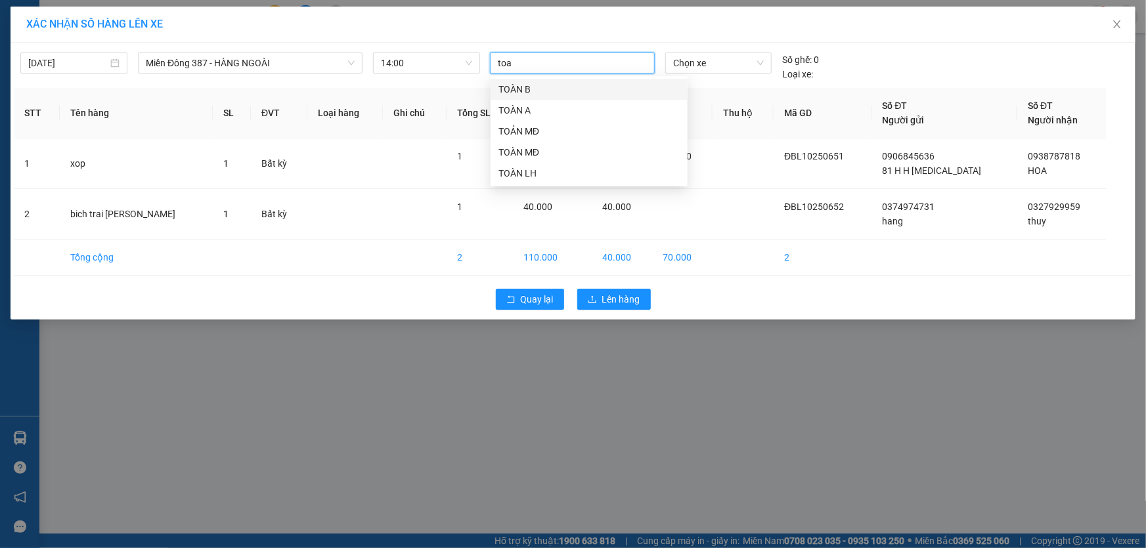
type input "toan"
click at [747, 66] on span "Chọn xe" at bounding box center [718, 63] width 91 height 20
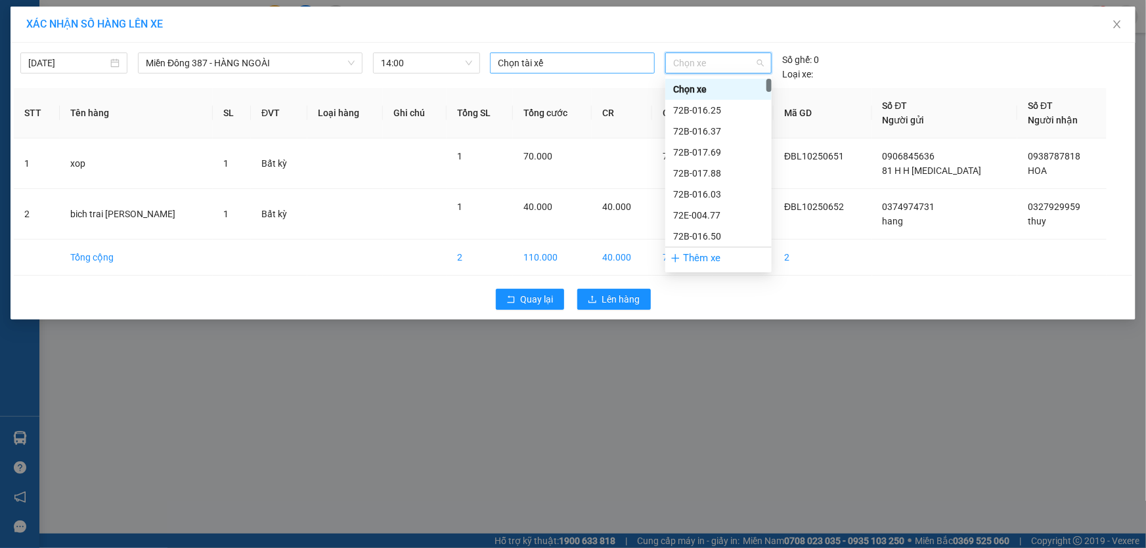
click at [576, 64] on div at bounding box center [572, 63] width 158 height 16
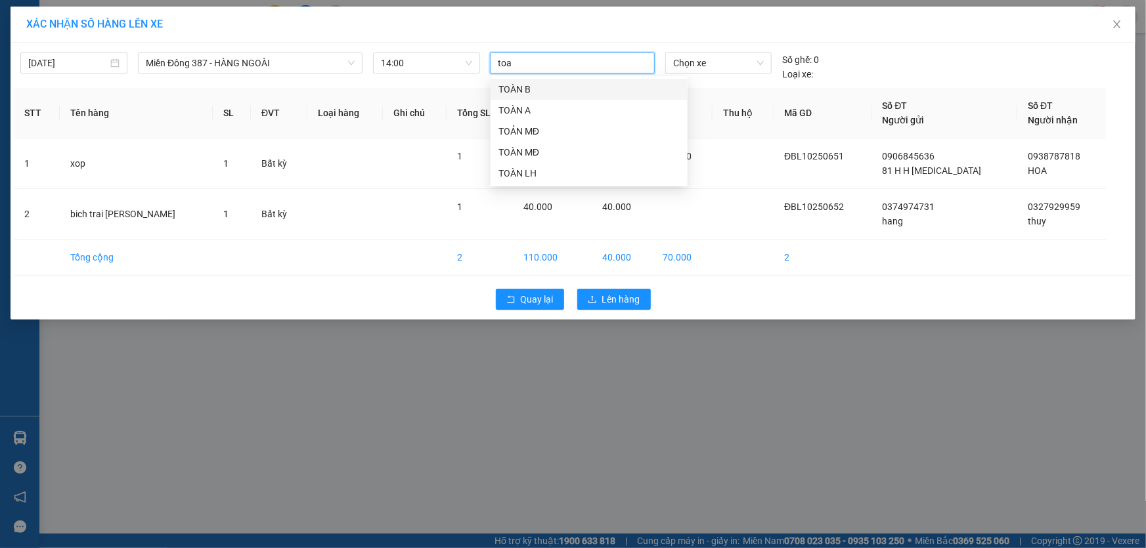
type input "toan"
click at [525, 129] on div "TOẢN MĐ" at bounding box center [588, 131] width 181 height 14
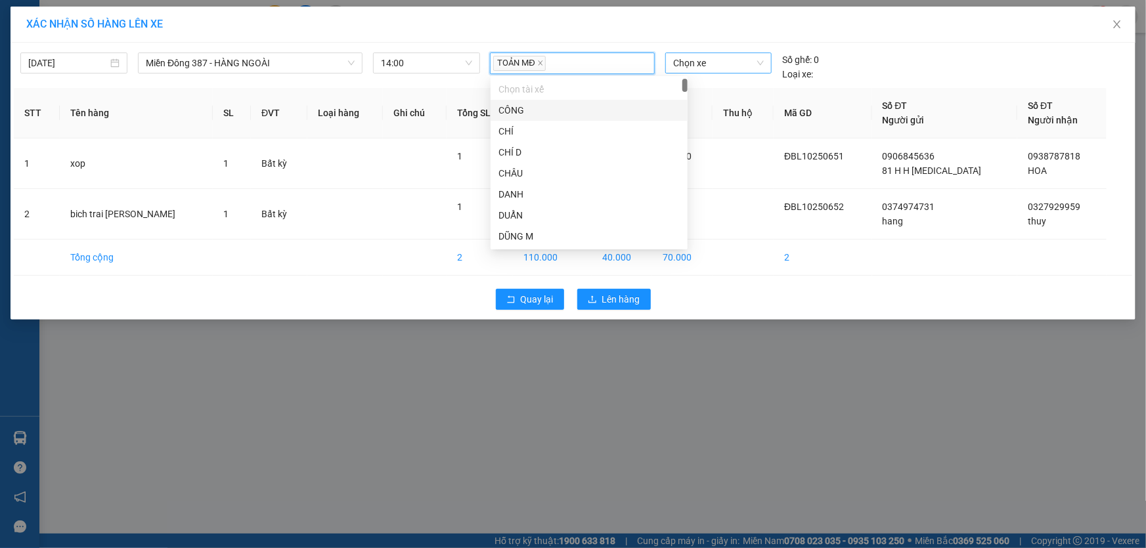
click at [704, 62] on span "Chọn xe" at bounding box center [718, 63] width 91 height 20
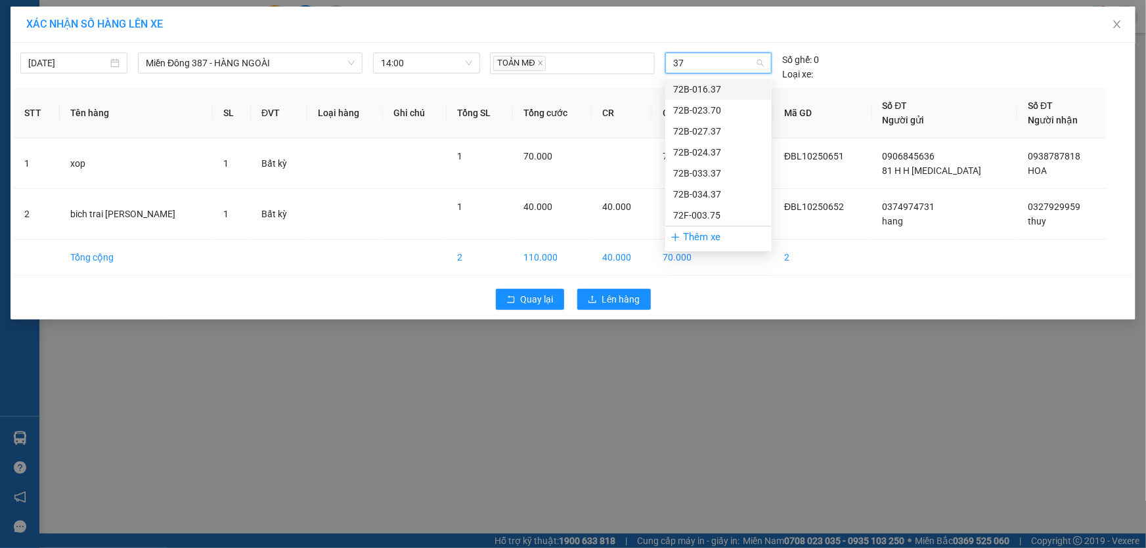
type input "370"
click at [714, 84] on div "72B-023.70" at bounding box center [718, 89] width 91 height 14
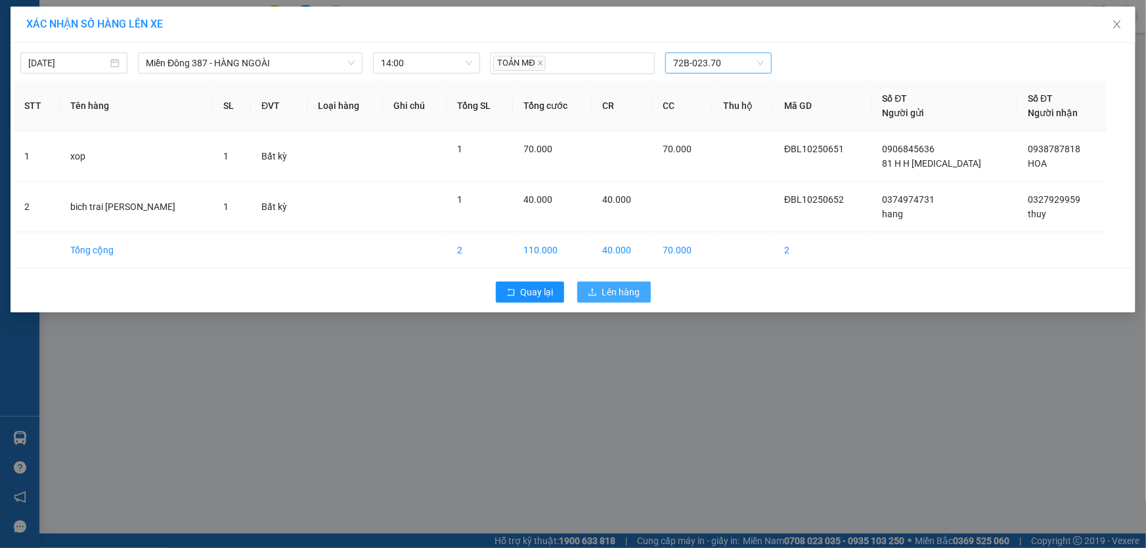
click at [630, 293] on span "Lên hàng" at bounding box center [621, 292] width 38 height 14
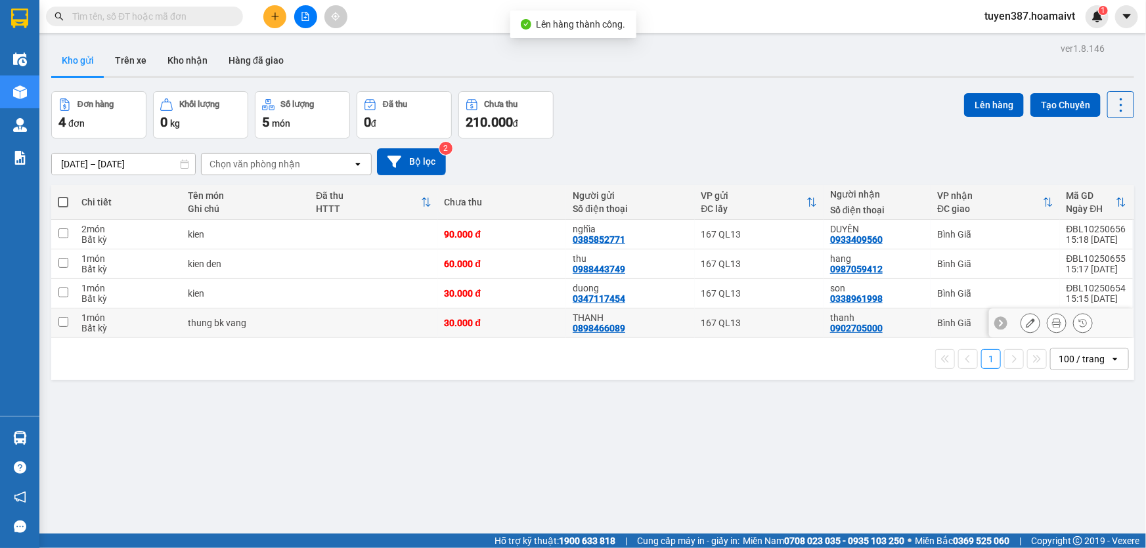
click at [901, 326] on div "thanh 0902705000" at bounding box center [877, 322] width 94 height 21
checkbox input "true"
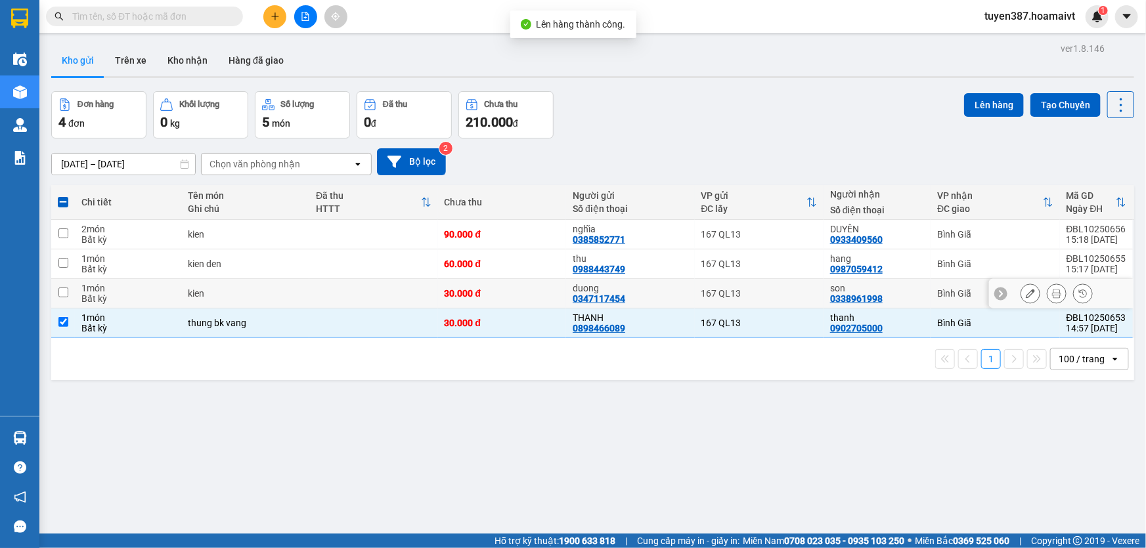
drag, startPoint x: 909, startPoint y: 294, endPoint x: 905, endPoint y: 267, distance: 27.9
click at [909, 293] on div "son 0338961998" at bounding box center [877, 293] width 94 height 21
checkbox input "true"
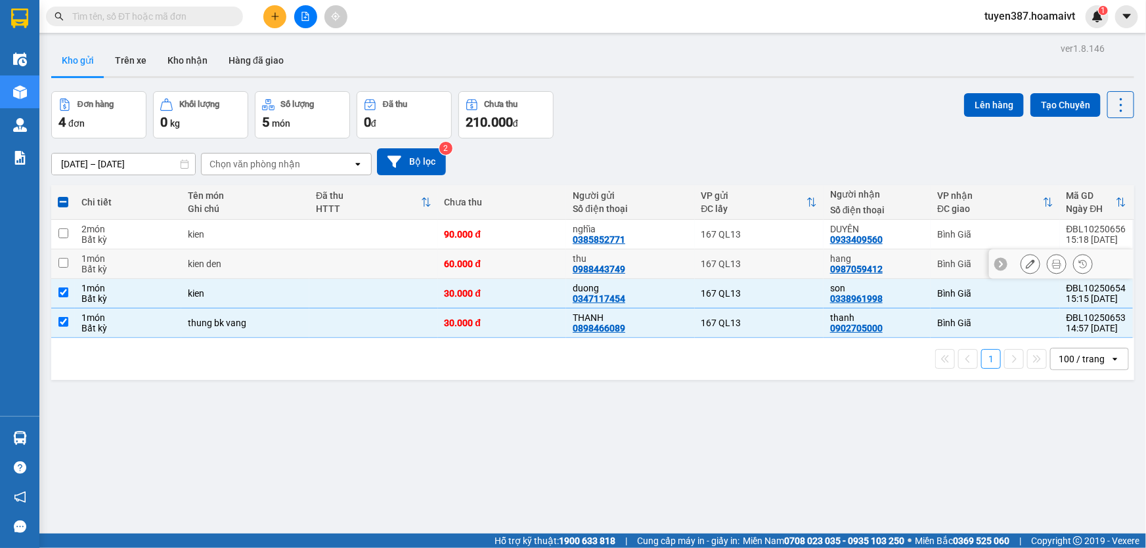
drag, startPoint x: 904, startPoint y: 265, endPoint x: 912, endPoint y: 235, distance: 31.2
click at [904, 265] on div "hang 0987059412" at bounding box center [877, 263] width 94 height 21
checkbox input "true"
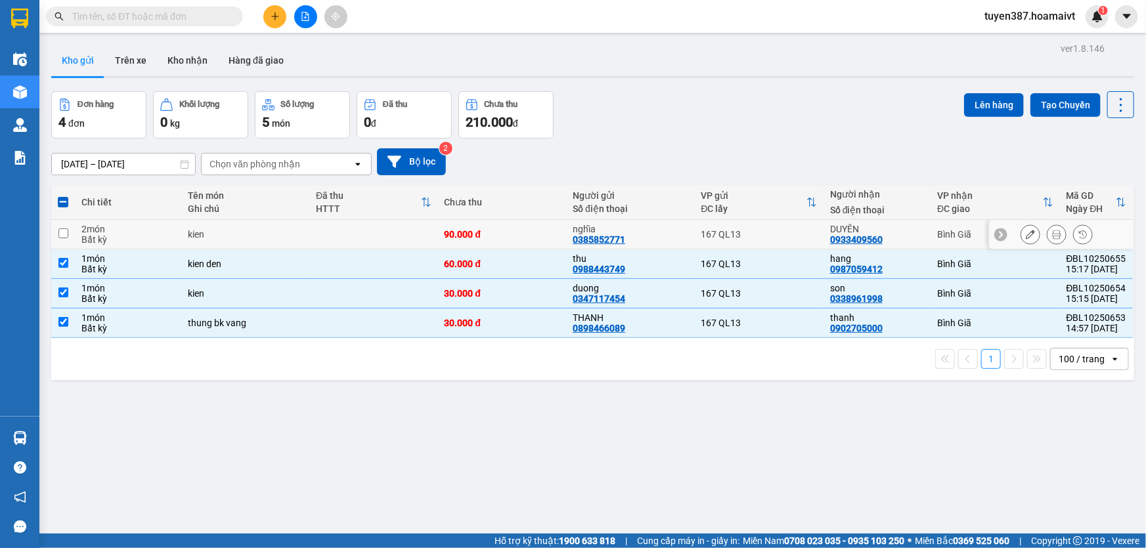
click at [912, 233] on div "DUYÊN" at bounding box center [877, 229] width 94 height 11
checkbox input "true"
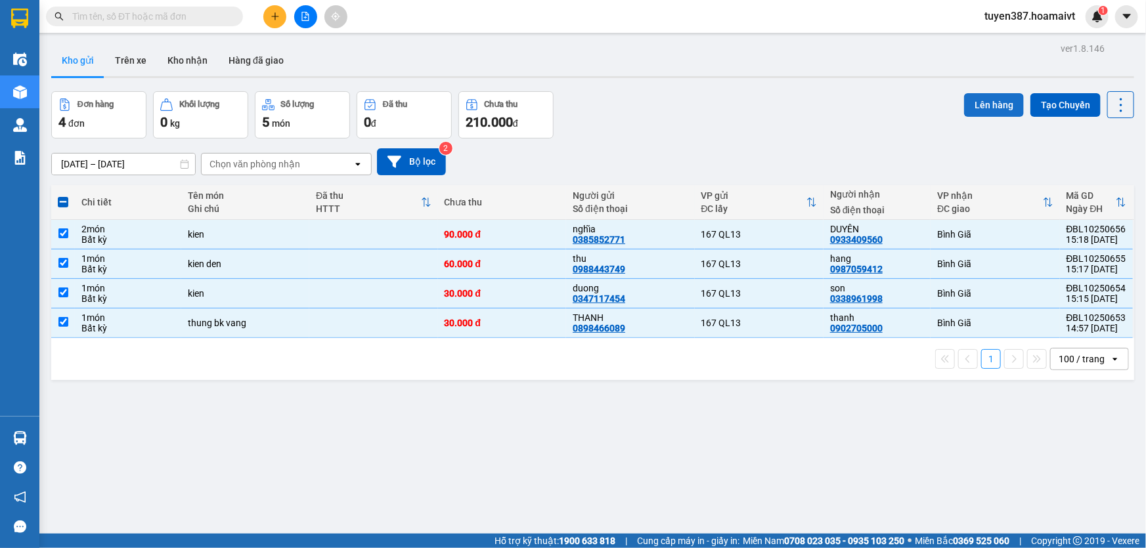
click at [987, 104] on button "Lên hàng" at bounding box center [994, 105] width 60 height 24
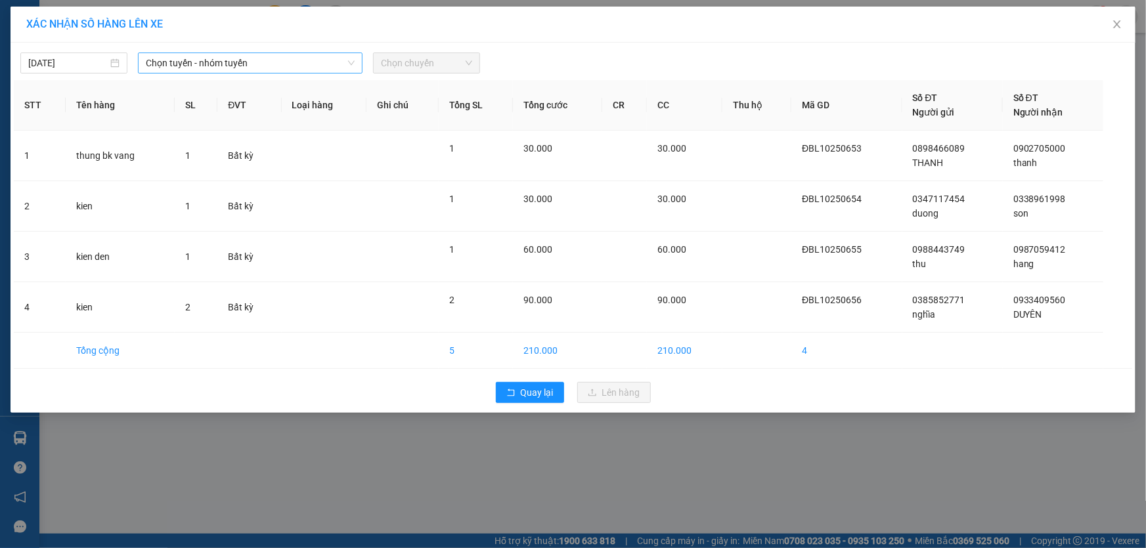
click at [267, 61] on span "Chọn tuyến - nhóm tuyến" at bounding box center [250, 63] width 209 height 20
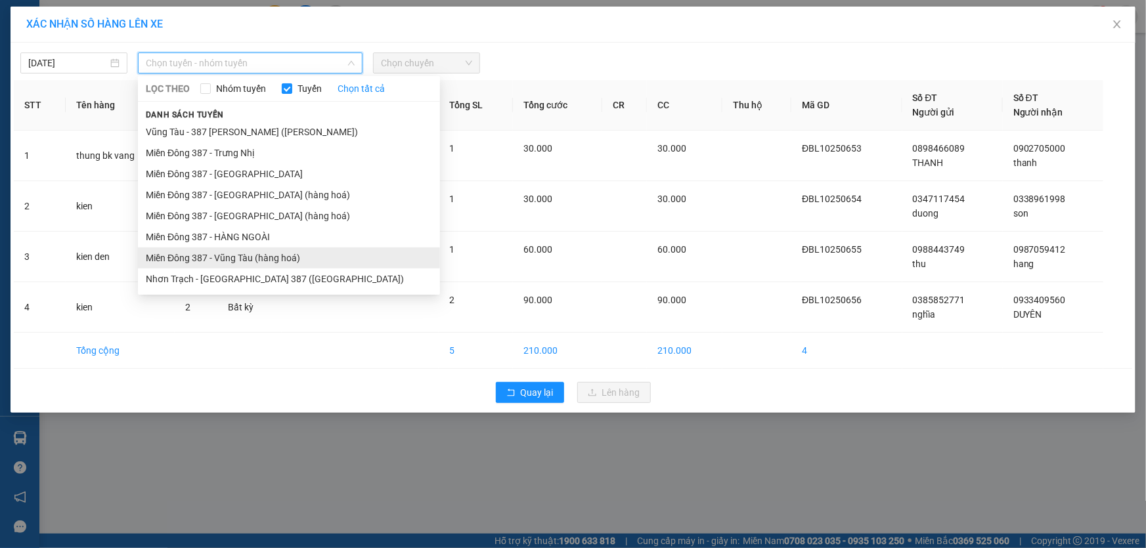
click at [232, 259] on li "Miền Đông 387 - Vũng Tàu (hàng hoá)" at bounding box center [289, 258] width 302 height 21
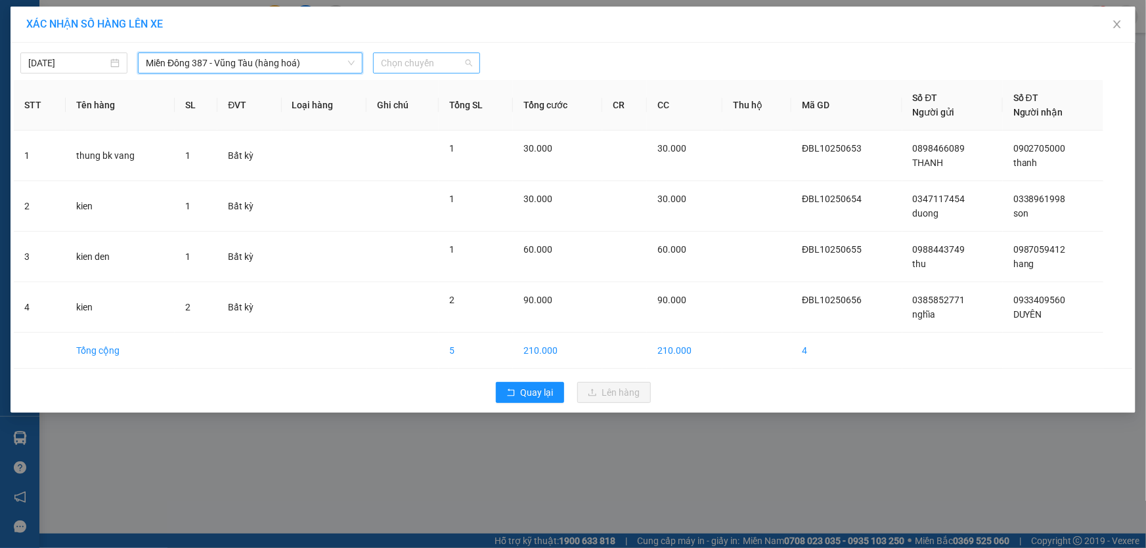
click at [436, 63] on span "Chọn chuyến" at bounding box center [426, 63] width 91 height 20
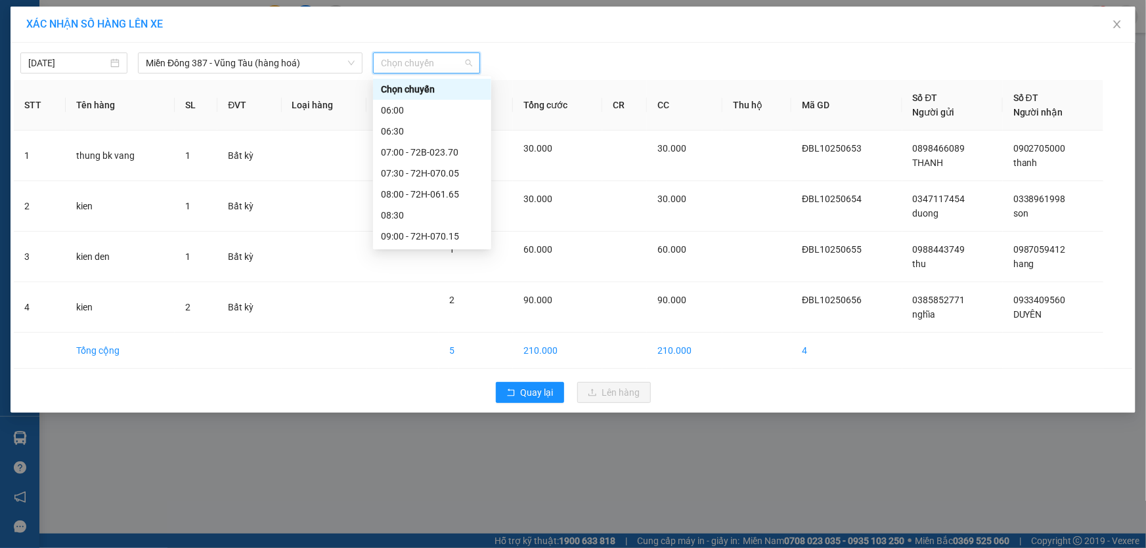
click at [408, 481] on div "15:00" at bounding box center [432, 488] width 102 height 14
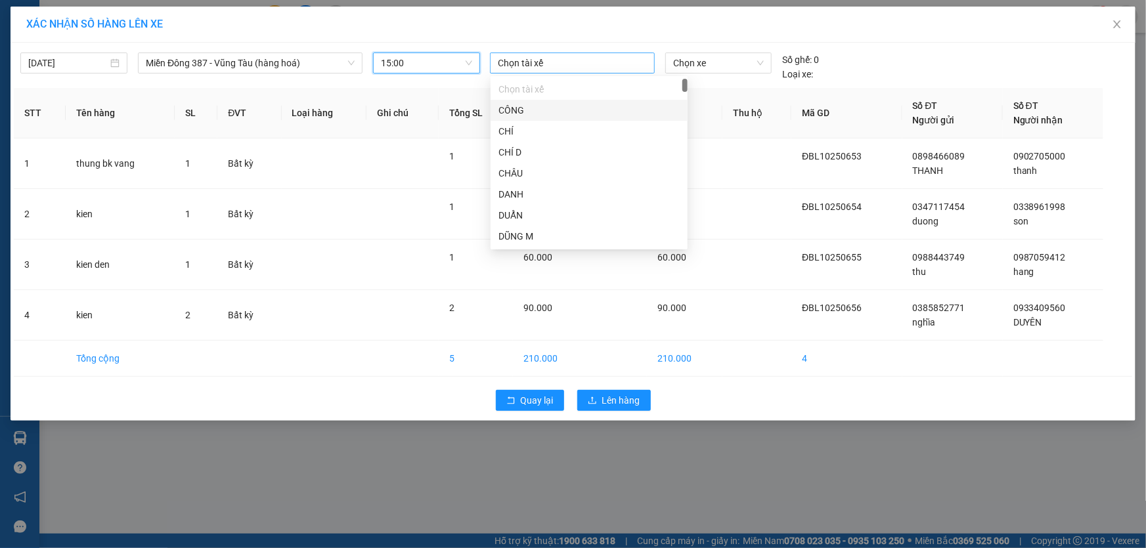
click at [557, 60] on div at bounding box center [572, 63] width 158 height 16
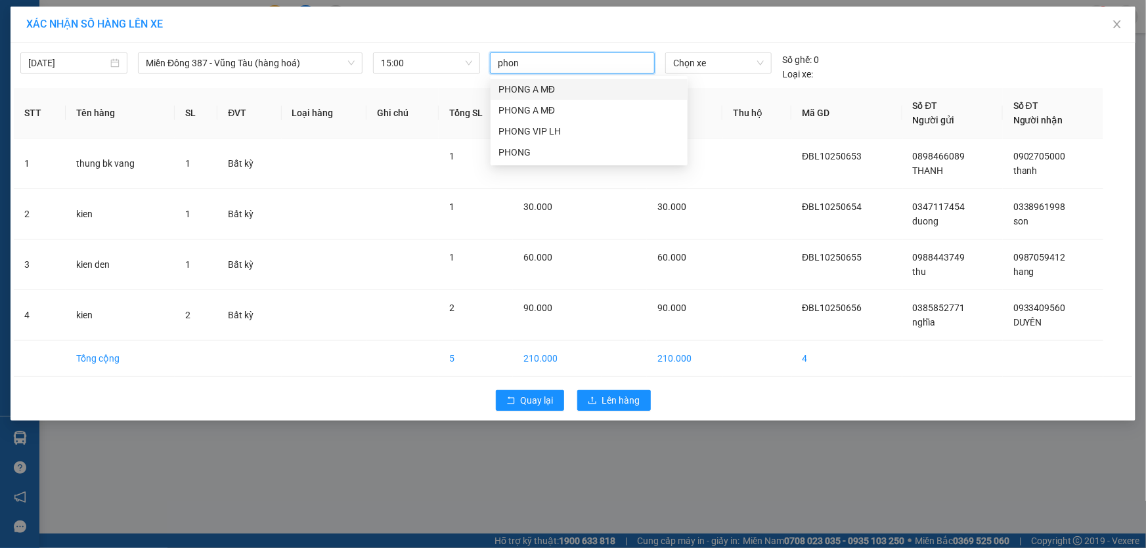
type input "phong"
click at [551, 89] on div "PHONG A MĐ" at bounding box center [588, 89] width 181 height 14
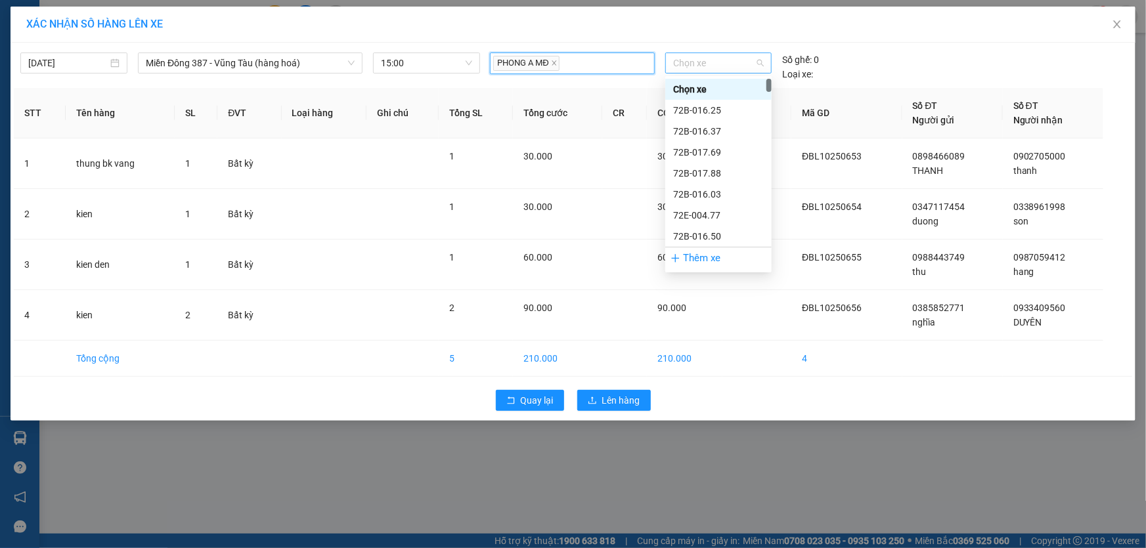
click at [724, 66] on span "Chọn xe" at bounding box center [718, 63] width 91 height 20
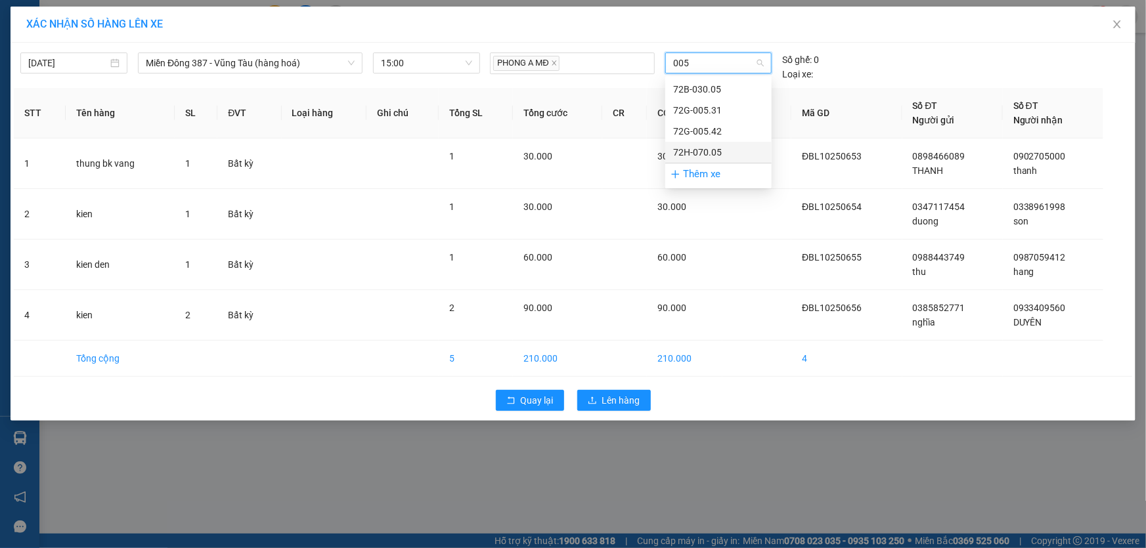
click at [705, 150] on div "72H-070.05" at bounding box center [718, 152] width 91 height 14
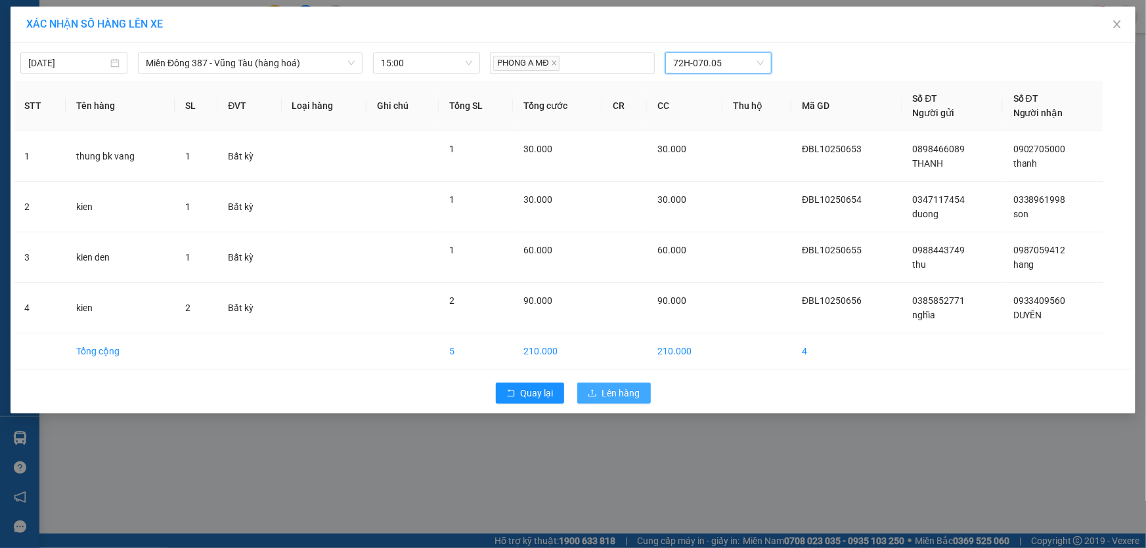
click at [615, 391] on span "Lên hàng" at bounding box center [621, 393] width 38 height 14
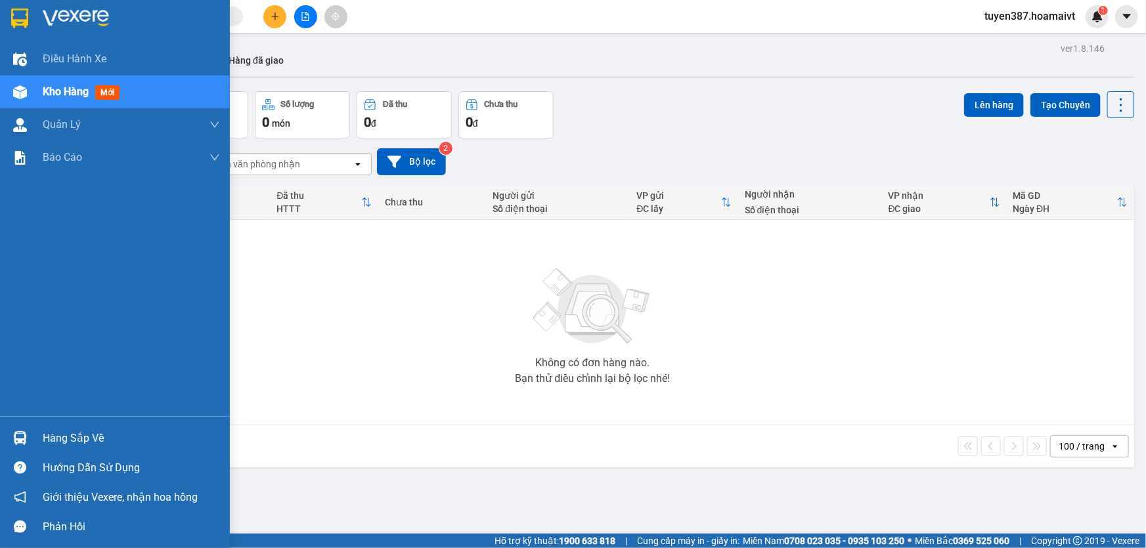
click at [104, 93] on span "mới" at bounding box center [107, 92] width 24 height 14
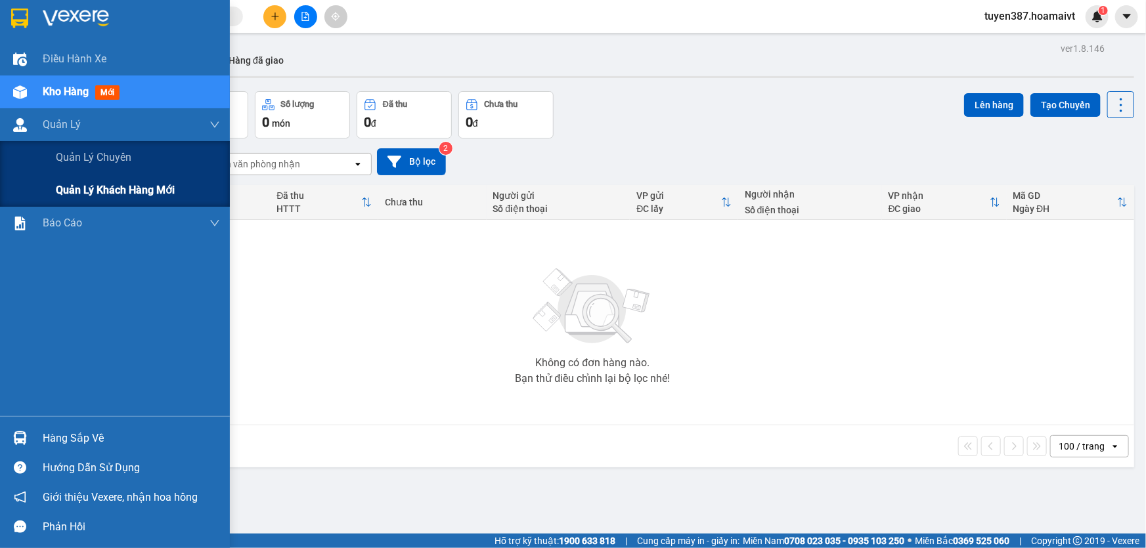
click at [82, 194] on span "Quản lý khách hàng mới" at bounding box center [115, 190] width 119 height 16
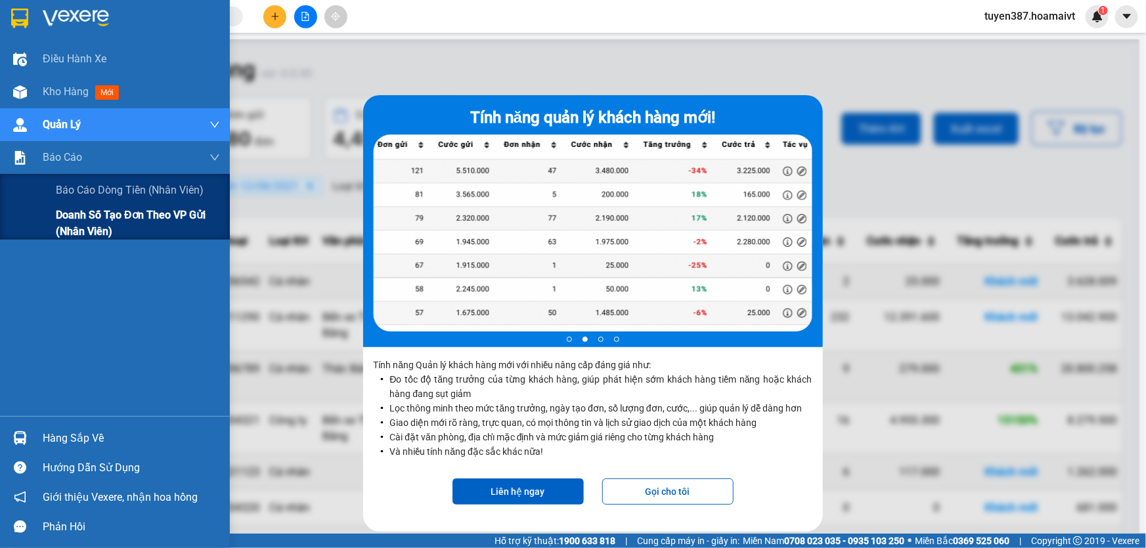
click at [65, 228] on span "Doanh số tạo đơn theo VP gửi (nhân viên)" at bounding box center [138, 223] width 164 height 33
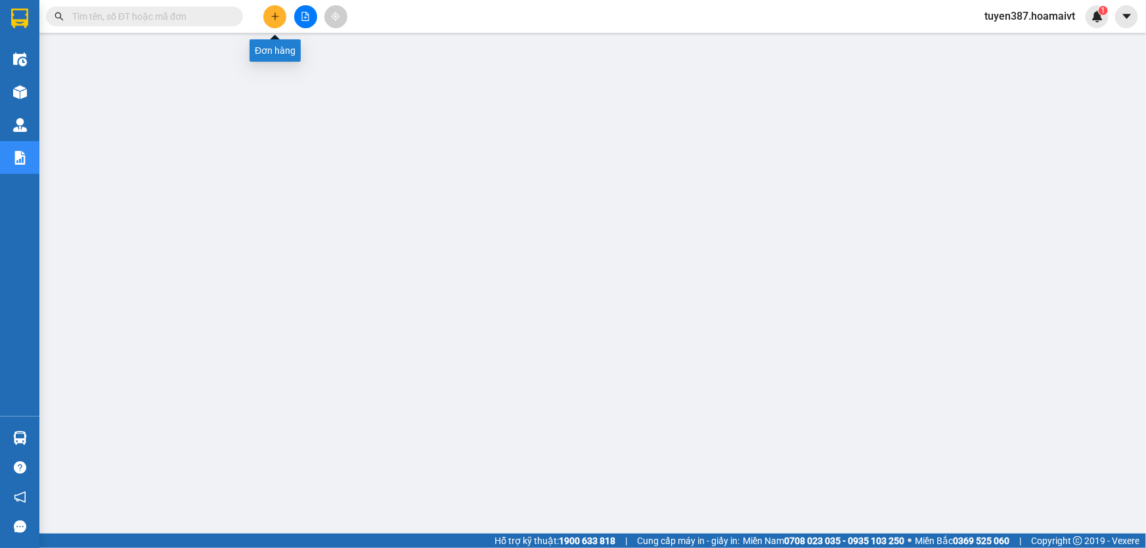
click at [270, 18] on icon "plus" at bounding box center [274, 16] width 9 height 9
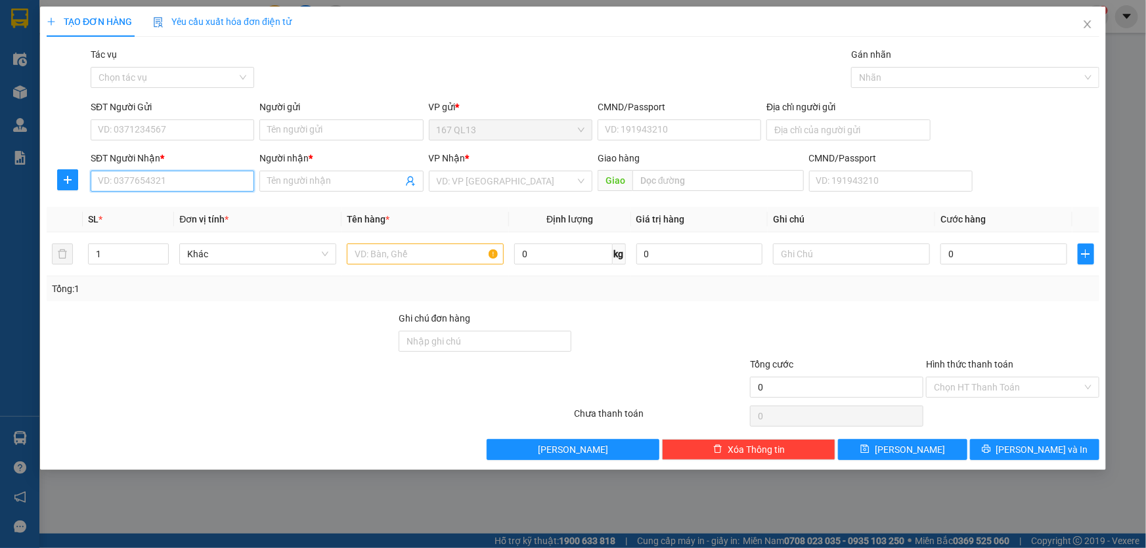
click at [152, 179] on input "SĐT Người Nhận *" at bounding box center [172, 181] width 163 height 21
type input "0908381800"
click at [123, 205] on div "0908381800 - vinh" at bounding box center [172, 207] width 148 height 14
type input "vinh"
type input "0908381800"
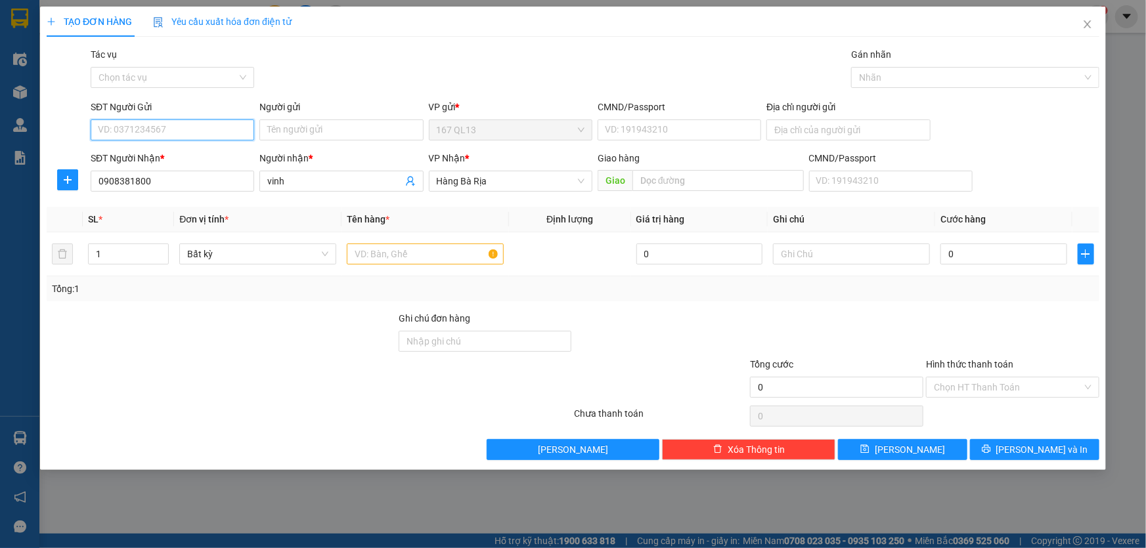
click at [144, 128] on input "SĐT Người Gửi" at bounding box center [172, 129] width 163 height 21
click at [155, 157] on div "0845936868 - [PERSON_NAME]" at bounding box center [172, 156] width 148 height 14
type input "0845936868"
type input "TRINH"
type input "070205008485"
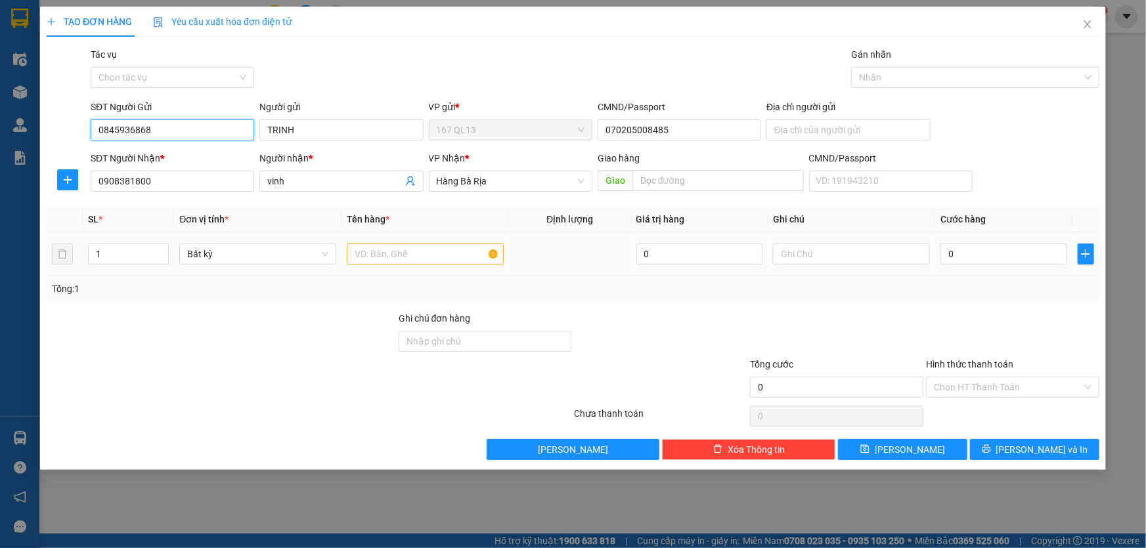
type input "0845936868"
click at [430, 256] on input "text" at bounding box center [425, 254] width 157 height 21
type input "goi den"
click at [941, 249] on input "0" at bounding box center [1003, 254] width 127 height 21
type input "3"
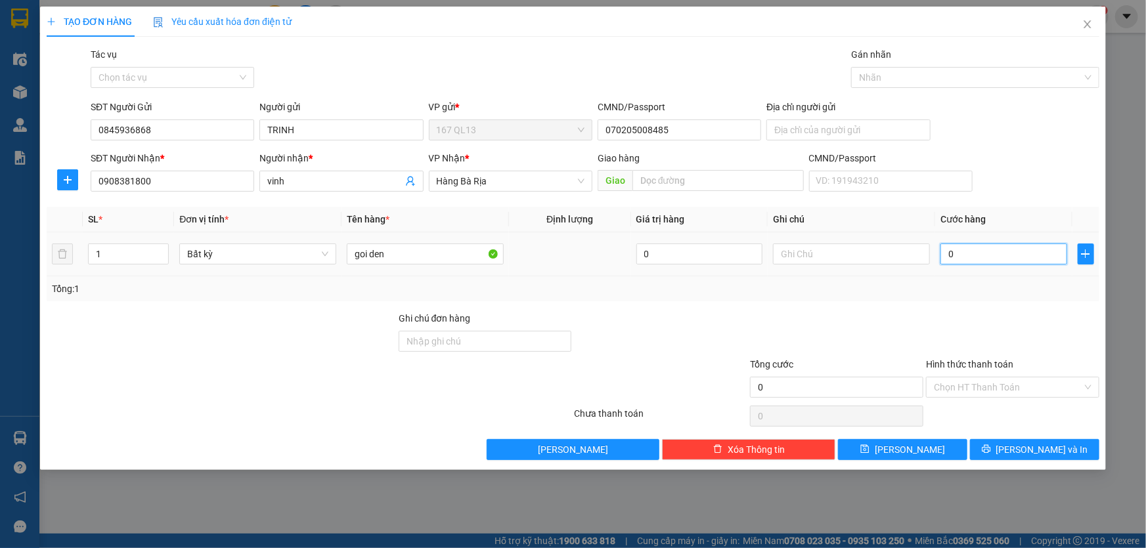
type input "3"
type input "30"
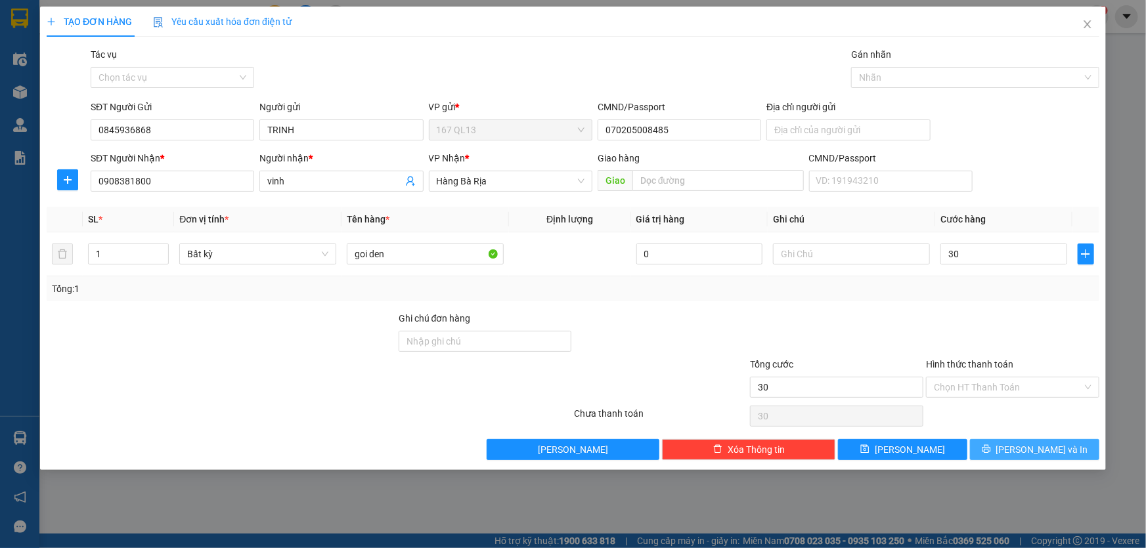
type input "30.000"
click at [1039, 450] on span "[PERSON_NAME] và In" at bounding box center [1042, 449] width 92 height 14
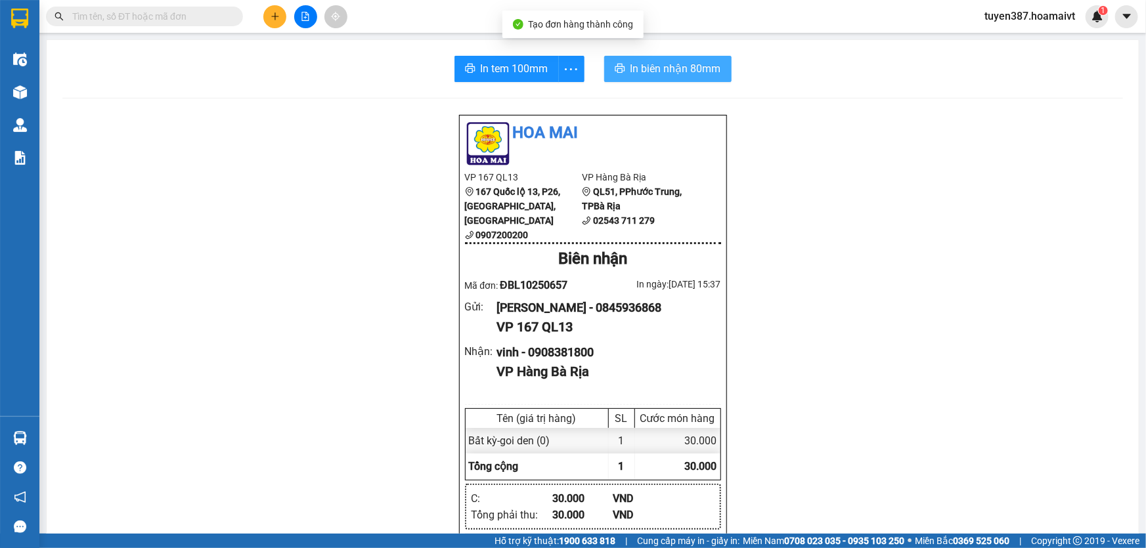
click at [656, 61] on span "In biên nhận 80mm" at bounding box center [675, 68] width 91 height 16
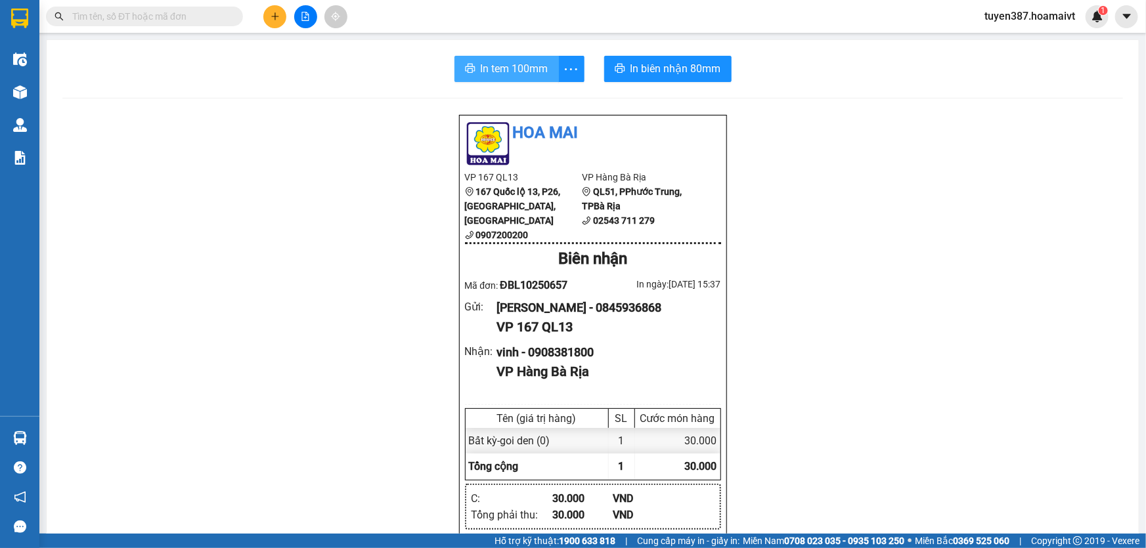
click at [502, 66] on span "In tem 100mm" at bounding box center [515, 68] width 68 height 16
click at [273, 24] on button at bounding box center [274, 16] width 23 height 23
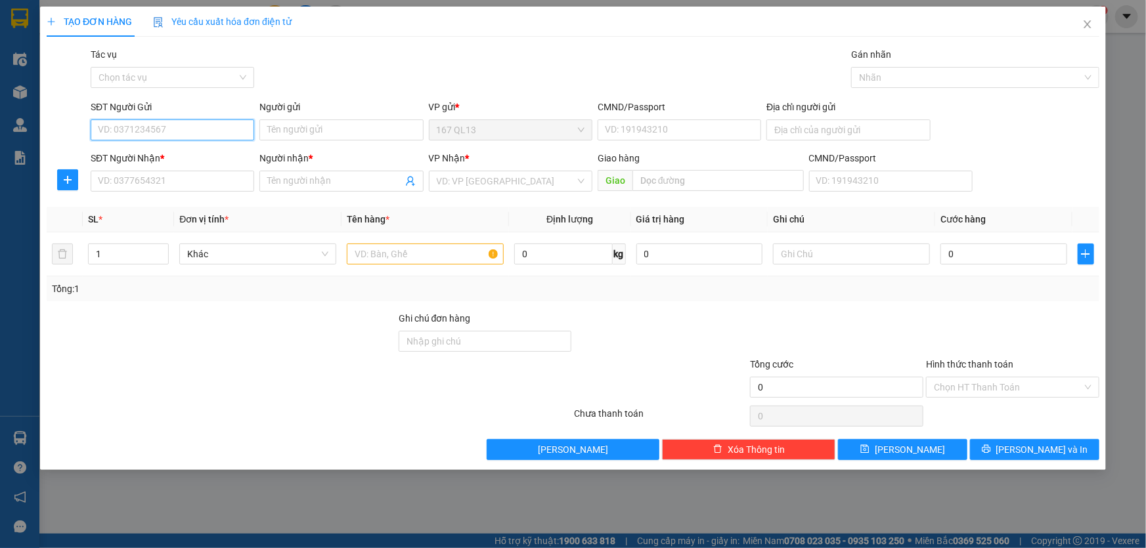
click at [190, 131] on input "SĐT Người Gửi" at bounding box center [172, 129] width 163 height 21
type input "0785490492"
click at [155, 160] on div "0785490492 - [PERSON_NAME]" at bounding box center [172, 156] width 148 height 14
type input "bảo lâm"
type input "0978364808"
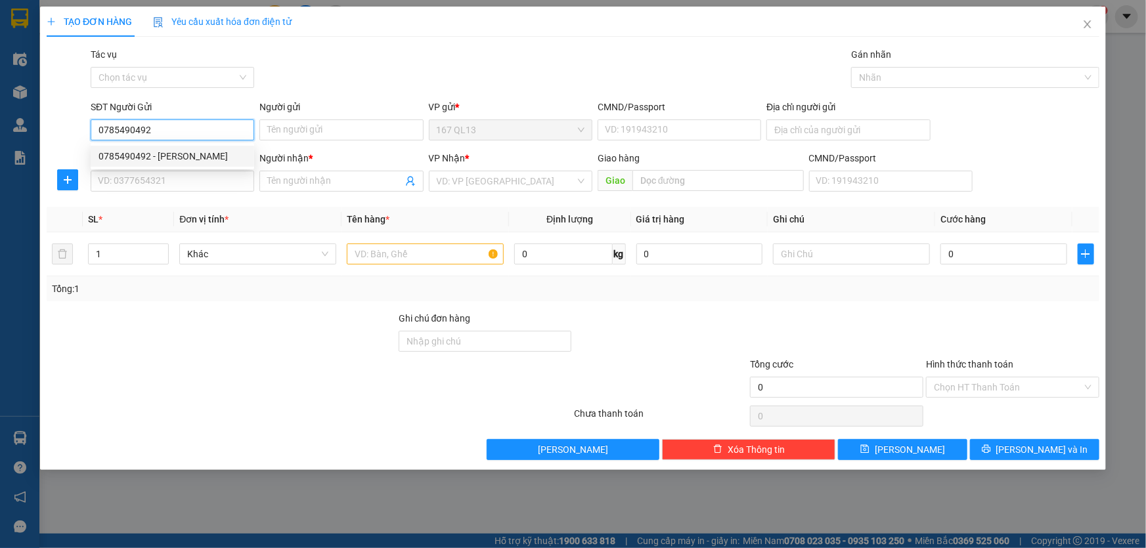
type input "tùng"
type input "0785490492"
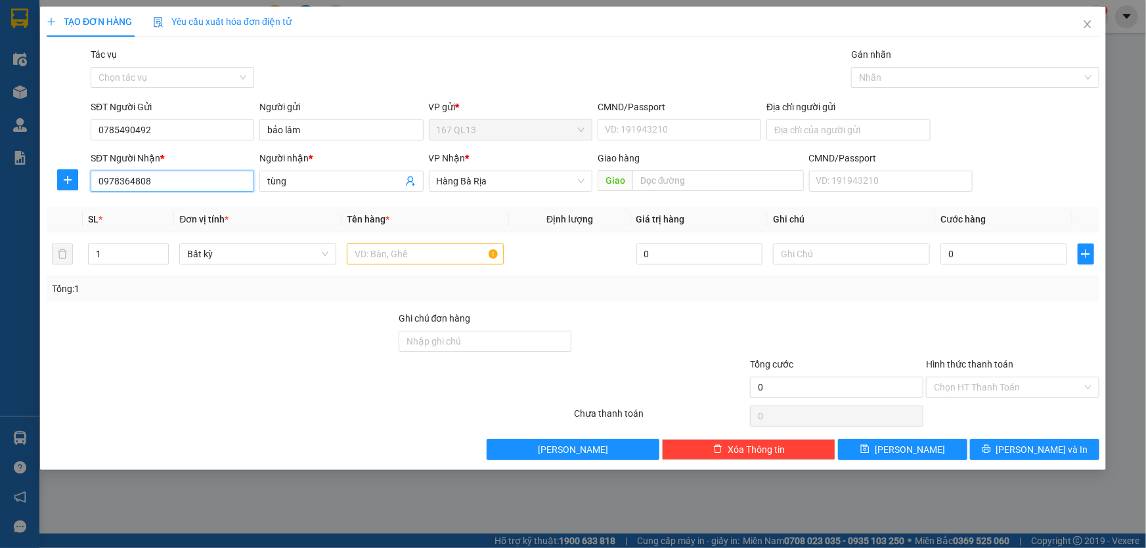
click at [188, 177] on input "0978364808" at bounding box center [172, 181] width 163 height 21
click at [182, 207] on div "0978364808 - [PERSON_NAME]" at bounding box center [172, 207] width 148 height 14
click at [423, 254] on input "text" at bounding box center [425, 254] width 157 height 21
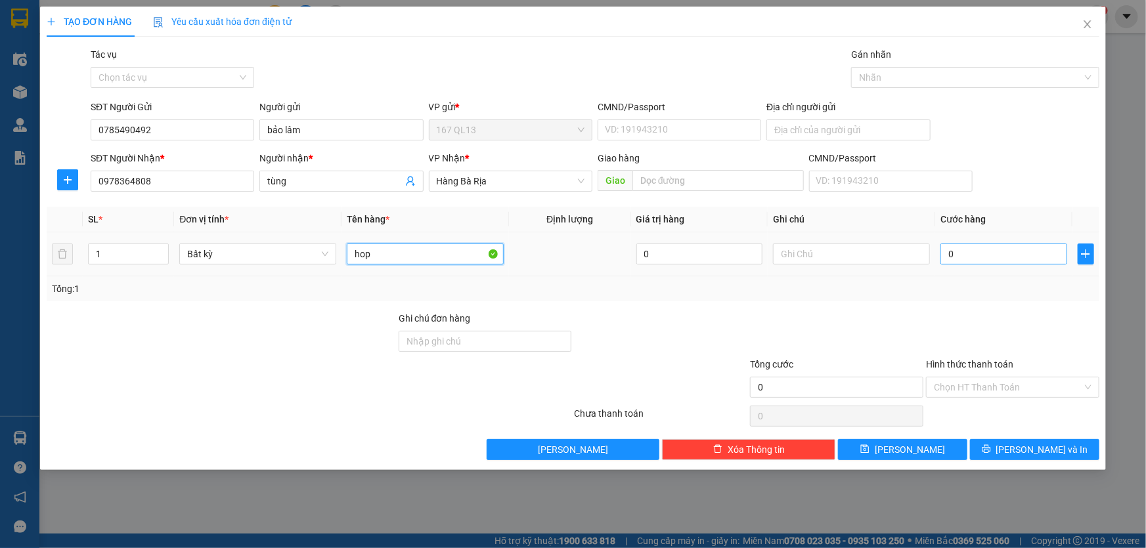
type input "hop"
click at [940, 249] on input "0" at bounding box center [1003, 254] width 127 height 21
type input "3"
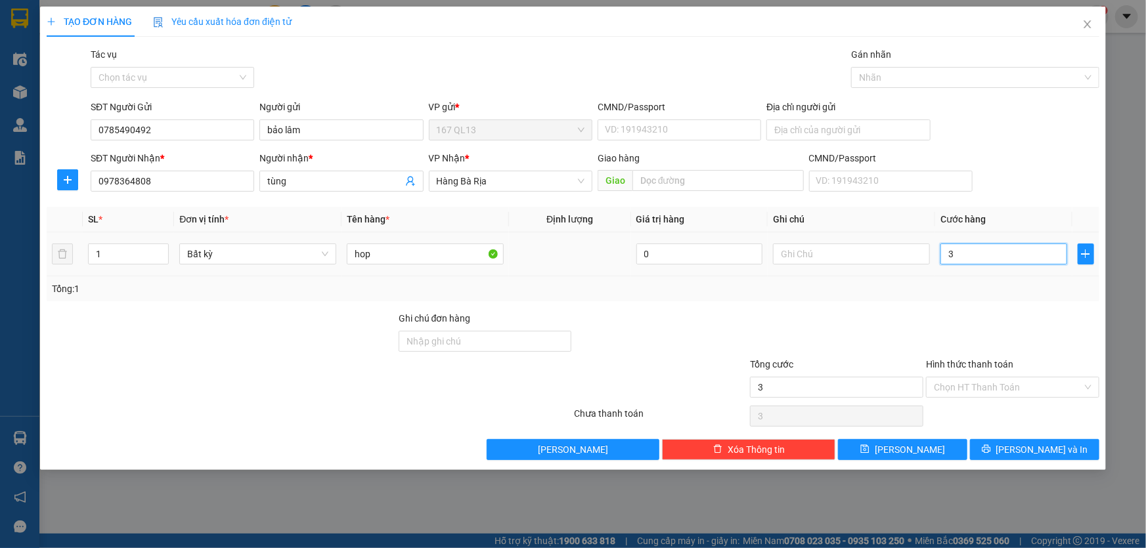
type input "30"
click at [1037, 440] on button "[PERSON_NAME] và In" at bounding box center [1034, 449] width 129 height 21
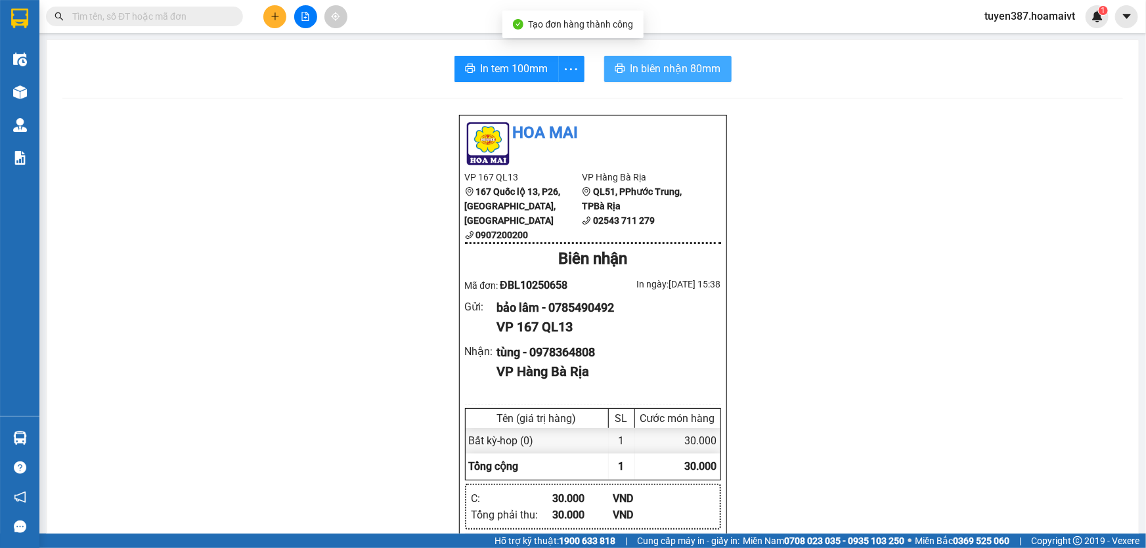
click at [660, 67] on span "In biên nhận 80mm" at bounding box center [675, 68] width 91 height 16
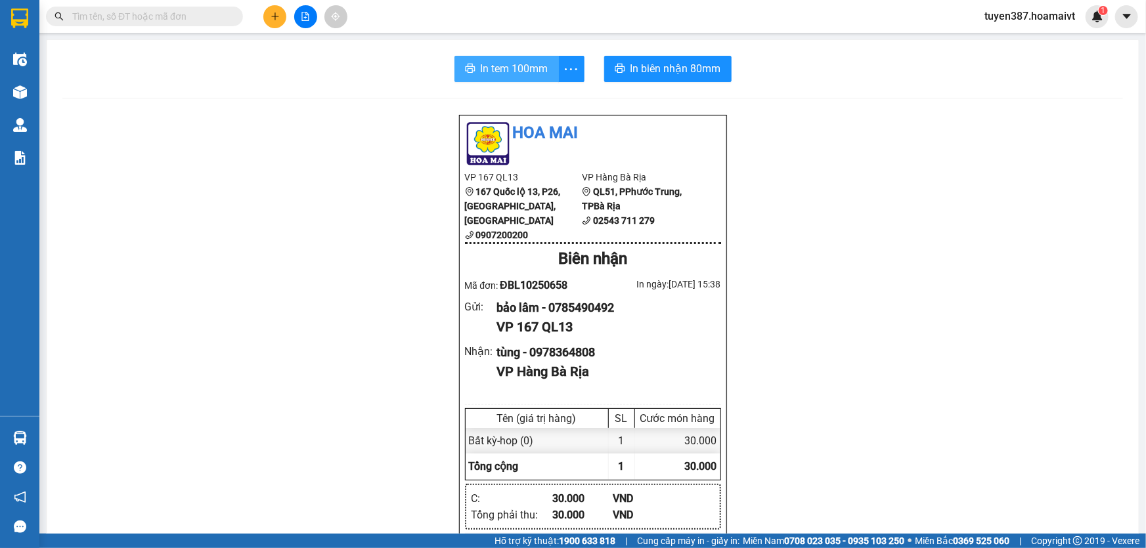
click at [517, 67] on span "In tem 100mm" at bounding box center [515, 68] width 68 height 16
click at [278, 15] on icon "plus" at bounding box center [274, 16] width 9 height 9
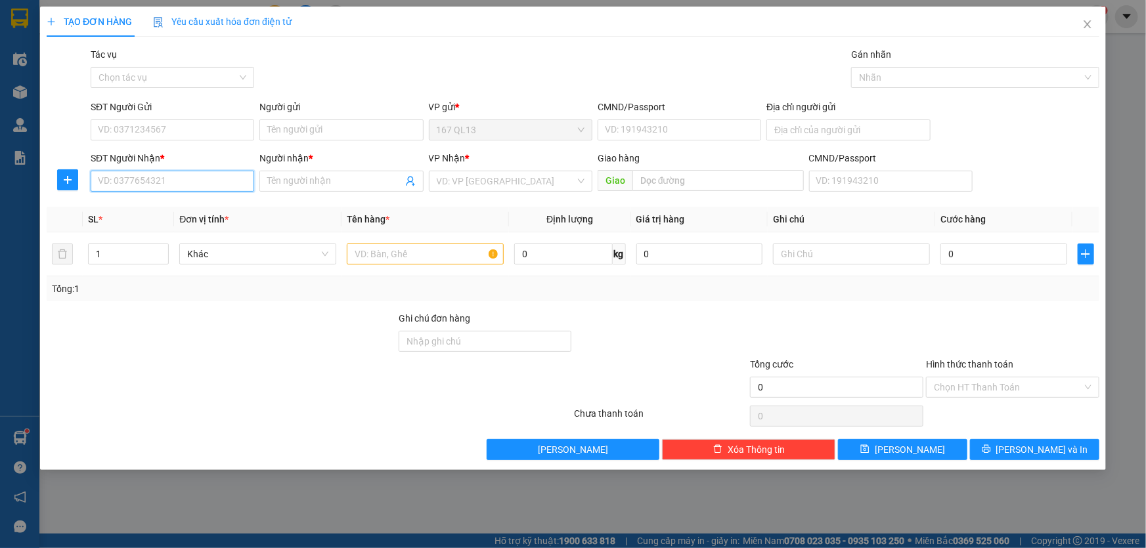
click at [106, 174] on input "SĐT Người Nhận *" at bounding box center [172, 181] width 163 height 21
click at [93, 183] on input "8592" at bounding box center [172, 181] width 163 height 21
type input "0368338592"
click at [184, 213] on div "0368338592 - CÔNG" at bounding box center [172, 207] width 148 height 14
type input "CÔNG"
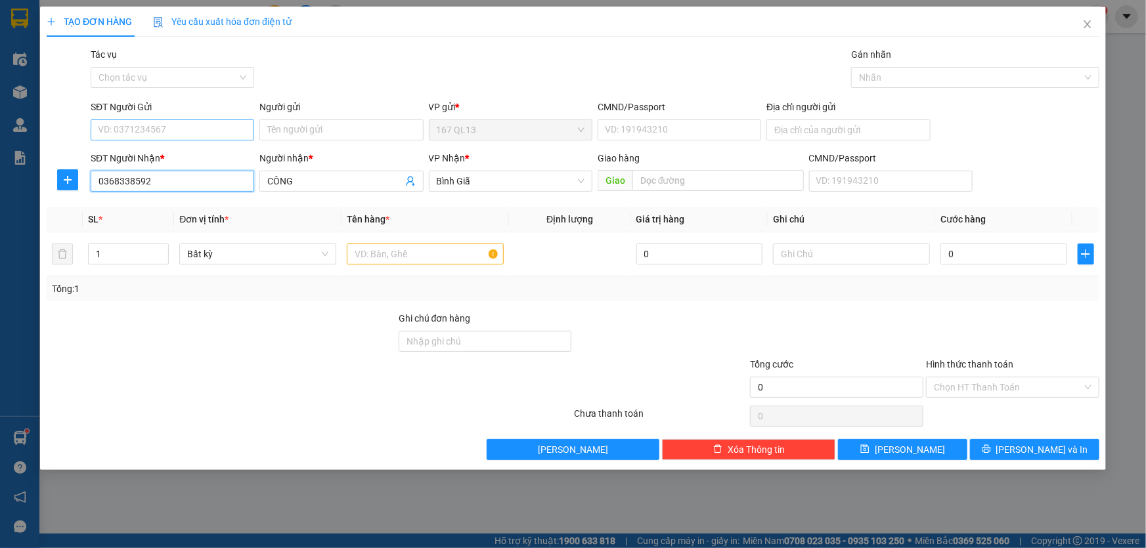
type input "0368338592"
click at [176, 130] on input "SĐT Người Gửi" at bounding box center [172, 129] width 163 height 21
click at [172, 156] on div "0978860602 - khoa" at bounding box center [172, 156] width 148 height 14
type input "0978860602"
type input "khoa"
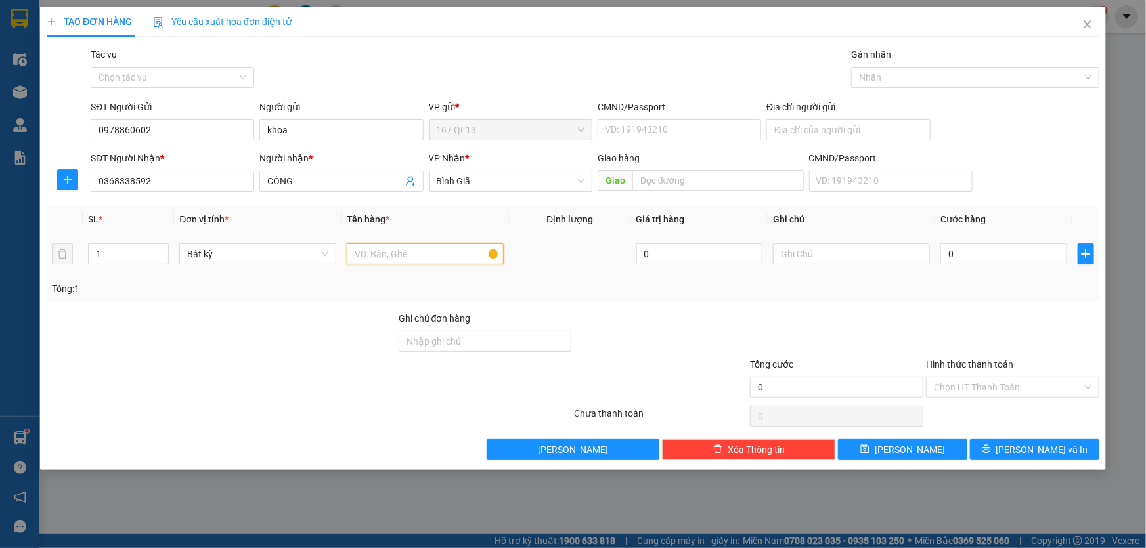
click at [413, 262] on input "text" at bounding box center [425, 254] width 157 height 21
type input "kien"
click at [943, 258] on input "0" at bounding box center [1003, 254] width 127 height 21
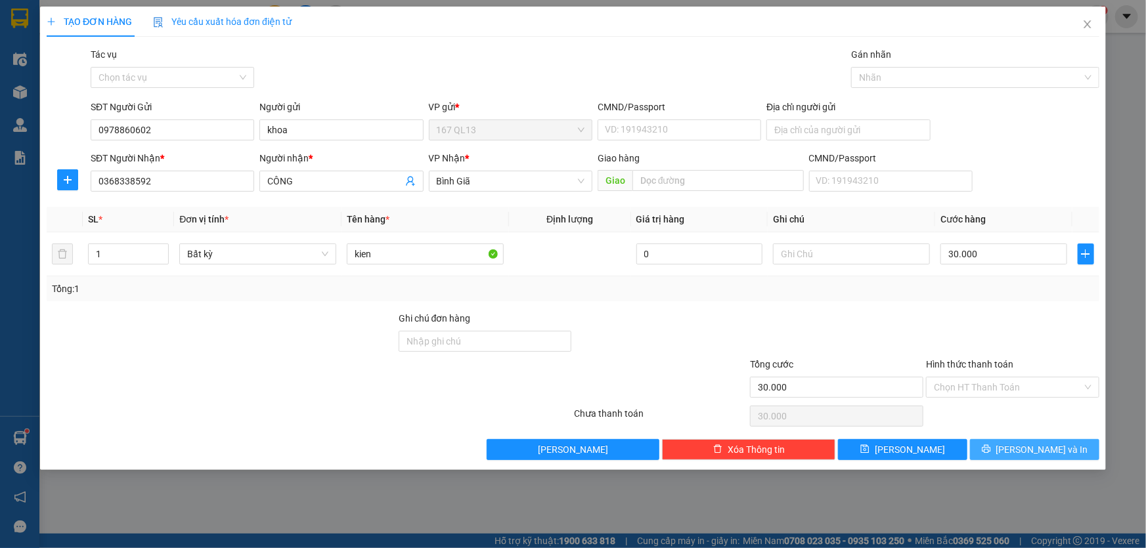
click at [1043, 453] on span "[PERSON_NAME] và In" at bounding box center [1042, 449] width 92 height 14
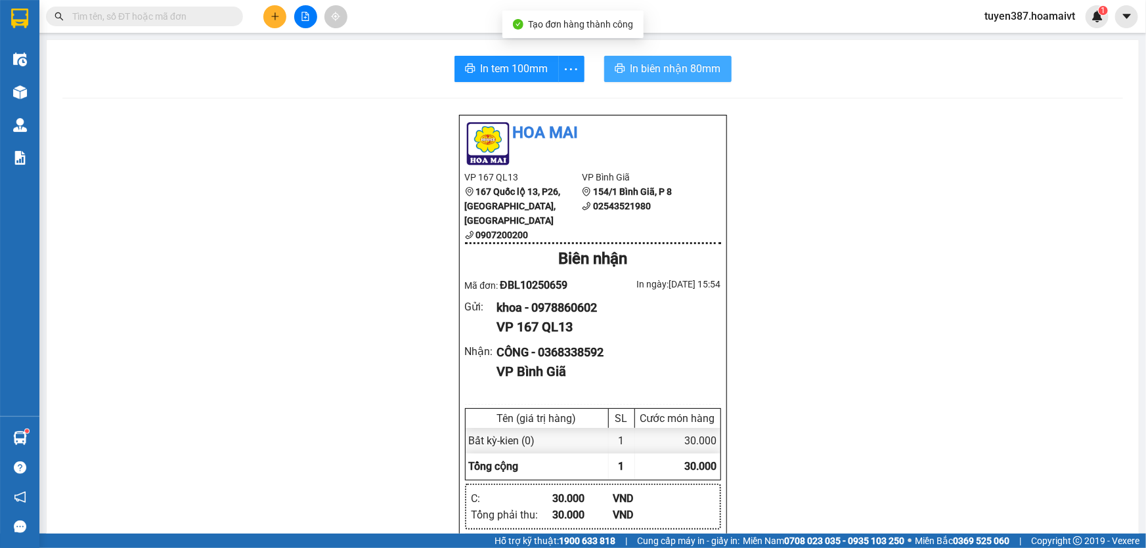
click at [637, 62] on span "In biên nhận 80mm" at bounding box center [675, 68] width 91 height 16
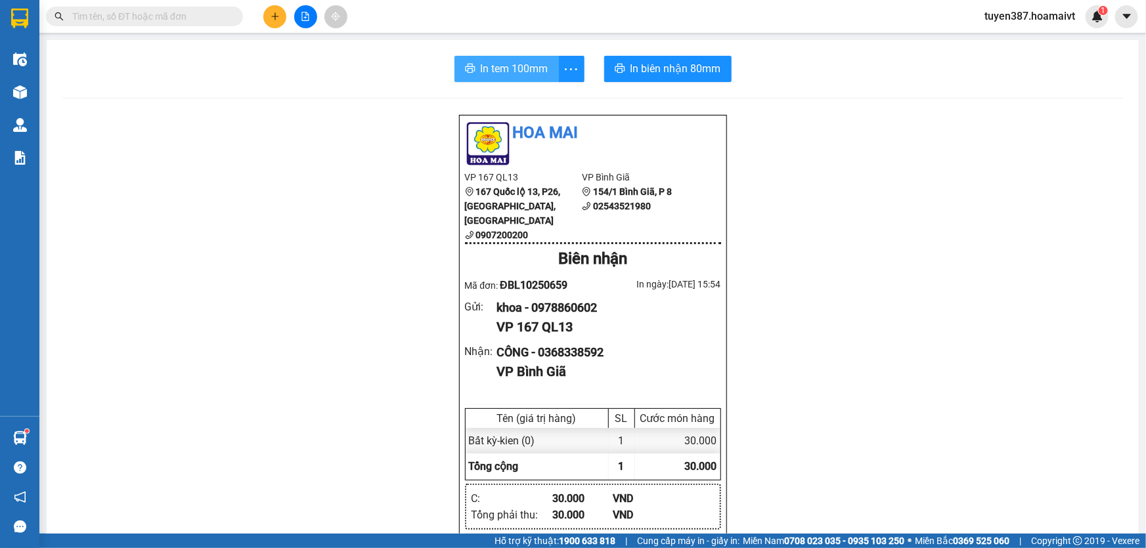
click at [521, 72] on span "In tem 100mm" at bounding box center [515, 68] width 68 height 16
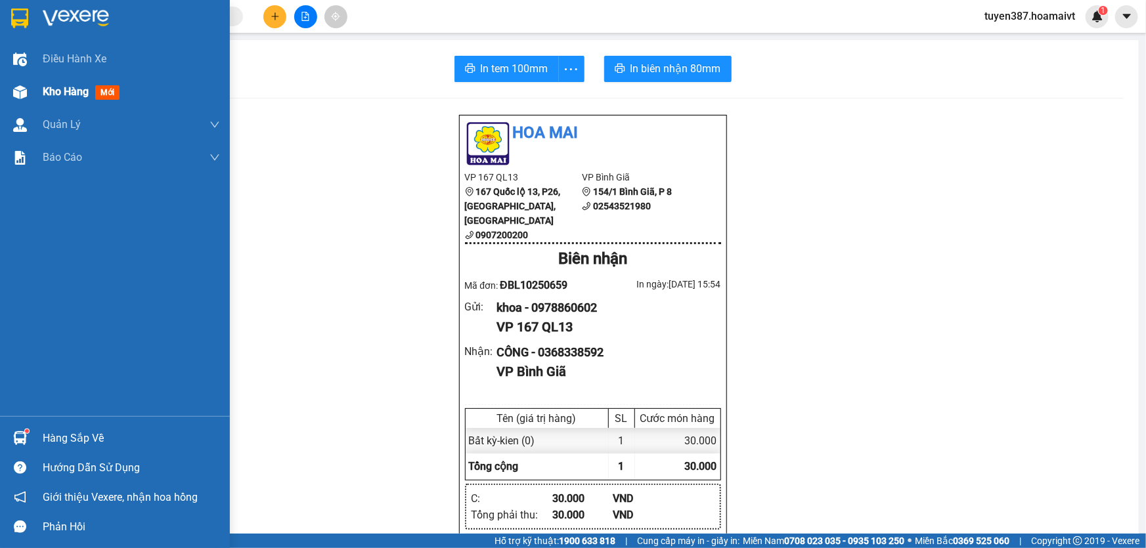
click at [108, 91] on span "mới" at bounding box center [107, 92] width 24 height 14
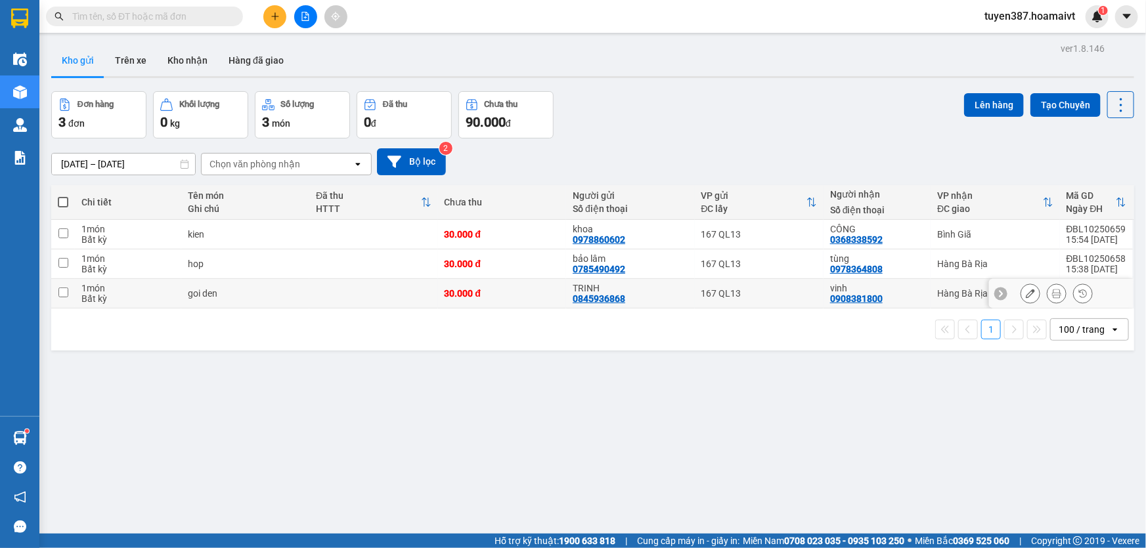
click at [906, 290] on div "vinh" at bounding box center [877, 288] width 94 height 11
checkbox input "true"
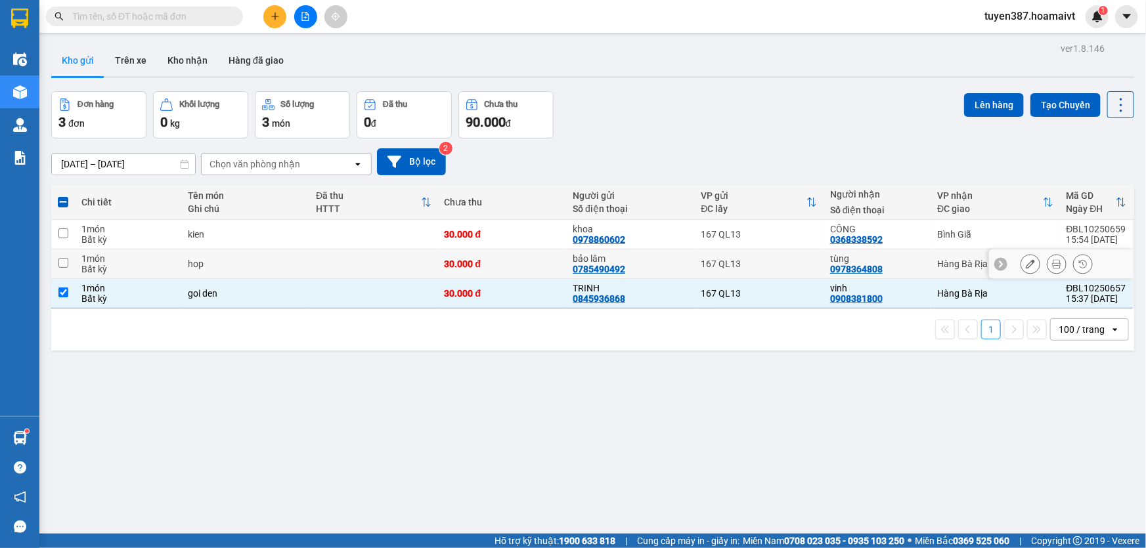
click at [905, 262] on div "tùng" at bounding box center [877, 258] width 94 height 11
checkbox input "true"
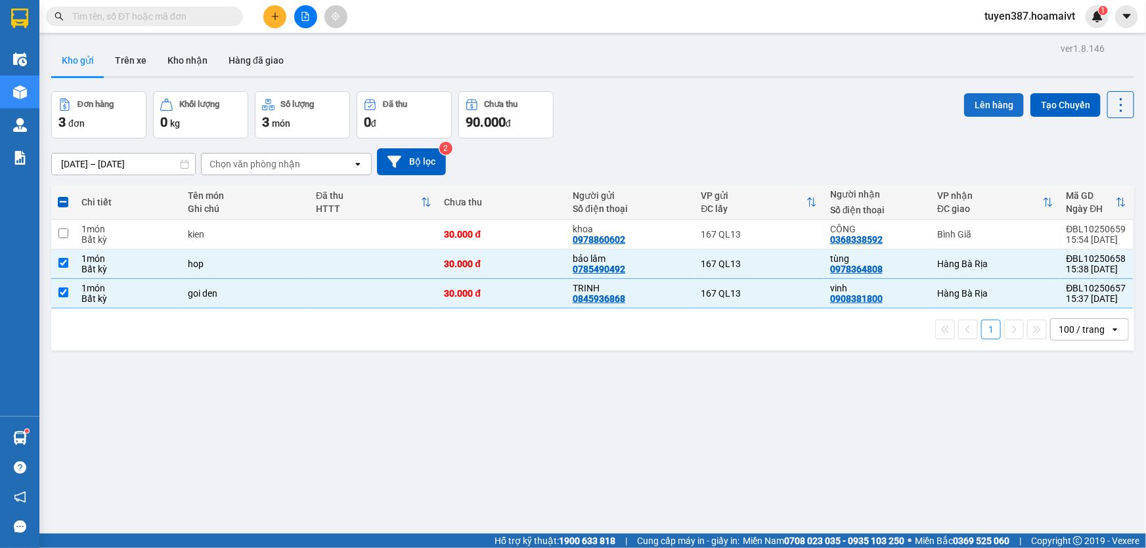
click at [978, 100] on button "Lên hàng" at bounding box center [994, 105] width 60 height 24
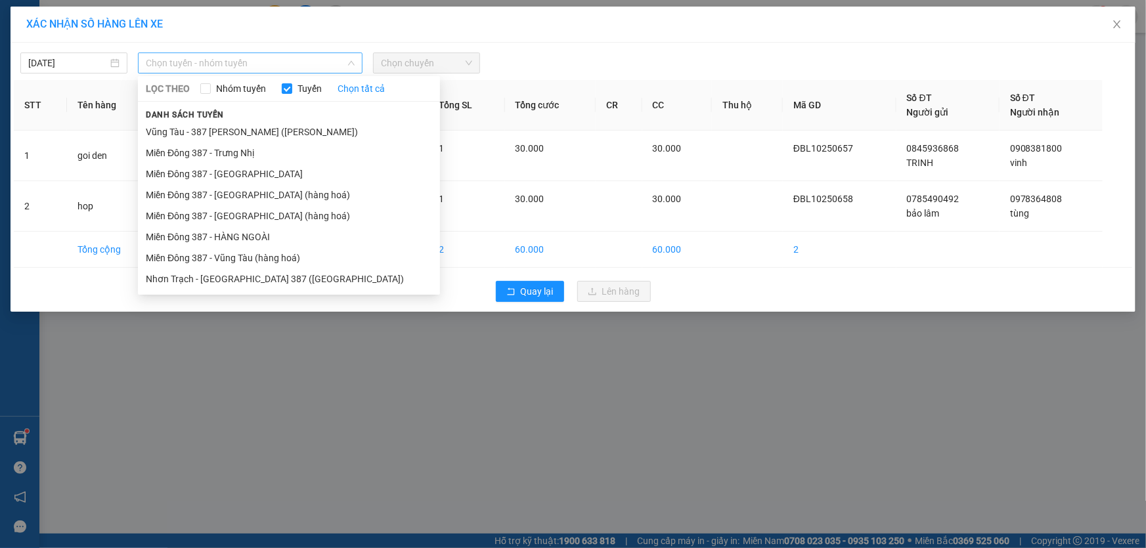
click at [209, 64] on span "Chọn tuyến - nhóm tuyến" at bounding box center [250, 63] width 209 height 20
click at [261, 217] on li "Miền Đông 387 - [GEOGRAPHIC_DATA] (hàng hoá)" at bounding box center [289, 215] width 302 height 21
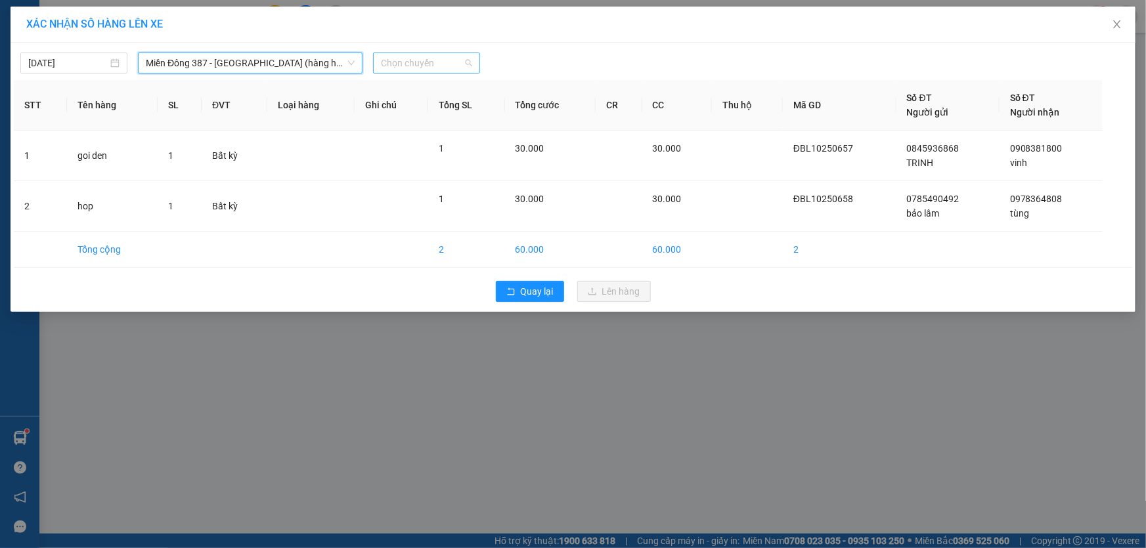
click at [414, 60] on span "Chọn chuyến" at bounding box center [426, 63] width 91 height 20
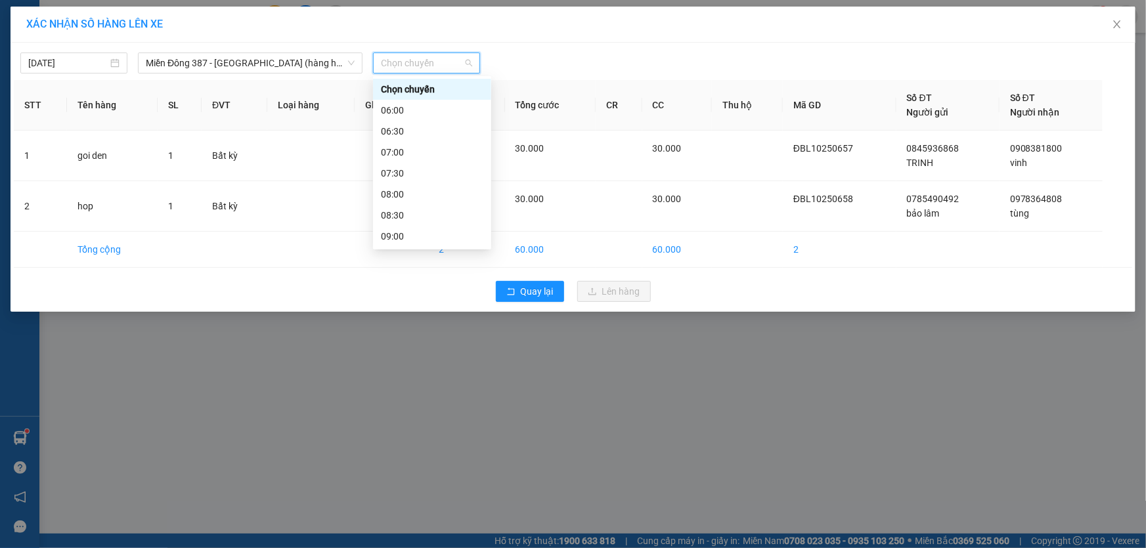
click at [404, 544] on div "16:30" at bounding box center [432, 551] width 102 height 14
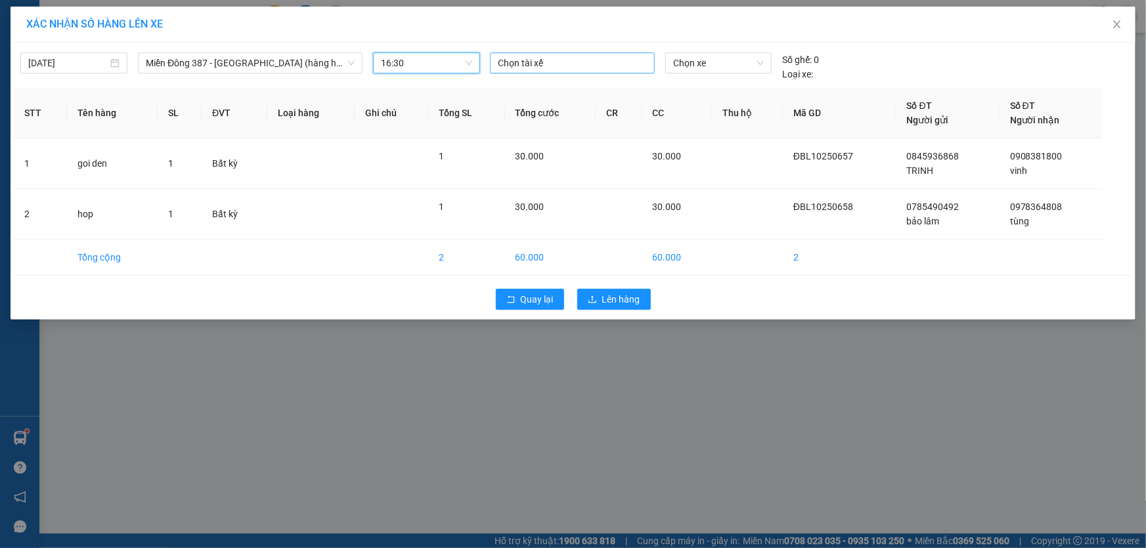
click at [546, 62] on div at bounding box center [572, 63] width 158 height 16
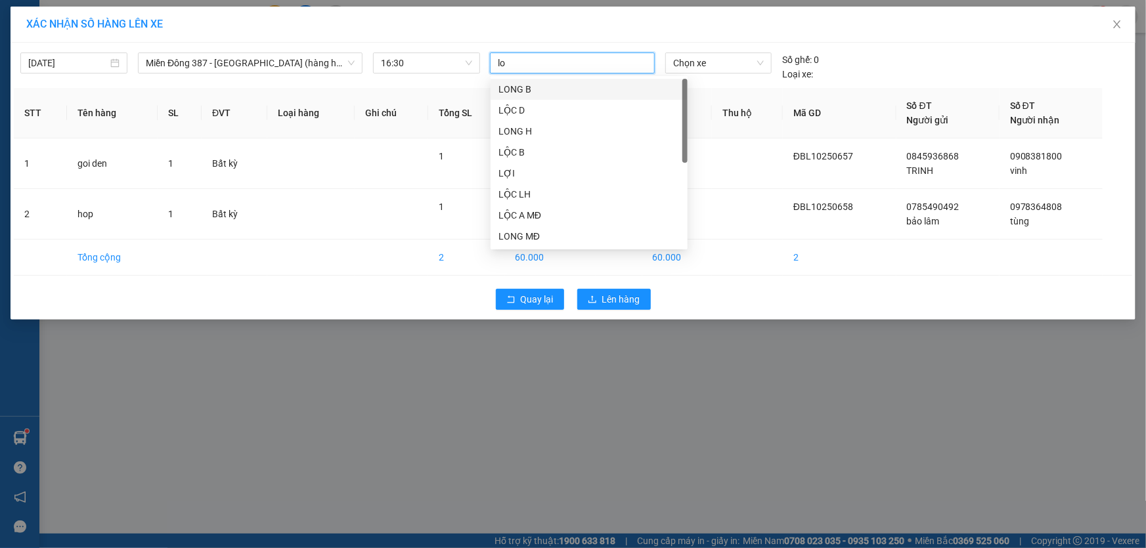
type input "loc"
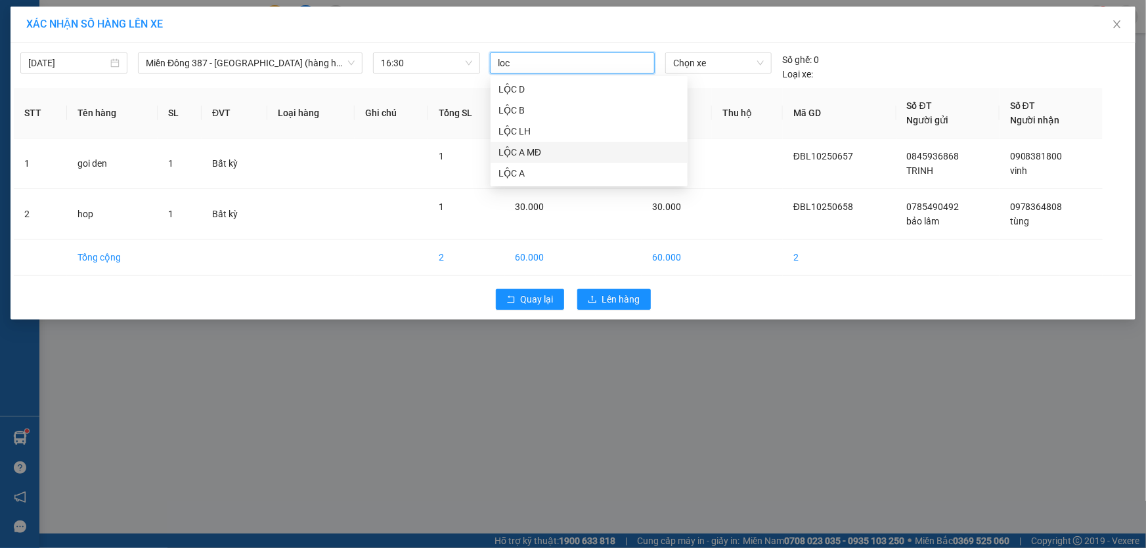
click at [536, 150] on div "LỘC A MĐ" at bounding box center [588, 152] width 181 height 14
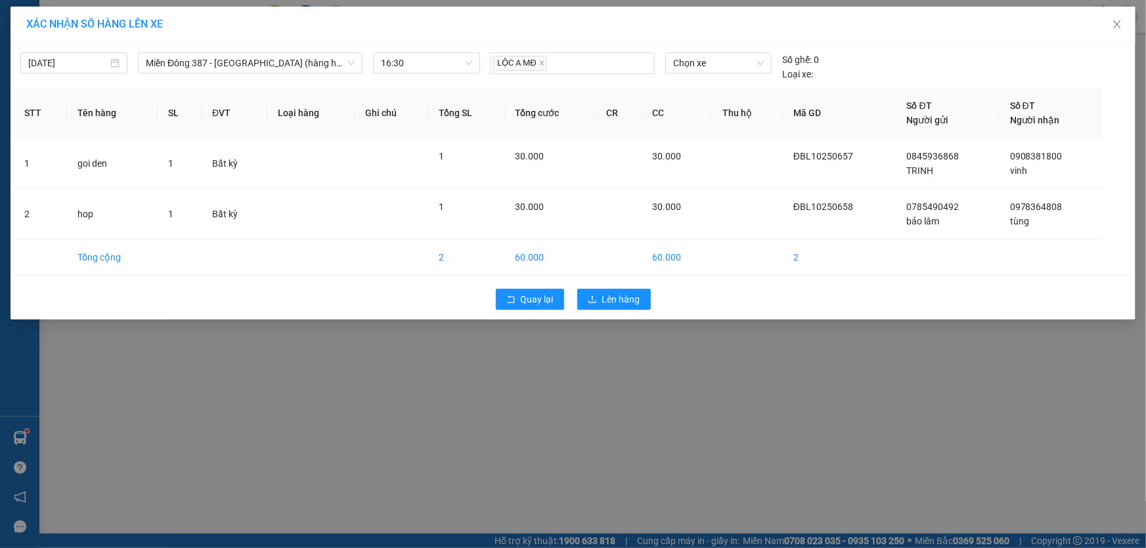
click at [701, 51] on div "[DATE] Miền Đông 387 - [GEOGRAPHIC_DATA] (hàng hoá) LỌC THEO Nhóm tuyến Tuyến C…" at bounding box center [573, 63] width 1118 height 35
click at [704, 62] on span "Chọn xe" at bounding box center [718, 63] width 91 height 20
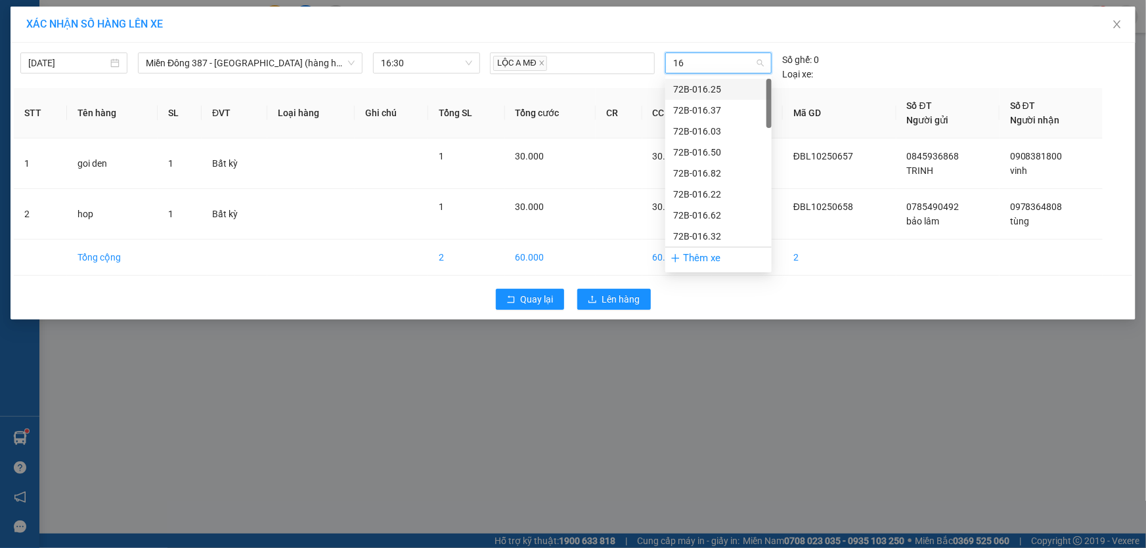
type input "165"
click at [710, 154] on div "72H-061.65" at bounding box center [718, 152] width 91 height 14
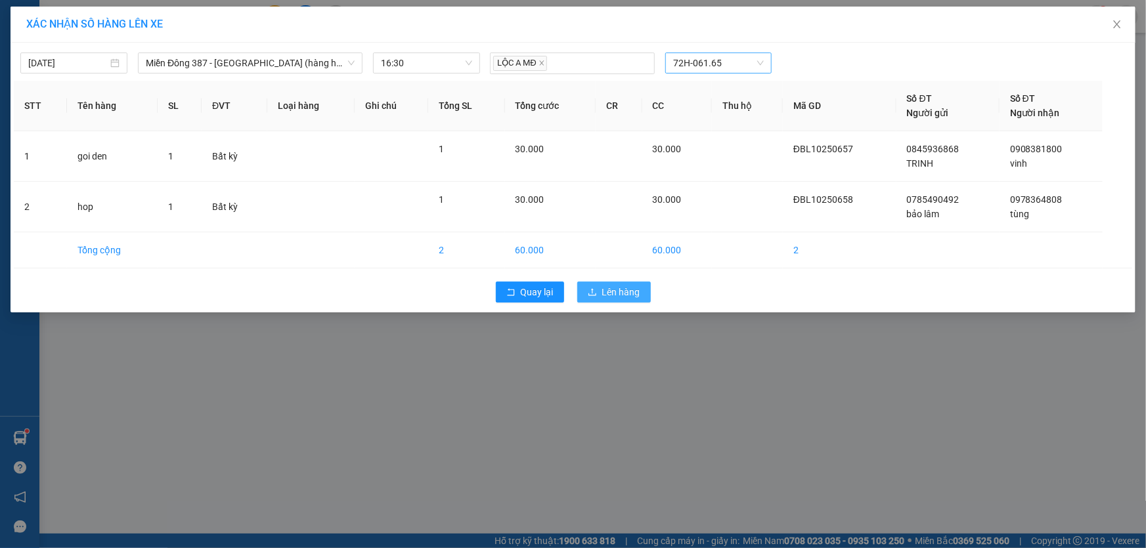
click at [622, 285] on span "Lên hàng" at bounding box center [621, 292] width 38 height 14
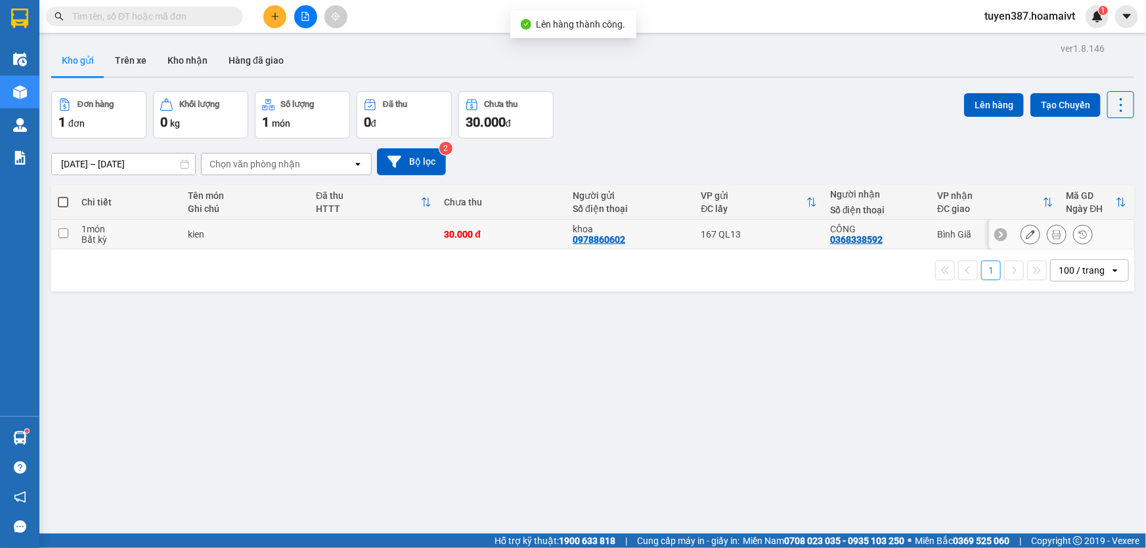
click at [791, 234] on div "167 QL13" at bounding box center [759, 234] width 116 height 11
checkbox input "true"
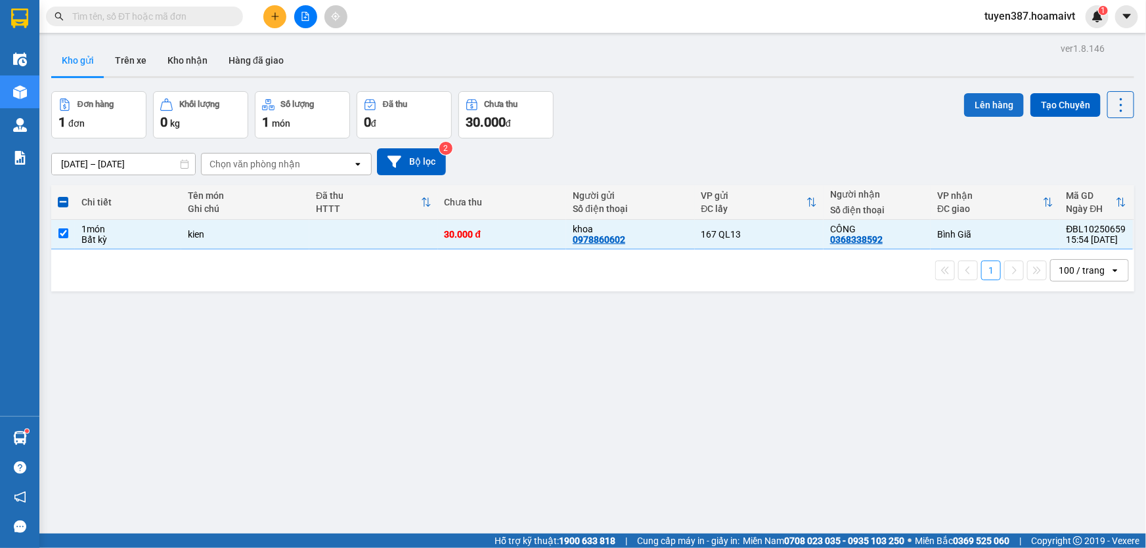
click at [976, 102] on button "Lên hàng" at bounding box center [994, 105] width 60 height 24
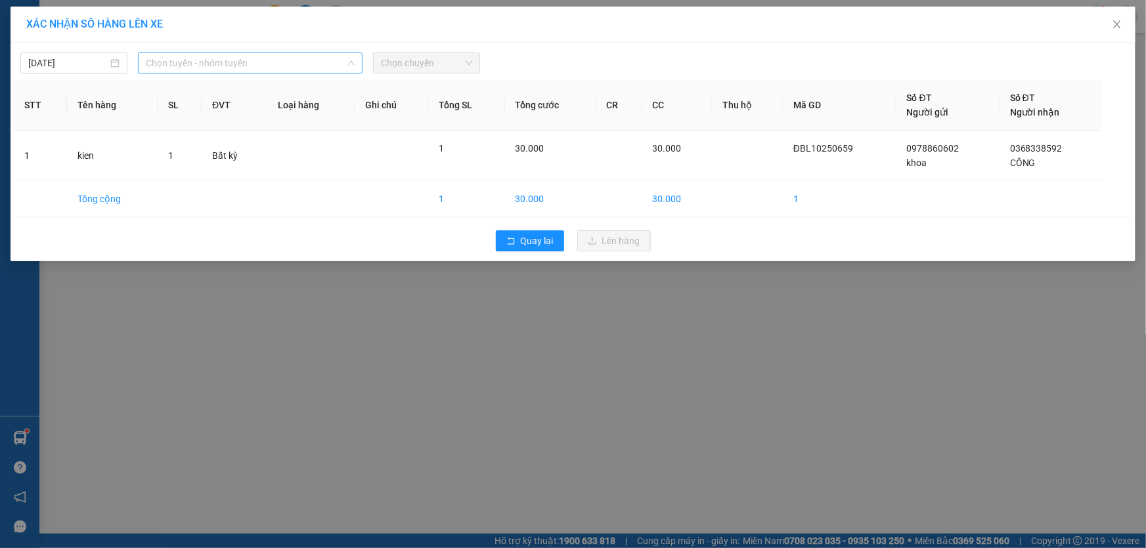
click at [302, 61] on span "Chọn tuyến - nhóm tuyến" at bounding box center [250, 63] width 209 height 20
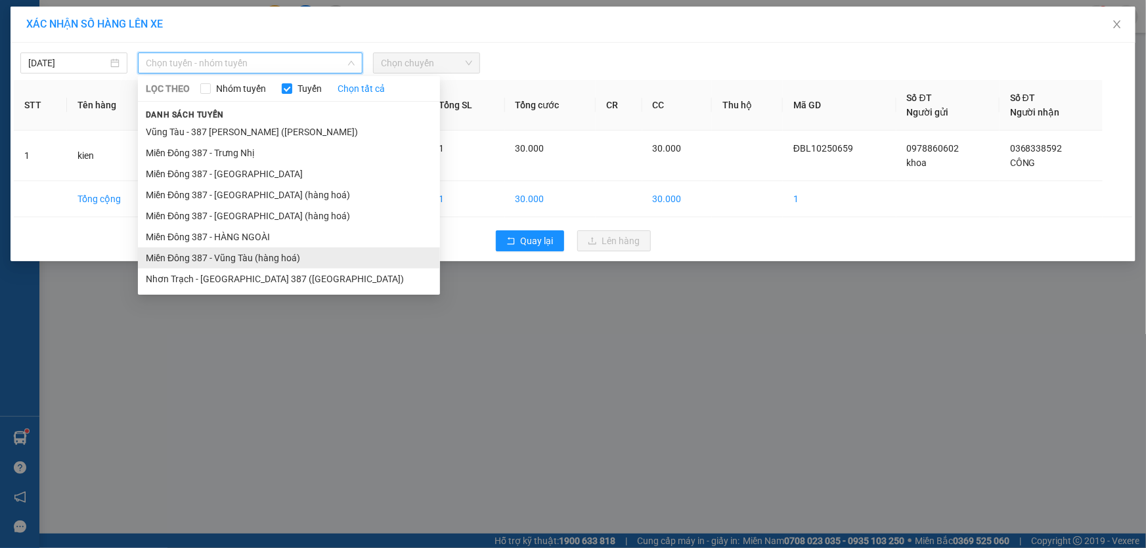
click at [244, 263] on li "Miền Đông 387 - Vũng Tàu (hàng hoá)" at bounding box center [289, 258] width 302 height 21
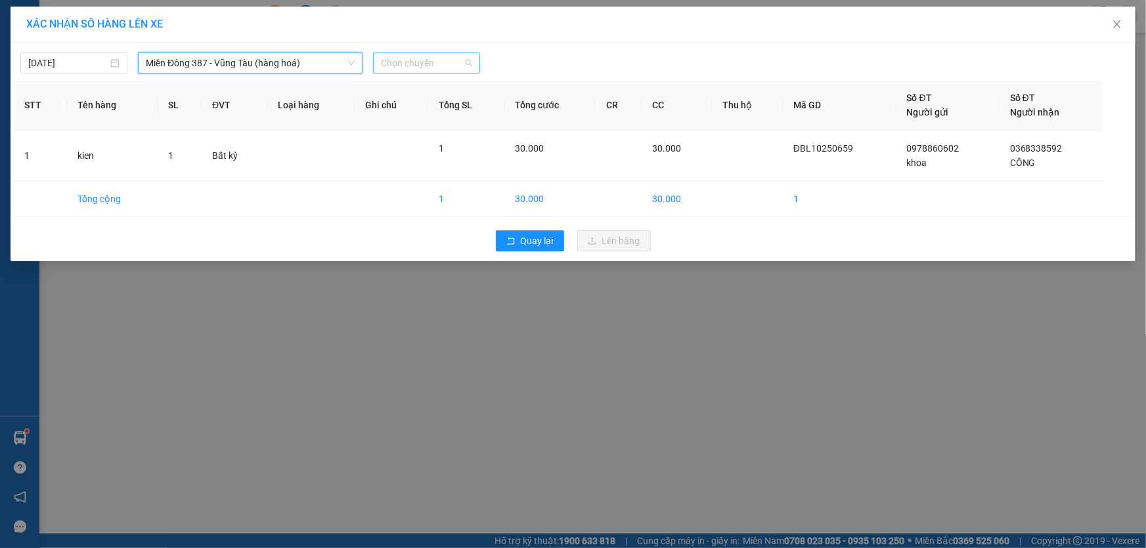
click at [435, 60] on span "Chọn chuyến" at bounding box center [426, 63] width 91 height 20
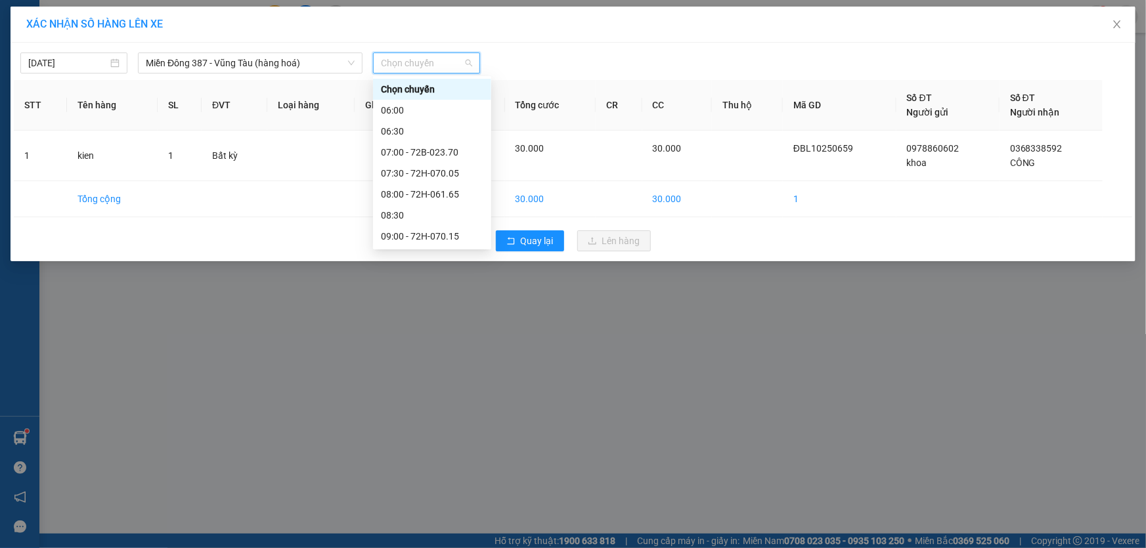
click at [413, 544] on div "16:30" at bounding box center [432, 551] width 102 height 14
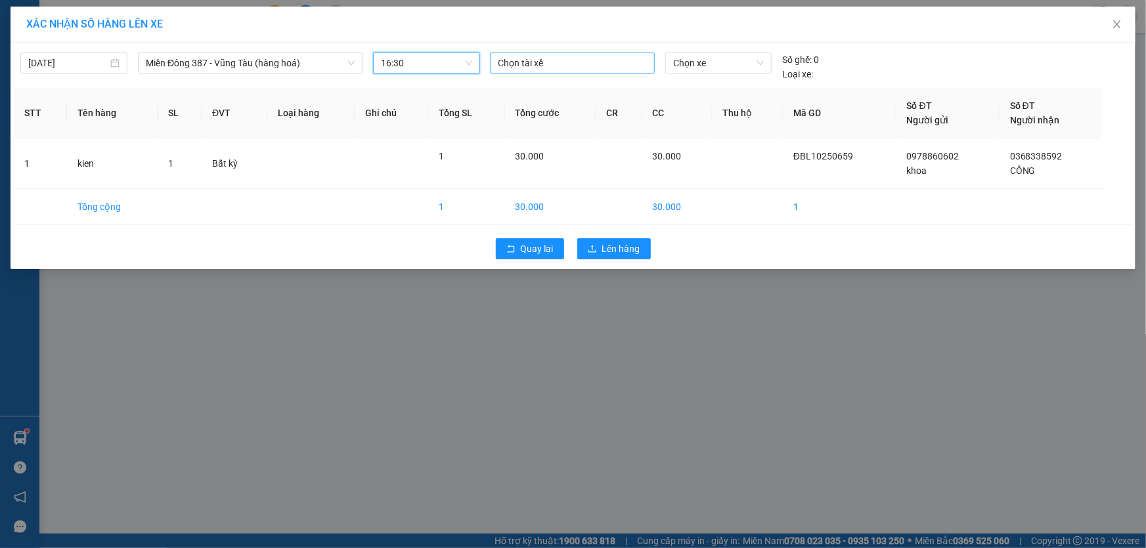
click at [545, 63] on div at bounding box center [572, 63] width 158 height 16
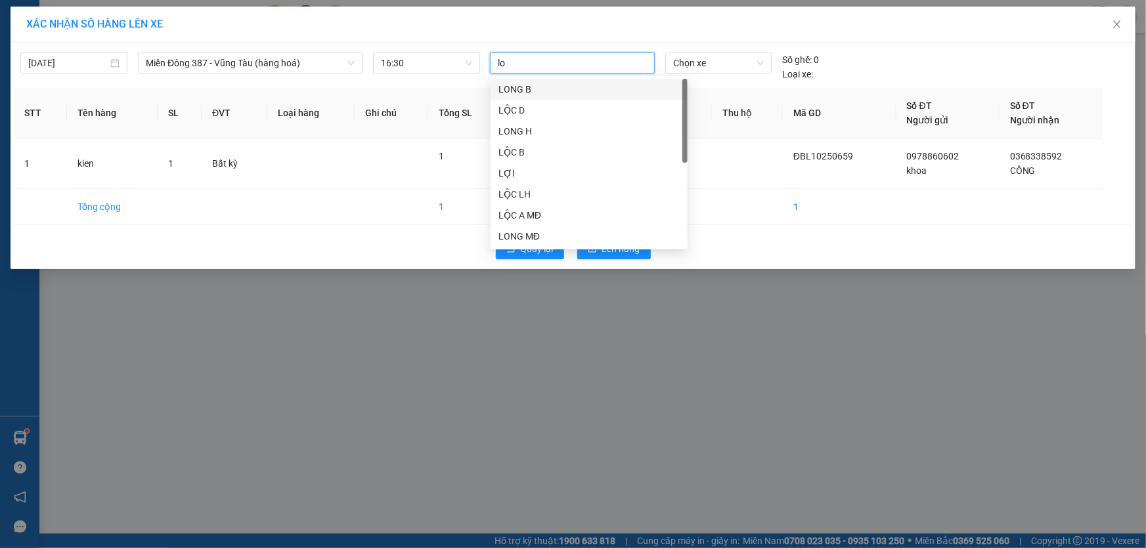
type input "loc"
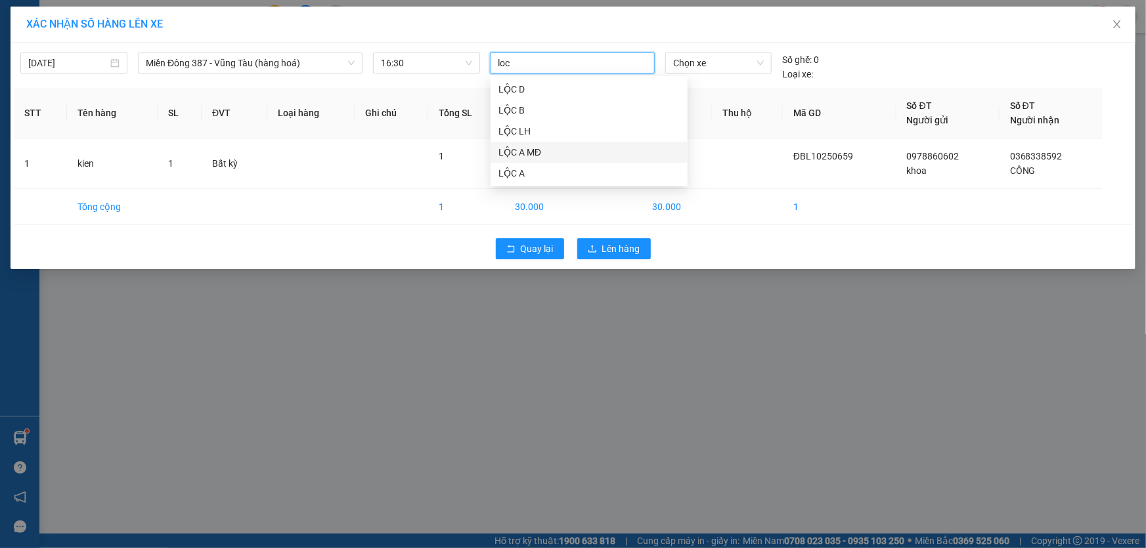
click at [540, 150] on div "LỘC A MĐ" at bounding box center [588, 152] width 181 height 14
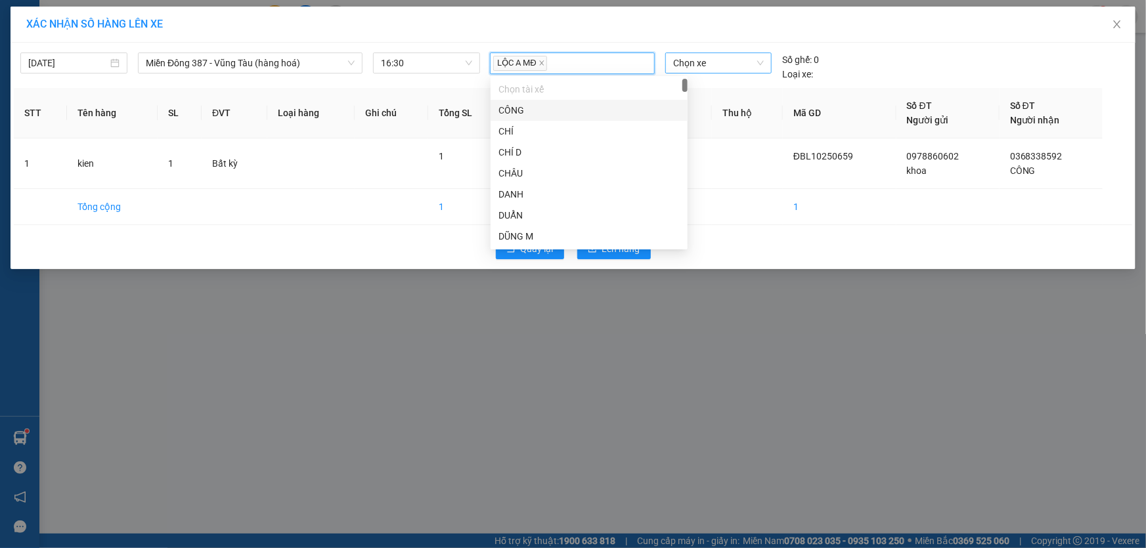
click at [699, 59] on span "Chọn xe" at bounding box center [718, 63] width 91 height 20
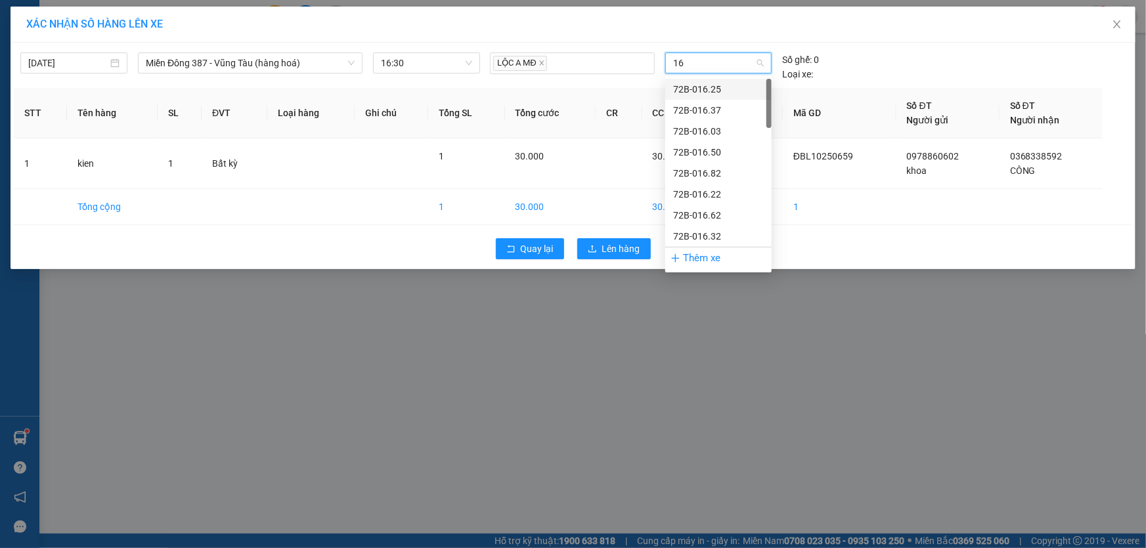
type input "165"
click at [704, 153] on div "72H-061.65" at bounding box center [718, 152] width 91 height 14
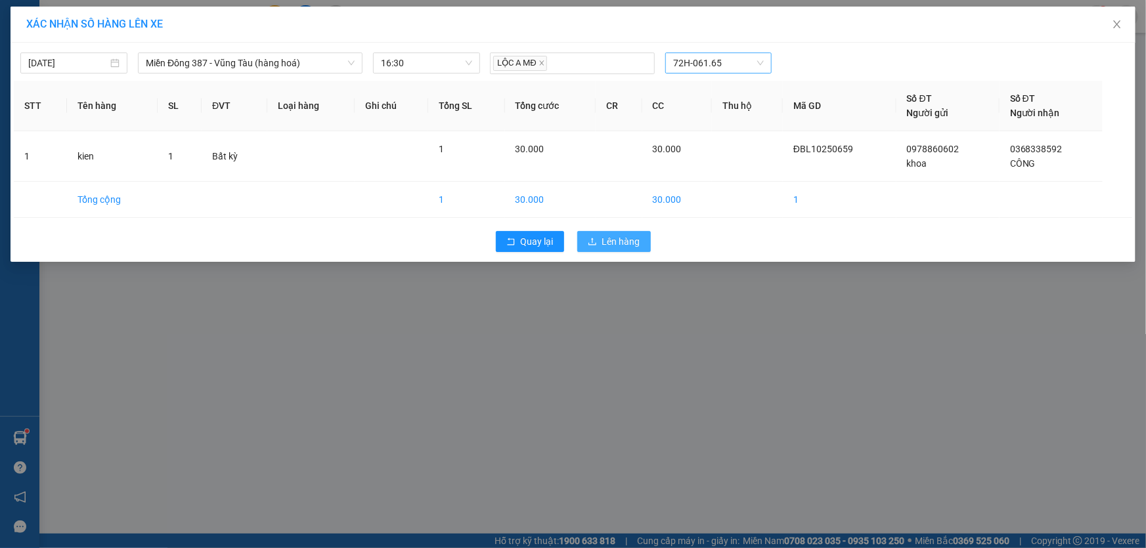
click at [628, 242] on span "Lên hàng" at bounding box center [621, 241] width 38 height 14
